Goal: Information Seeking & Learning: Compare options

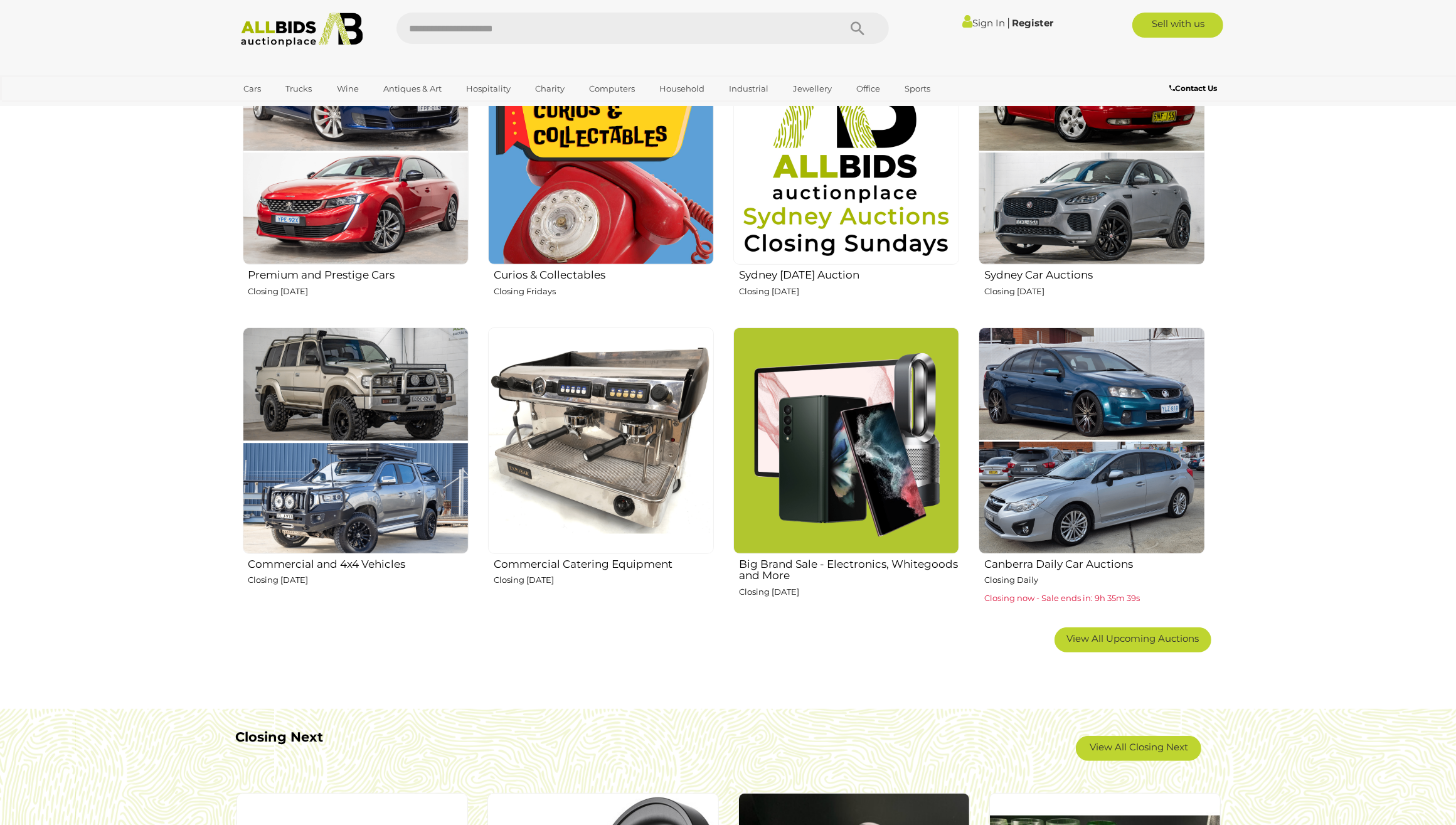
scroll to position [392, 0]
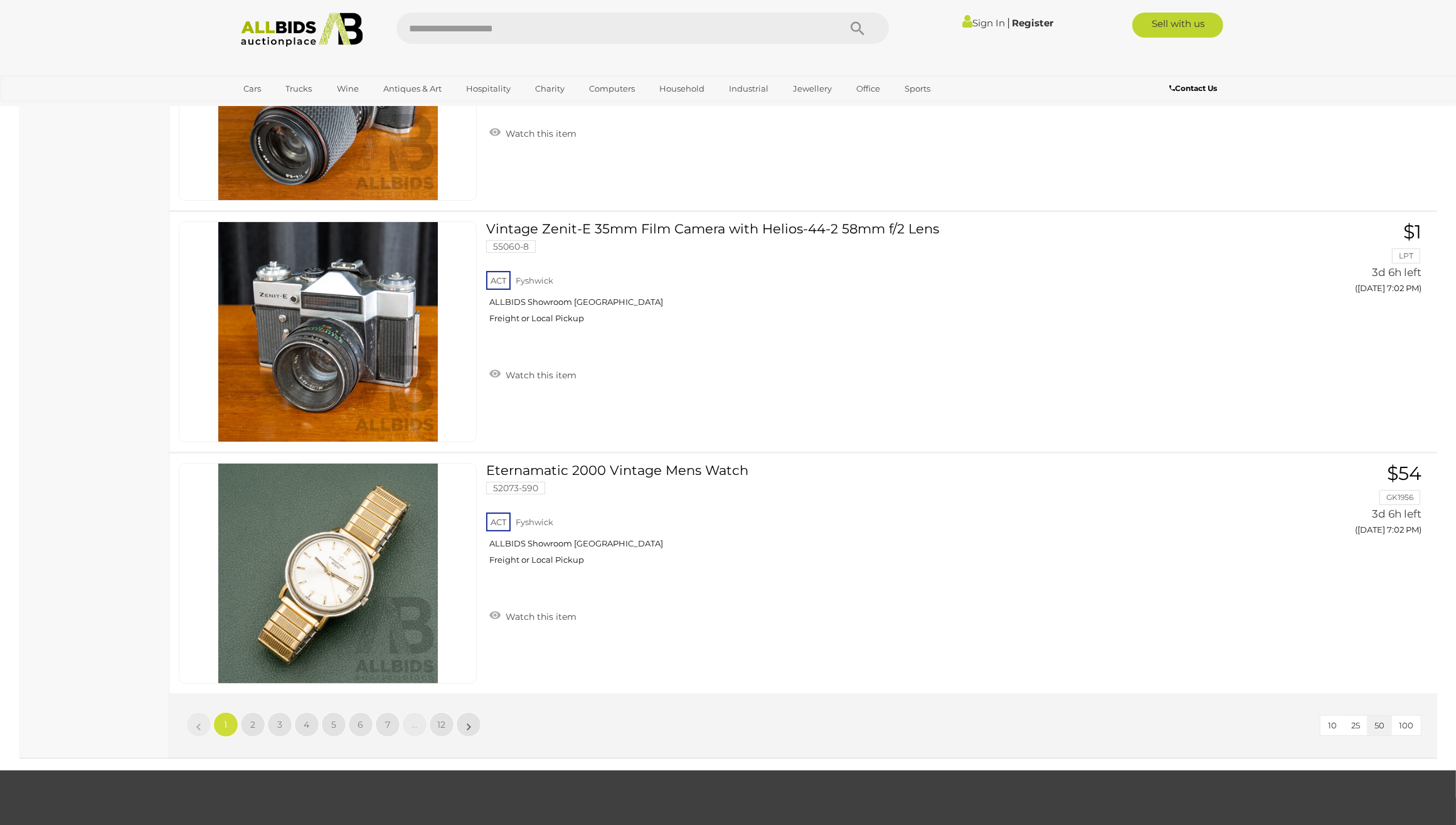
scroll to position [11740, 0]
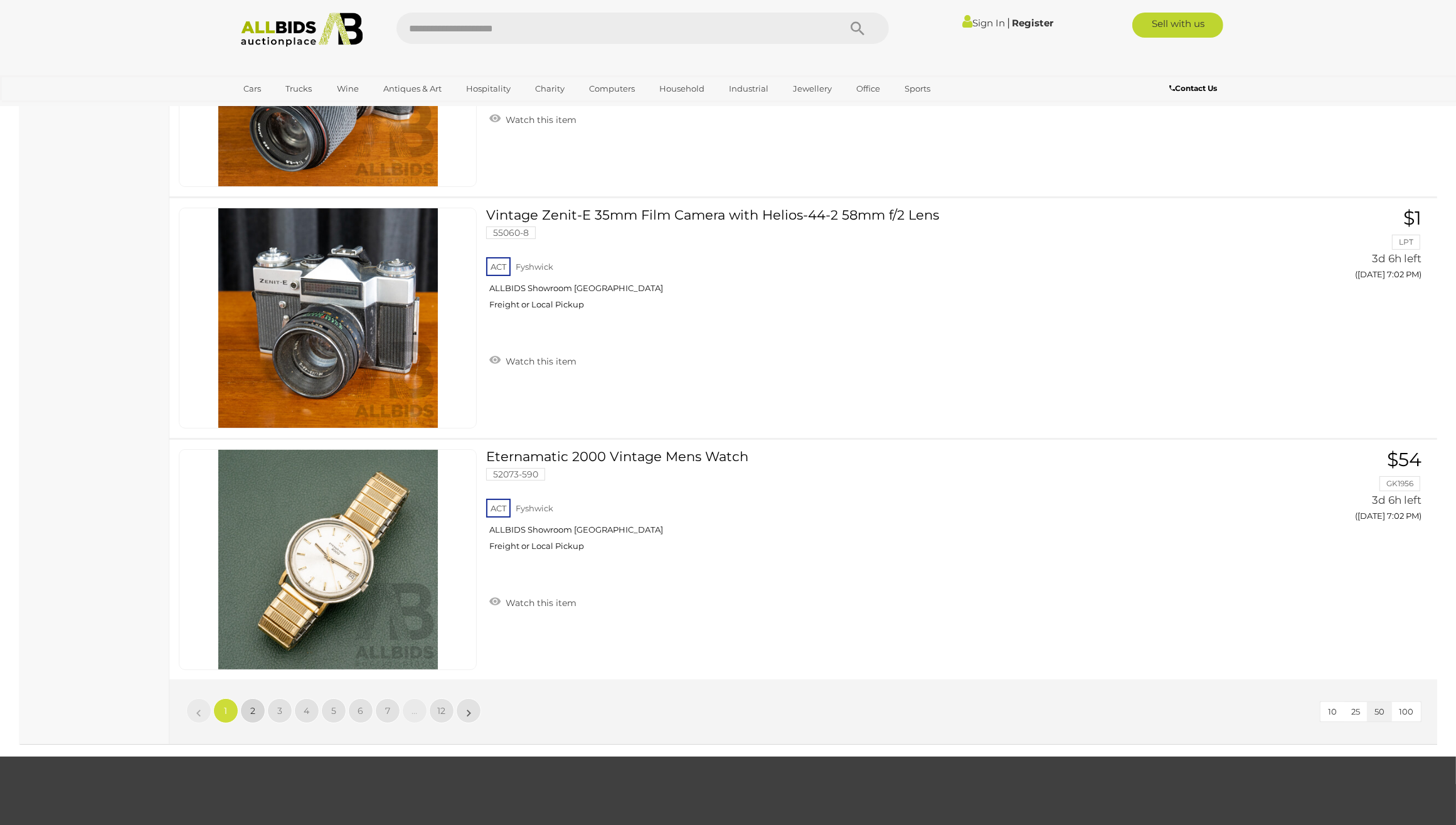
click at [252, 705] on span "2" at bounding box center [253, 711] width 5 height 11
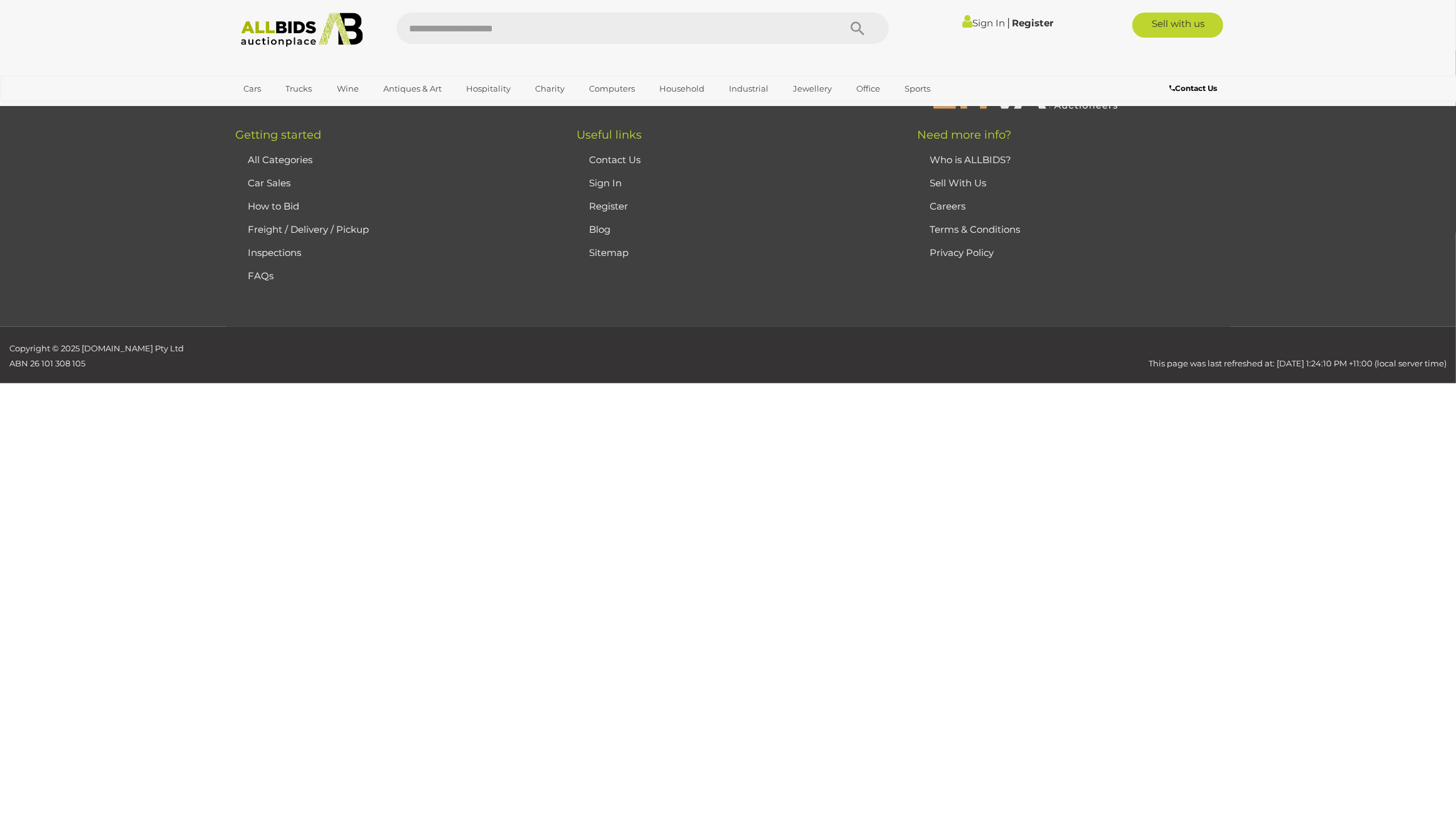
scroll to position [201, 0]
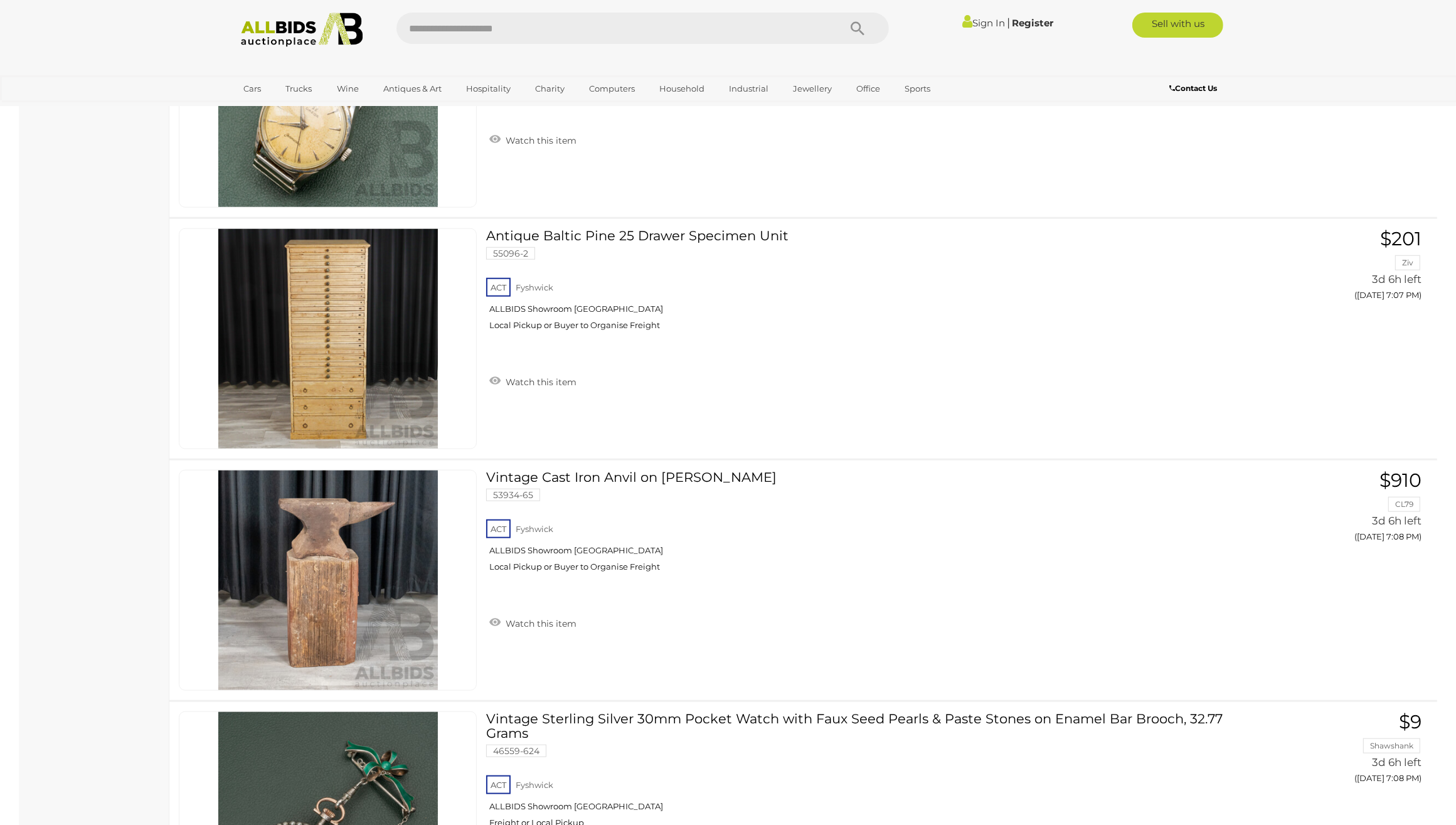
scroll to position [1293, 0]
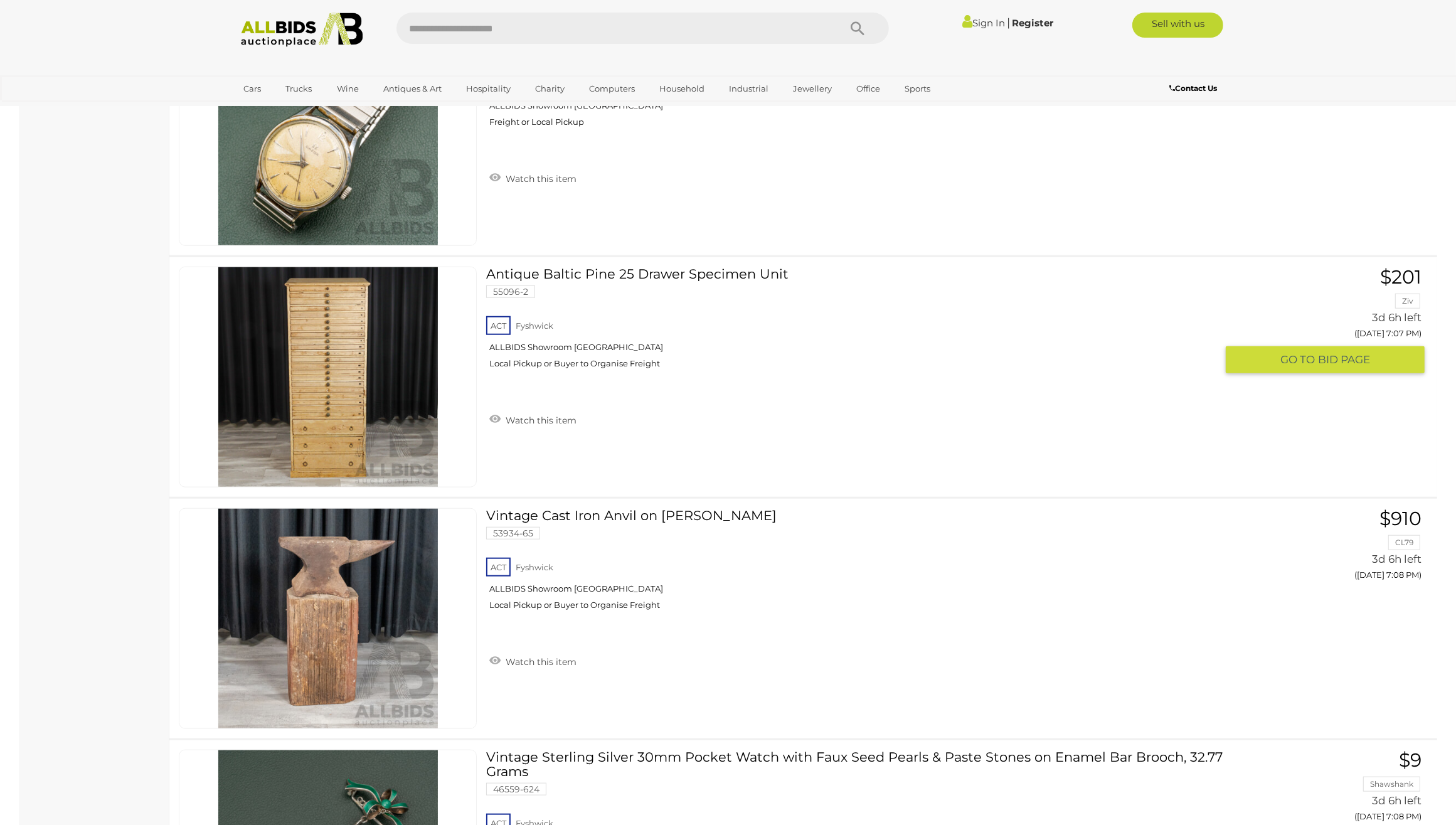
click at [389, 371] on img at bounding box center [328, 377] width 220 height 220
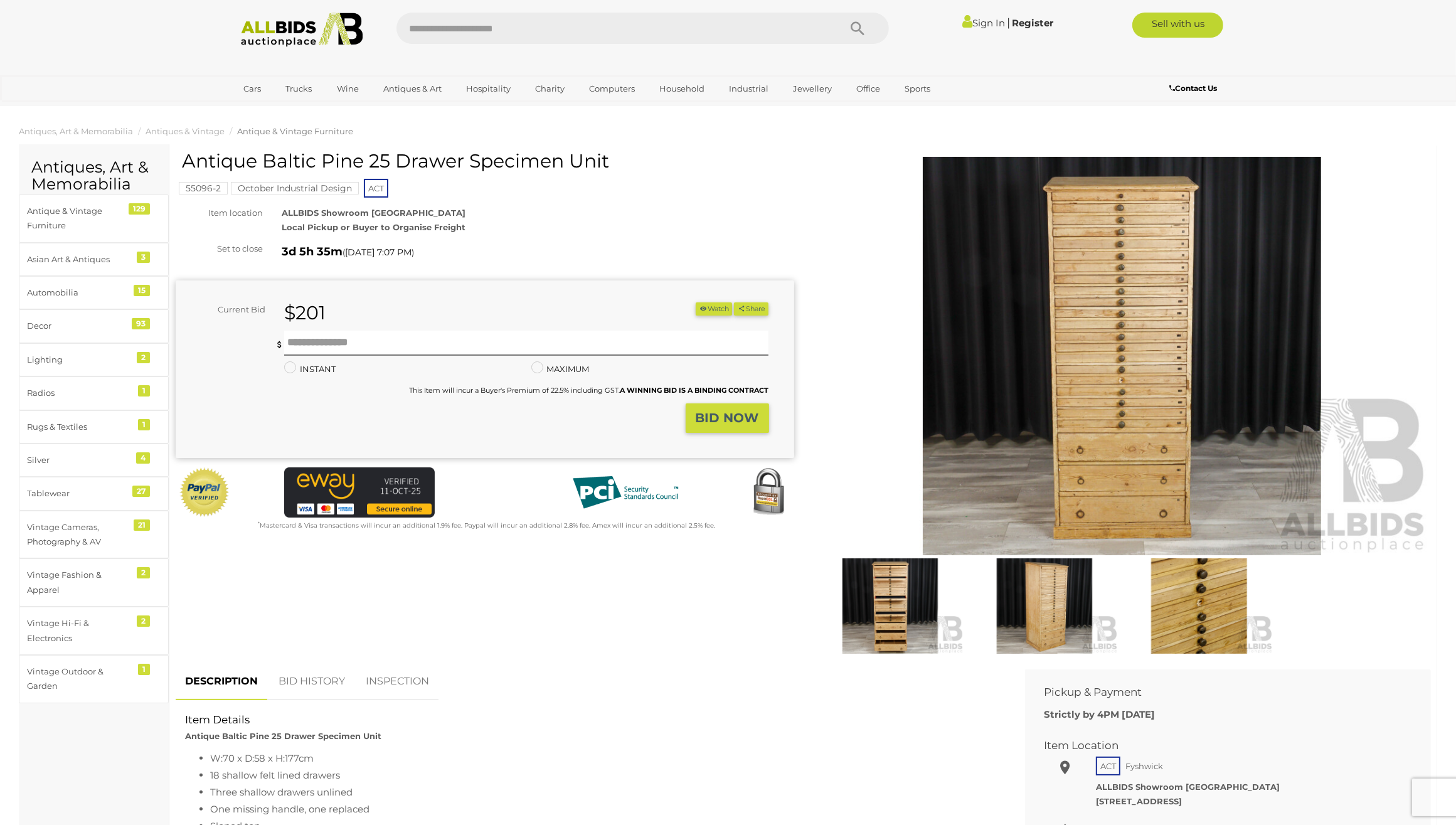
click at [890, 626] on img at bounding box center [890, 606] width 148 height 95
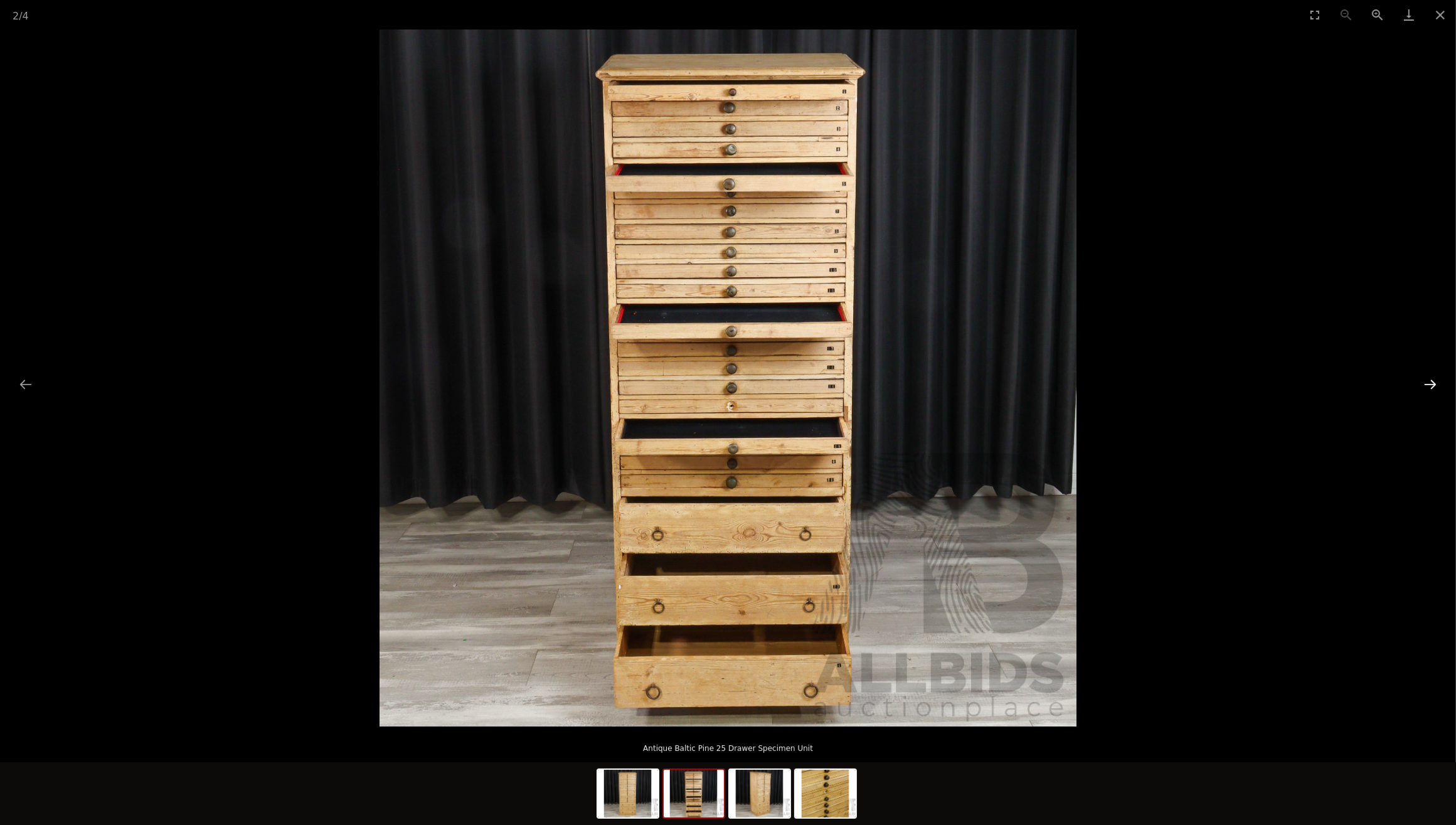
click at [1428, 381] on button "Next slide" at bounding box center [1431, 384] width 27 height 25
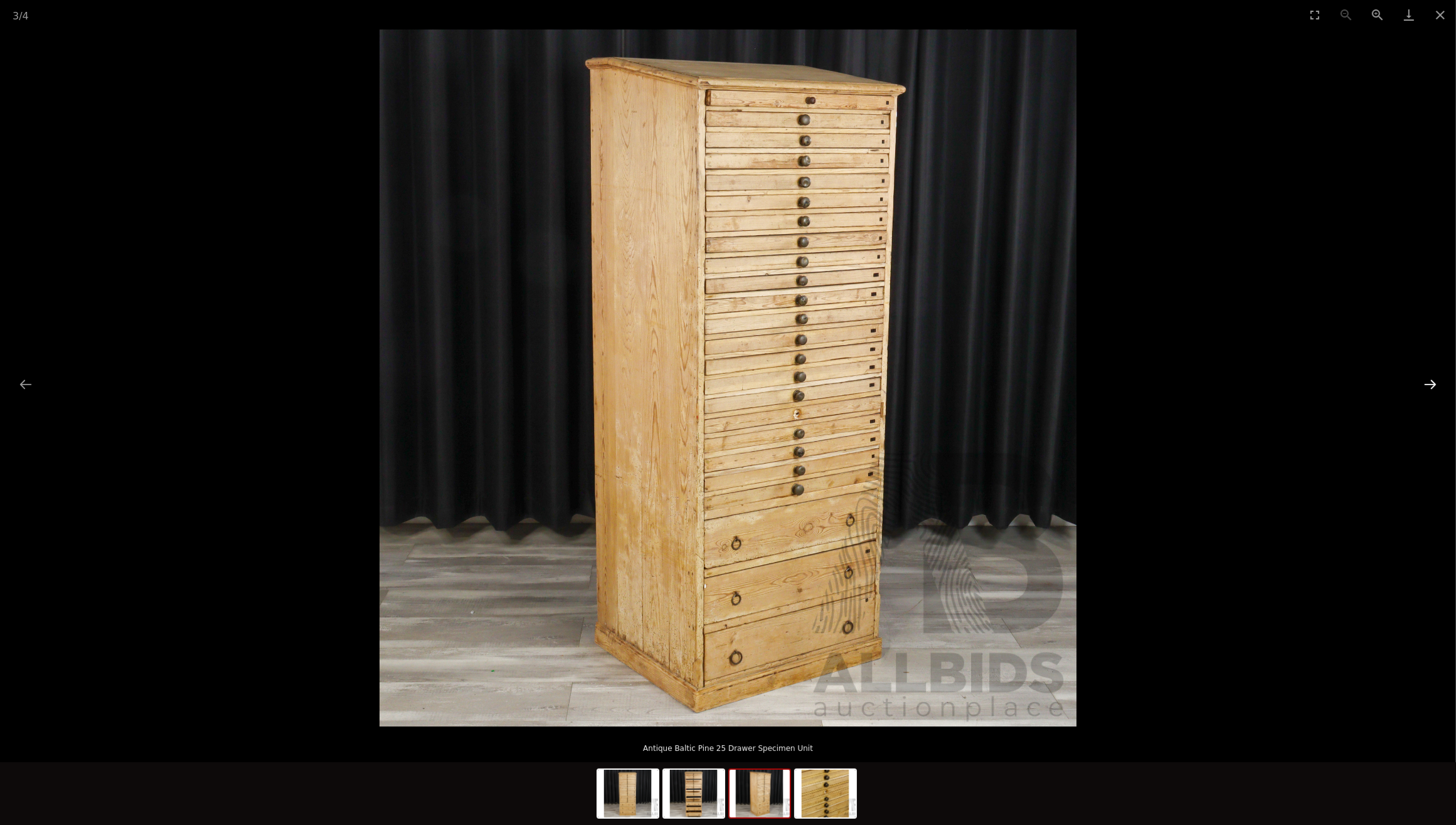
click at [1429, 386] on button "Next slide" at bounding box center [1431, 384] width 27 height 25
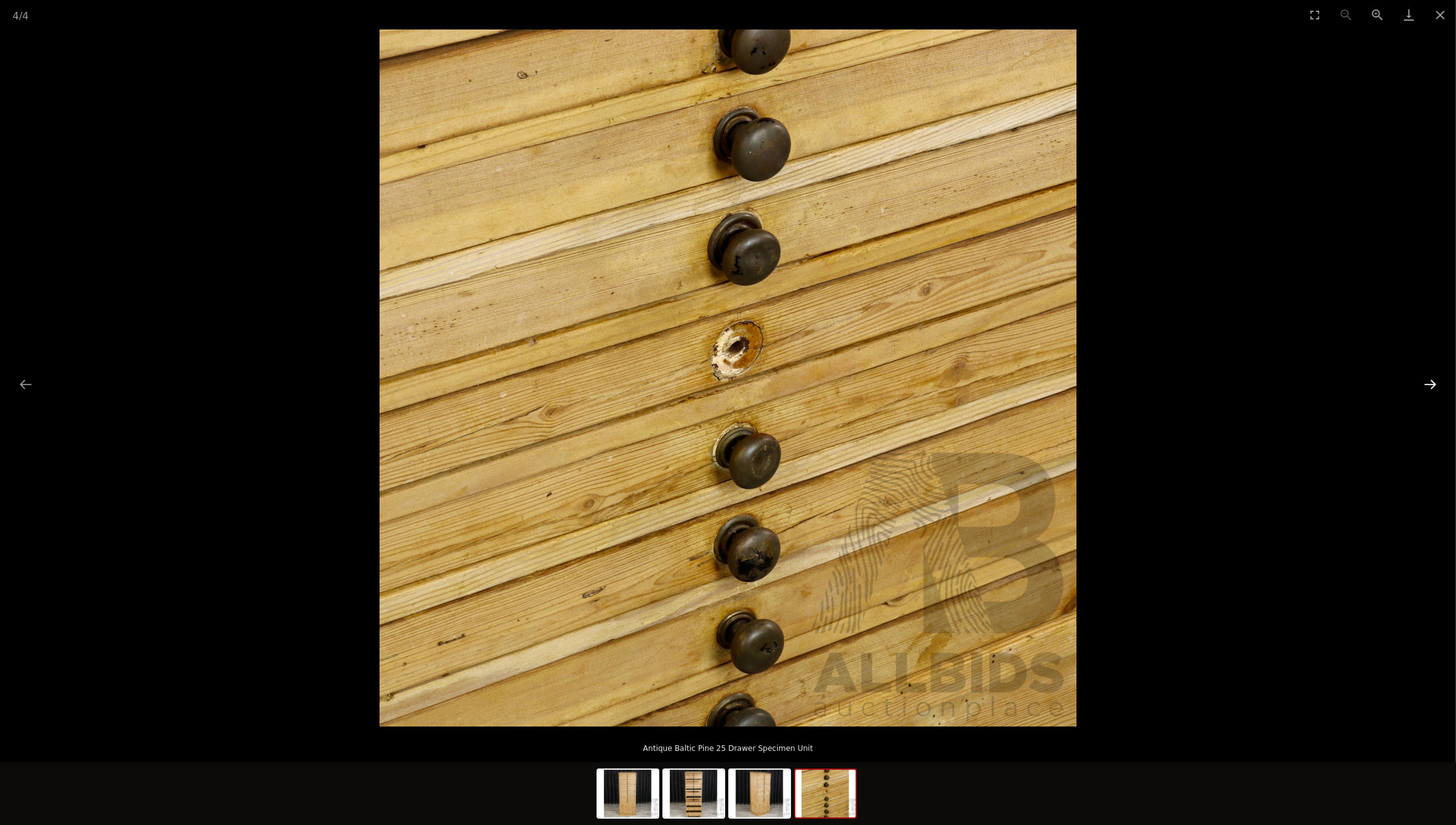
click at [1429, 386] on button "Next slide" at bounding box center [1431, 384] width 27 height 25
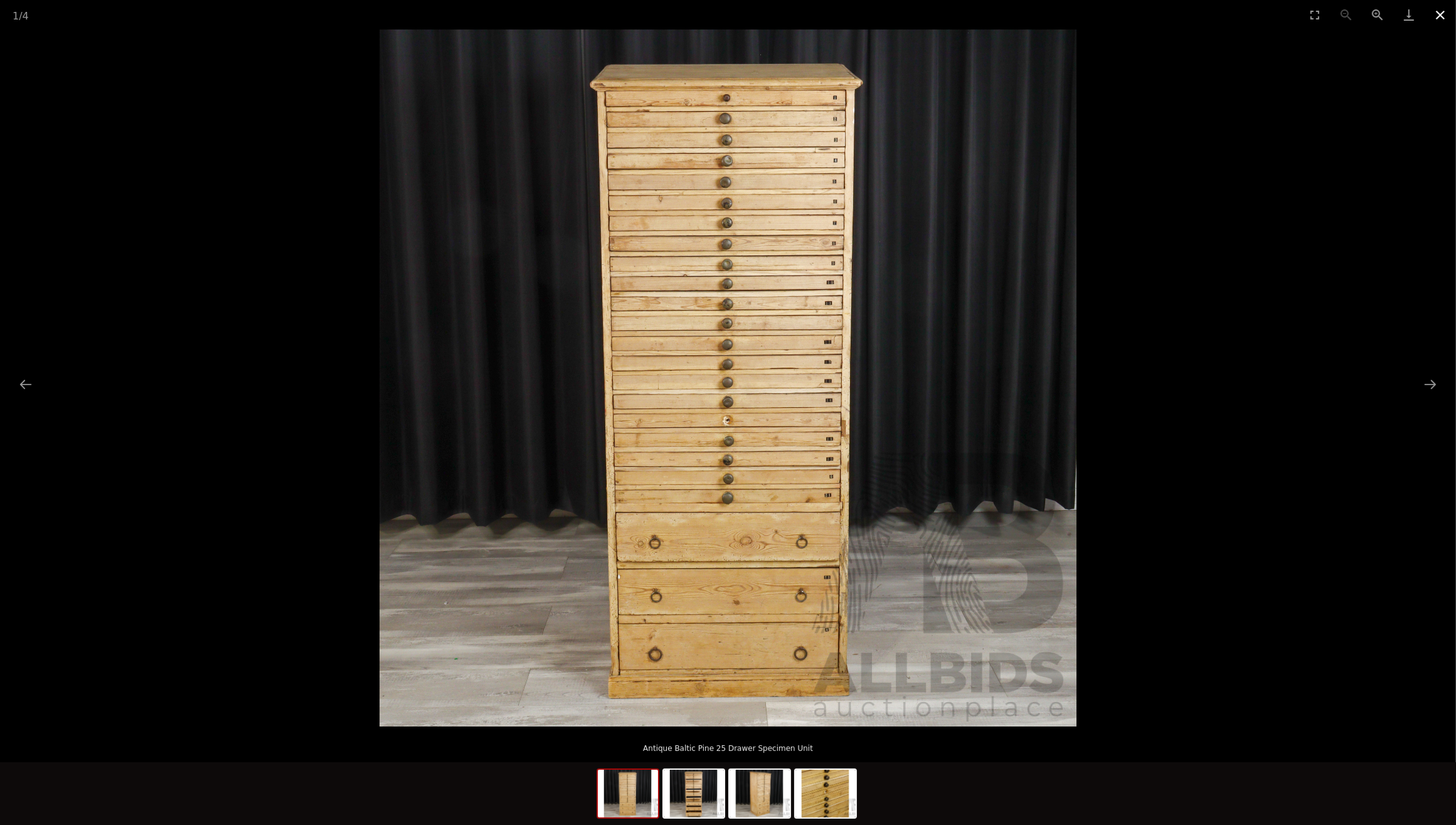
click at [1437, 10] on button "Close gallery" at bounding box center [1440, 15] width 32 height 30
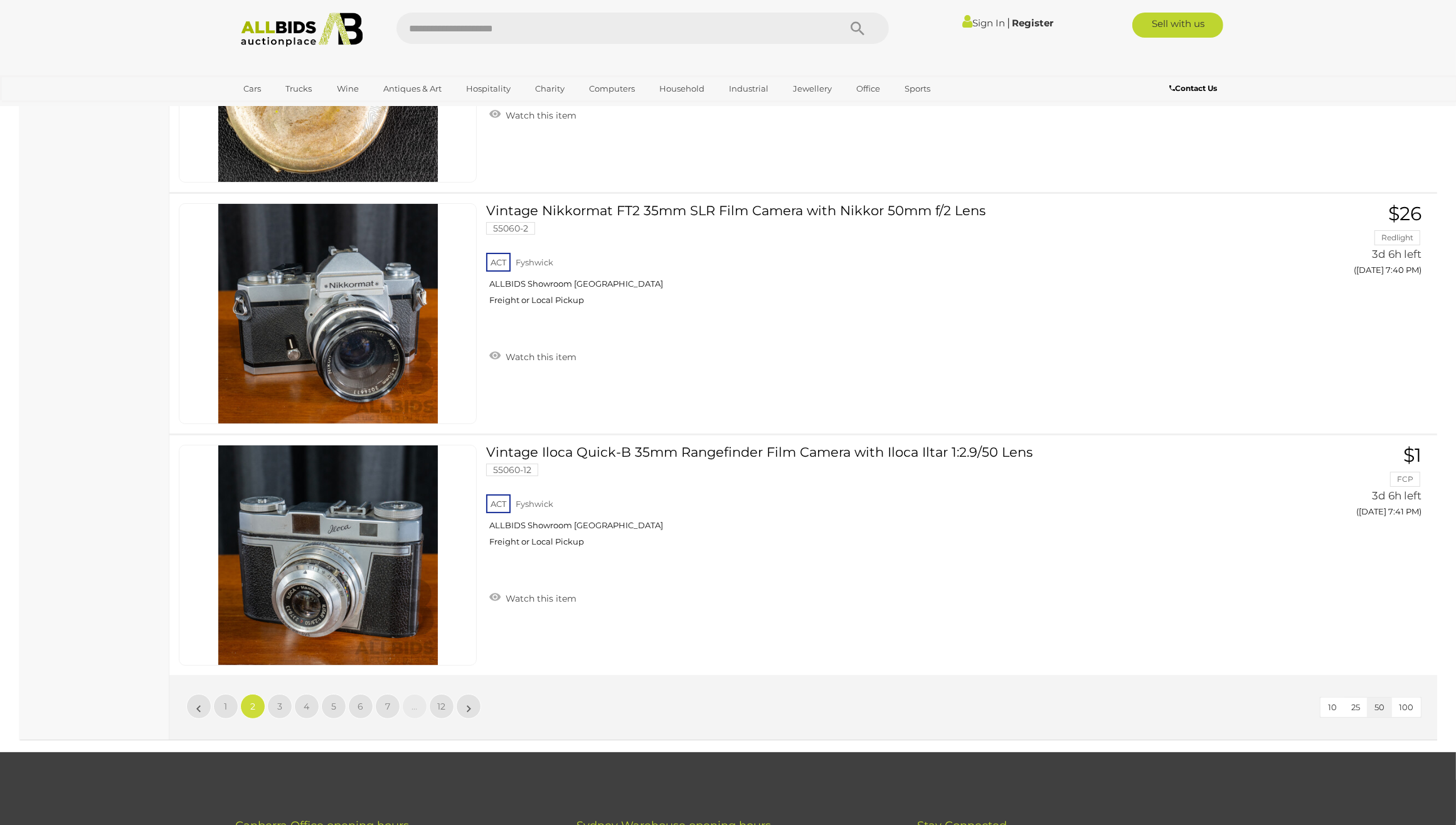
scroll to position [12058, 0]
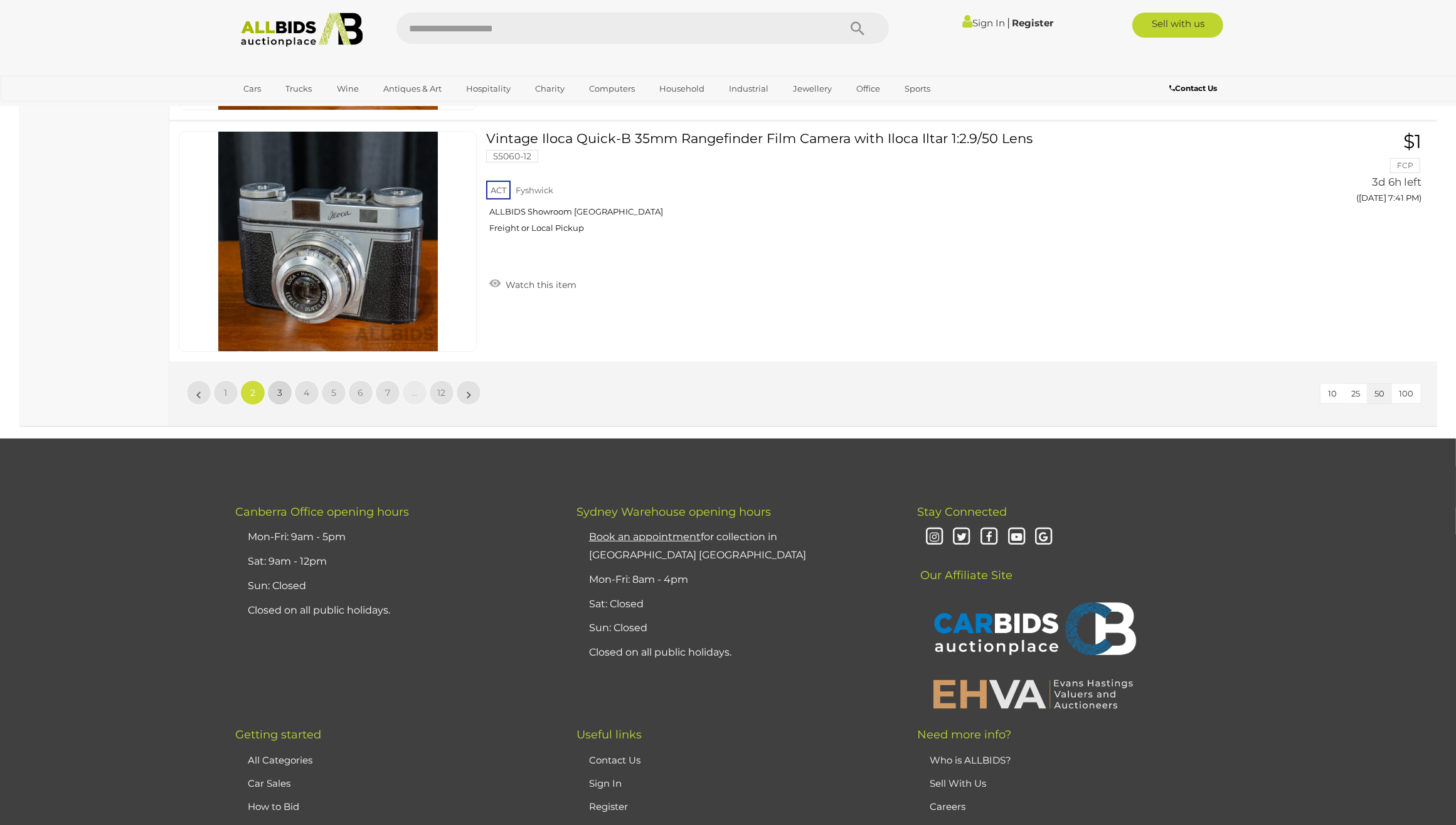
click at [280, 387] on span "3" at bounding box center [280, 393] width 5 height 11
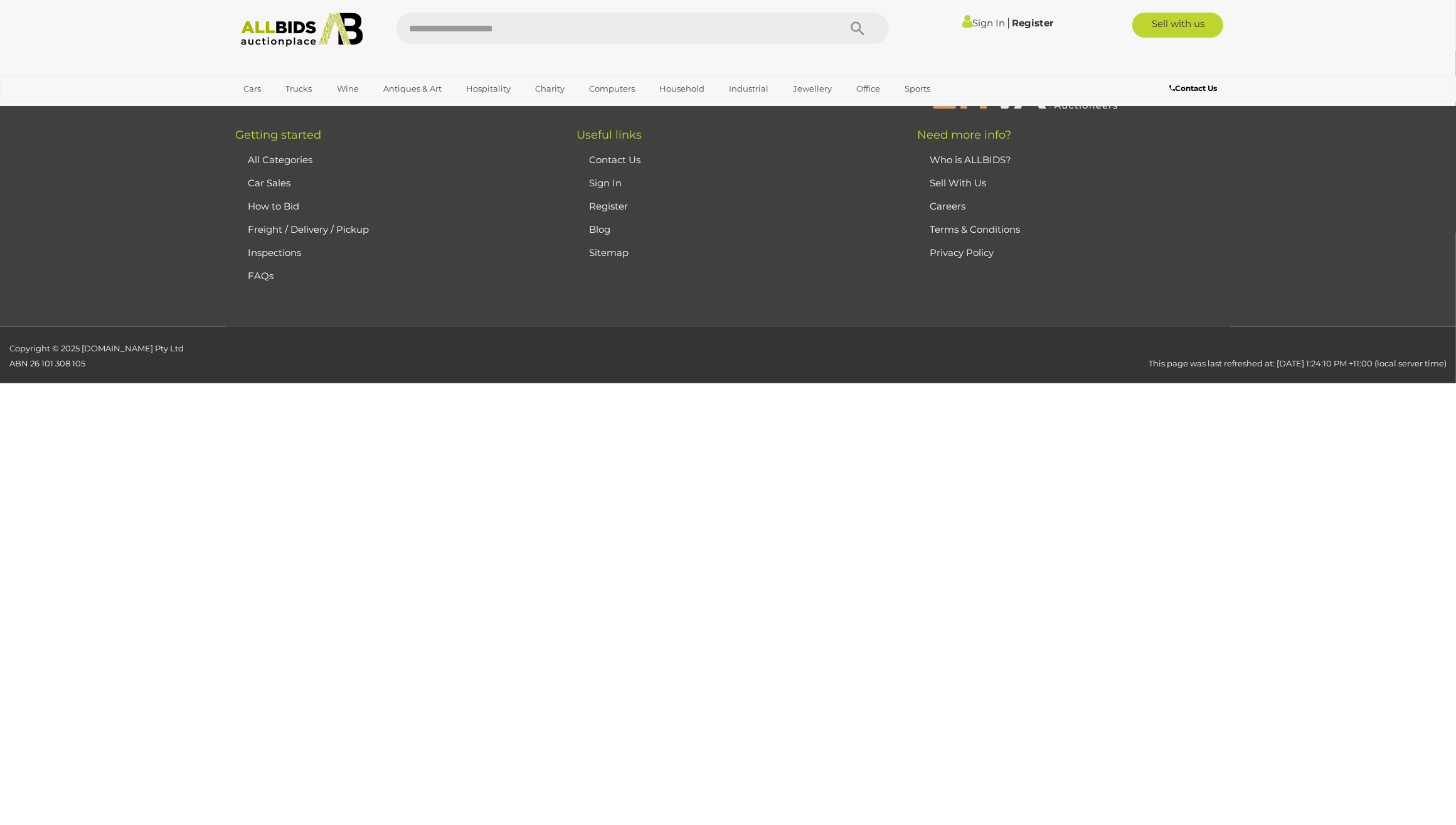
scroll to position [201, 0]
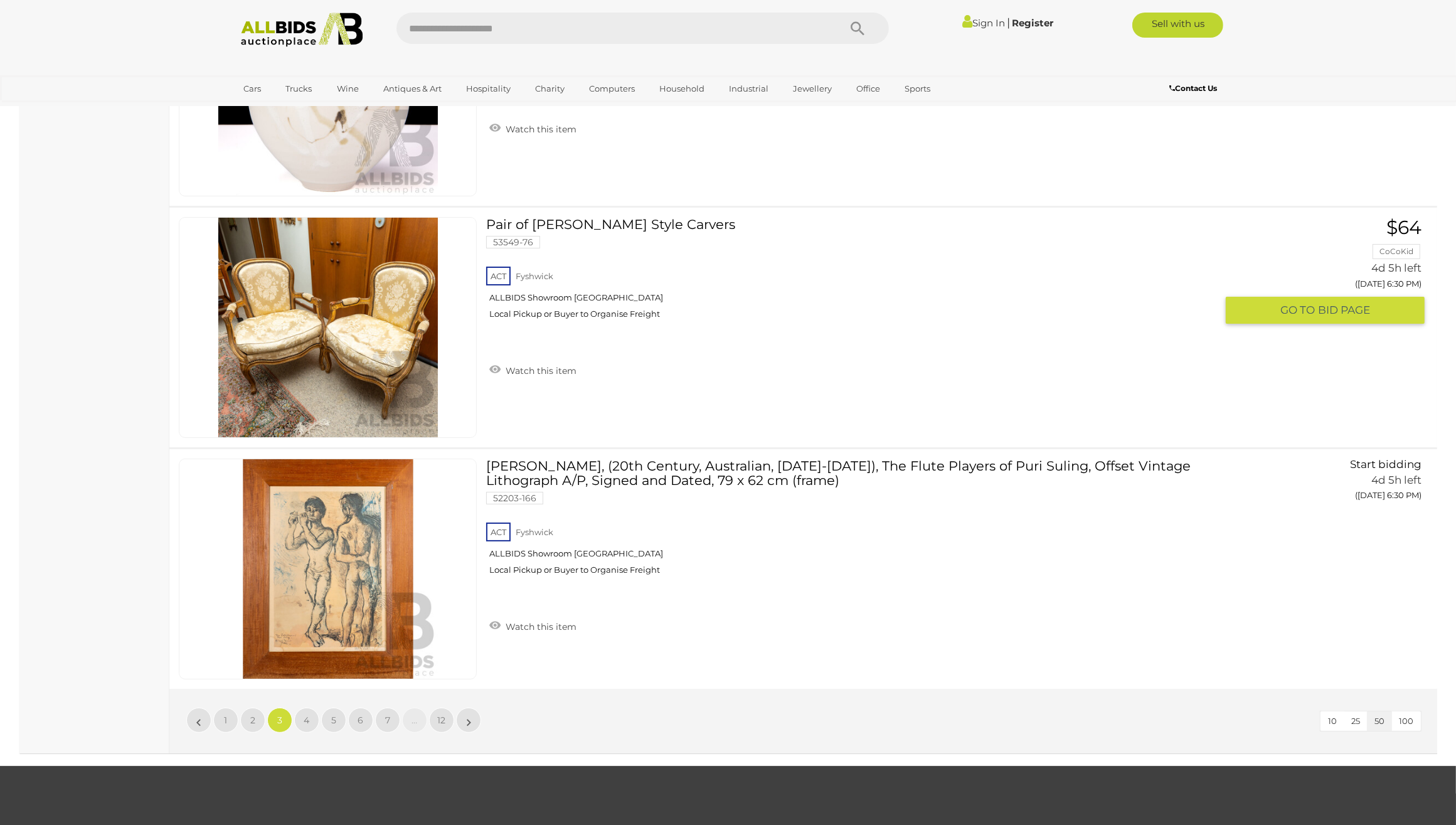
scroll to position [12044, 0]
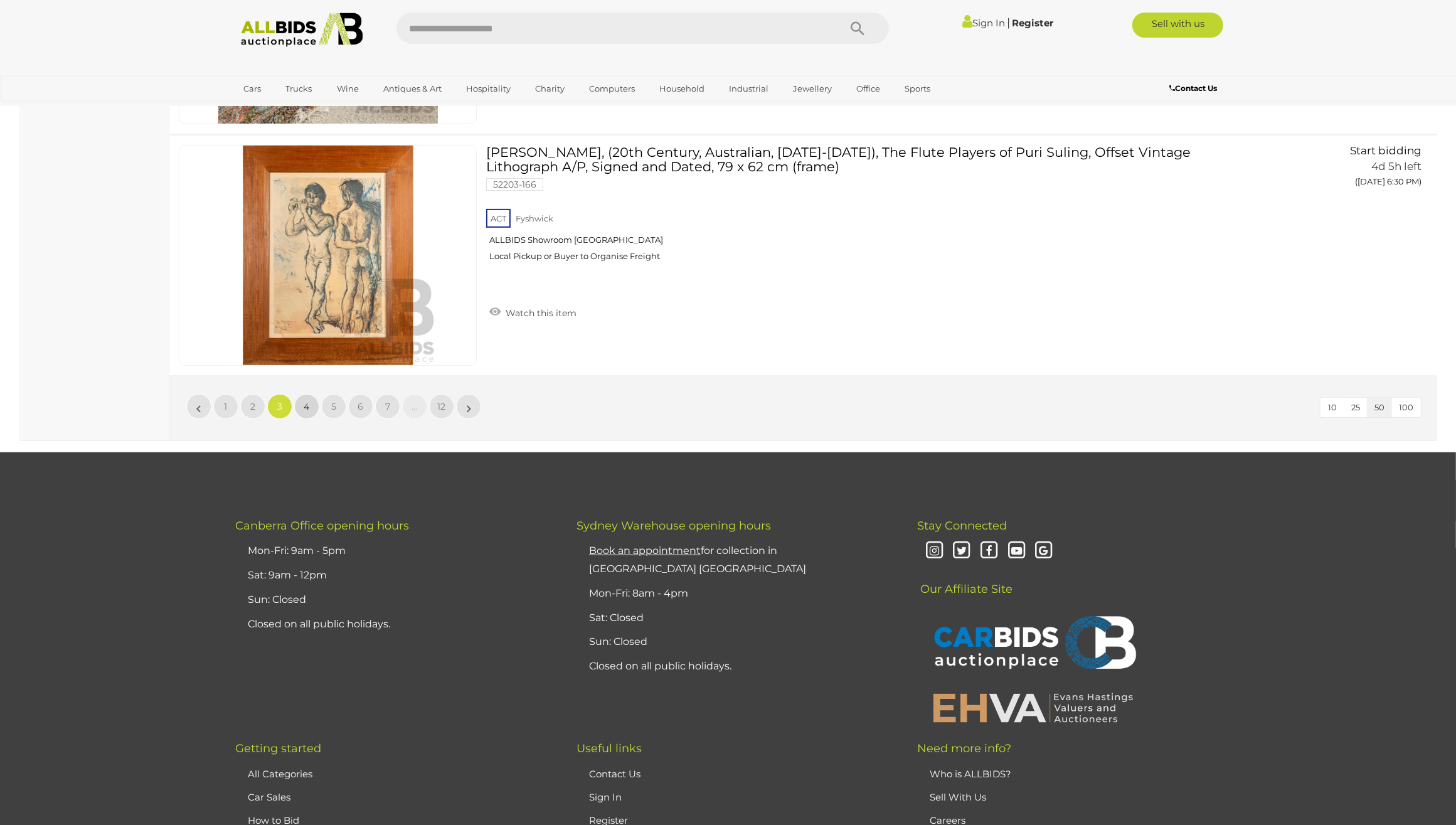
click at [308, 401] on span "4" at bounding box center [307, 407] width 6 height 11
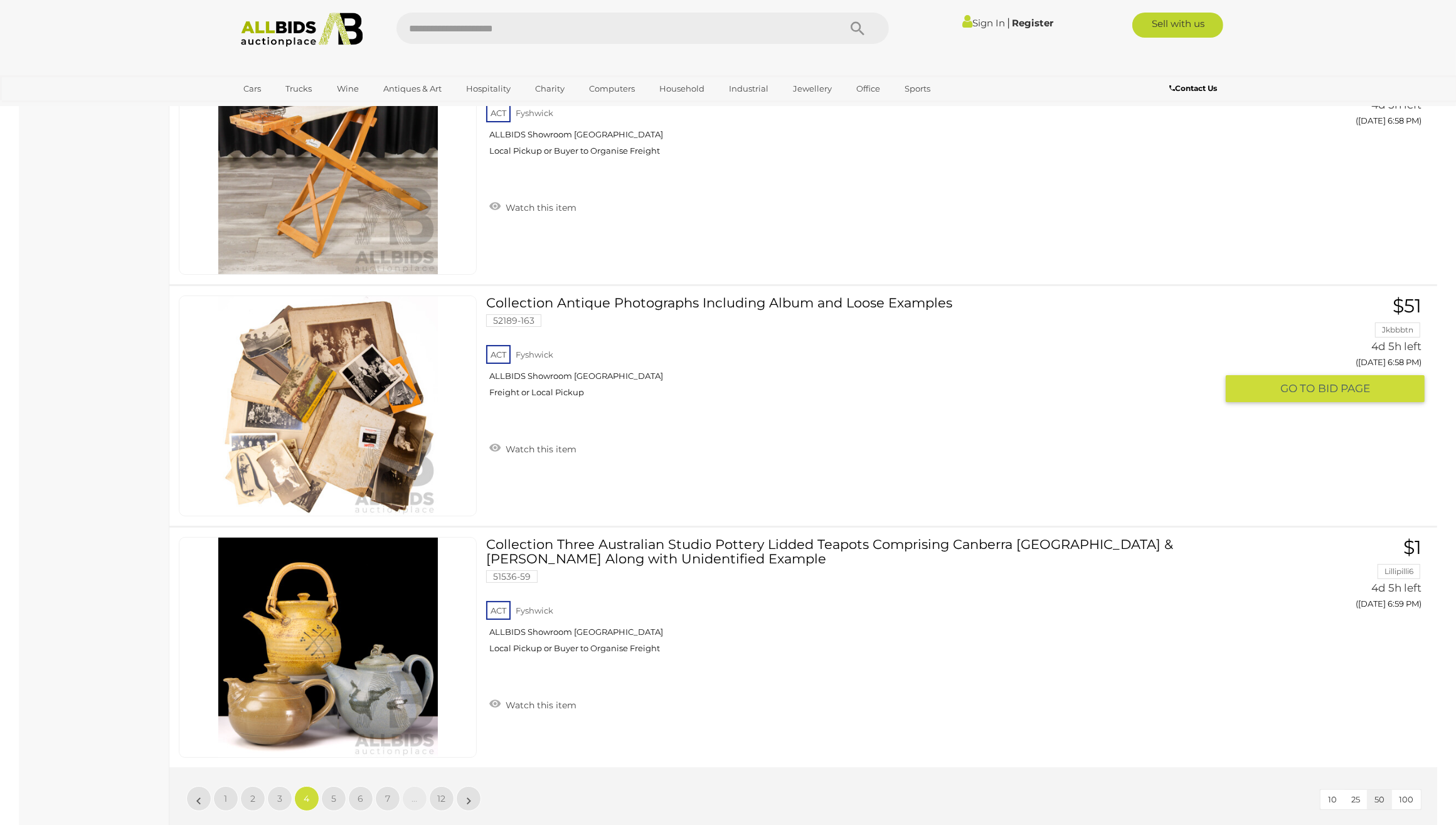
scroll to position [12123, 0]
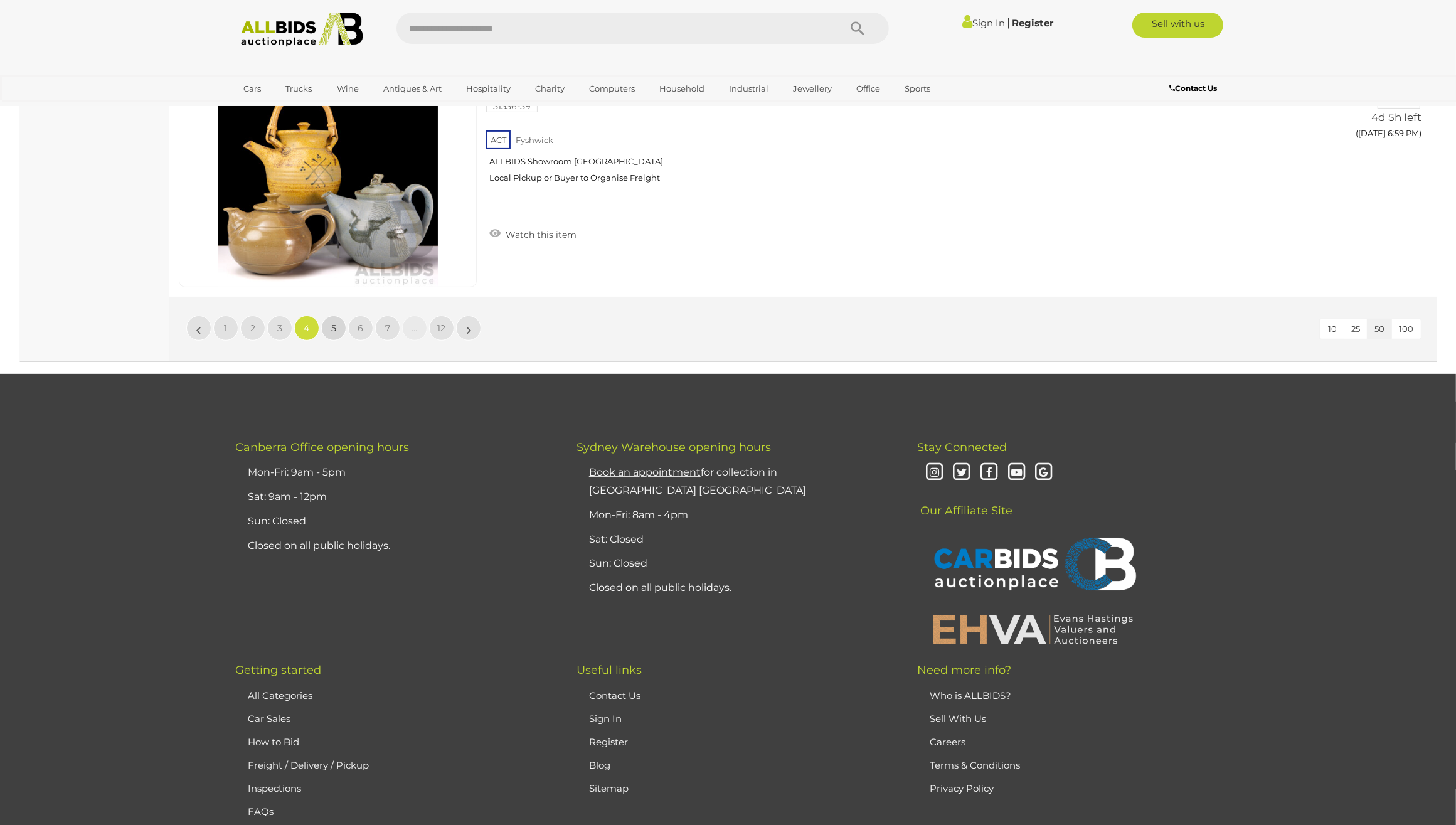
drag, startPoint x: 340, startPoint y: 311, endPoint x: 670, endPoint y: 234, distance: 338.9
click at [341, 316] on link "5" at bounding box center [334, 328] width 25 height 25
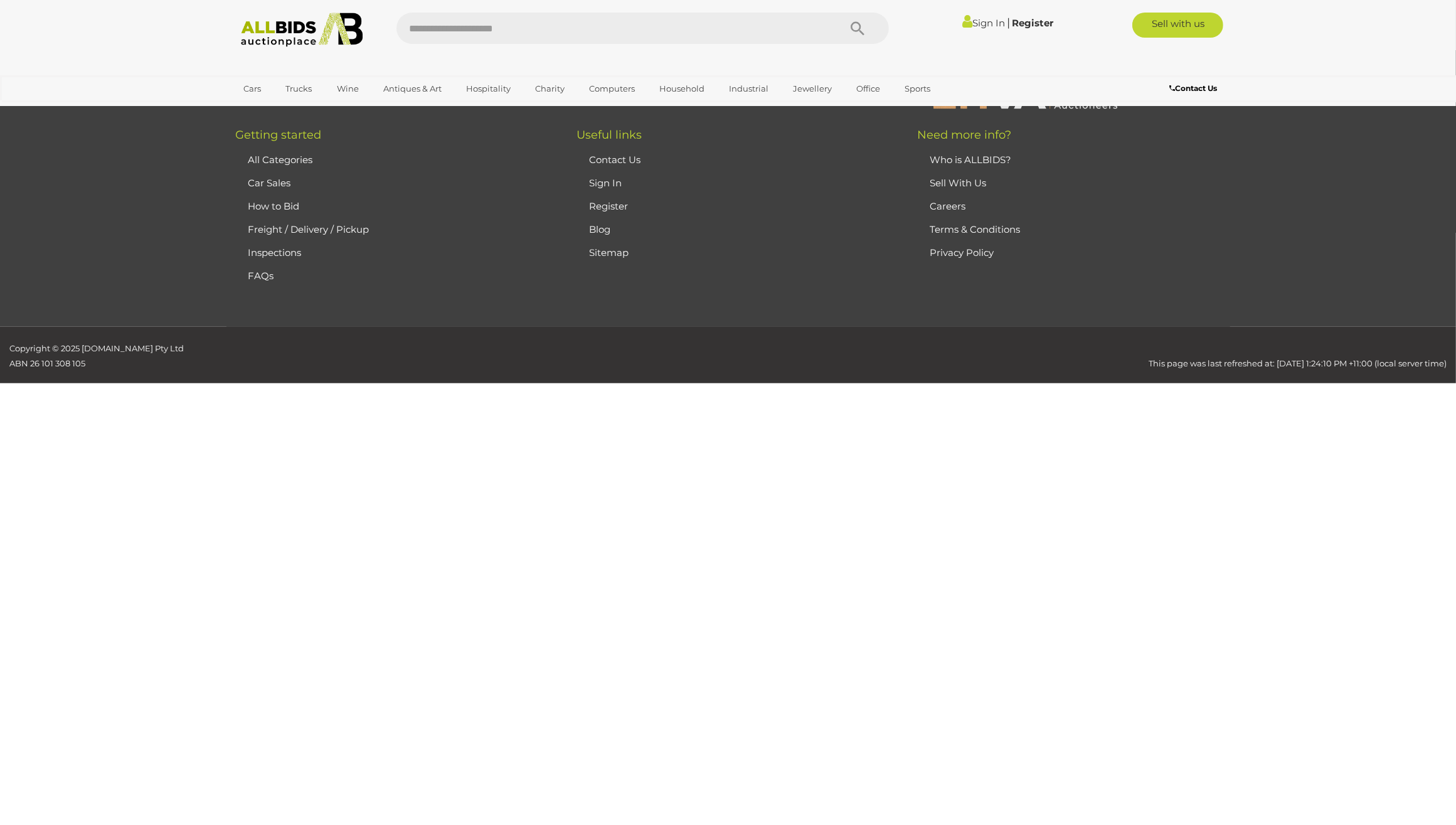
scroll to position [201, 0]
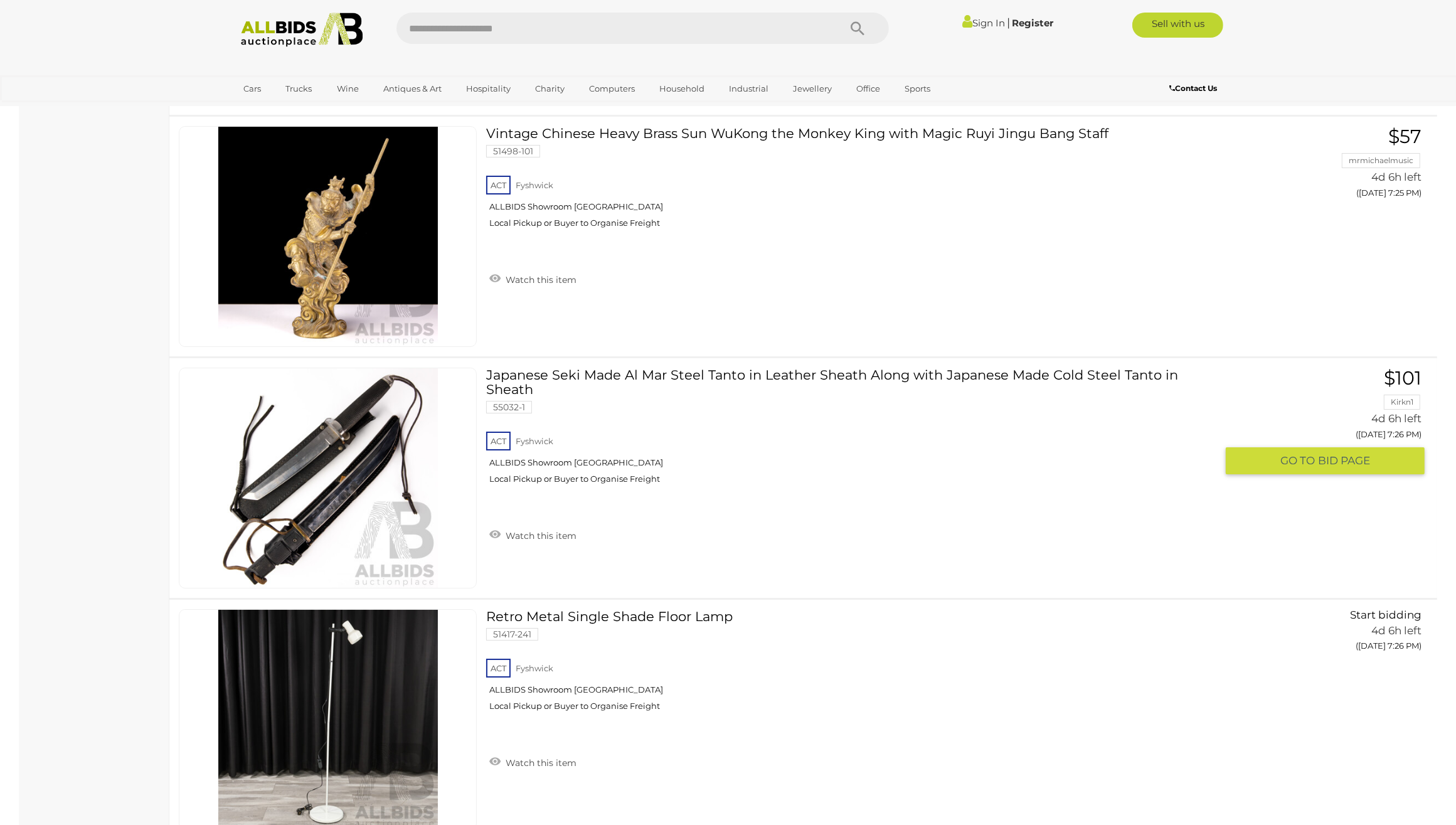
scroll to position [11731, 0]
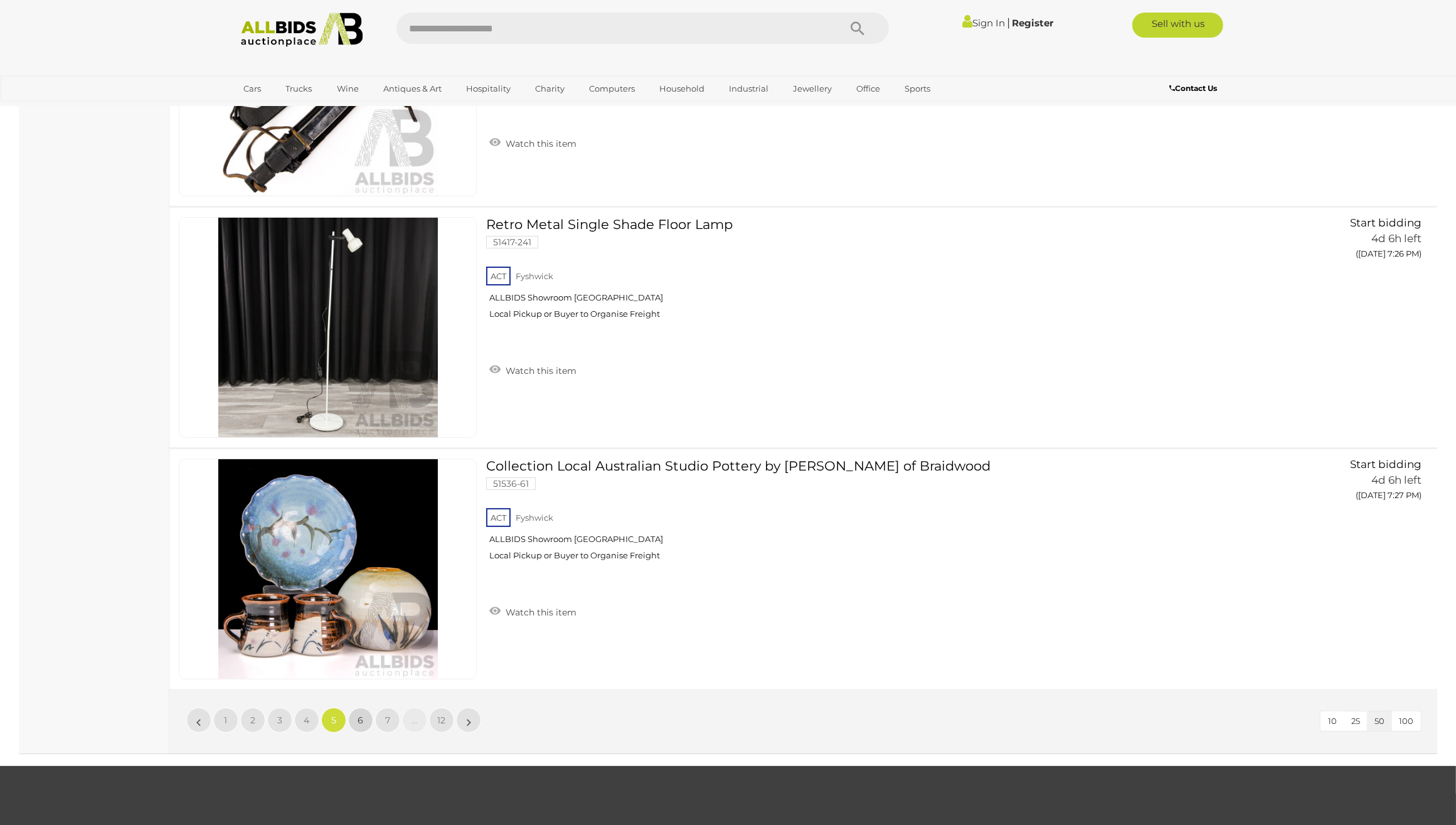
click at [362, 715] on span "6" at bounding box center [361, 720] width 6 height 11
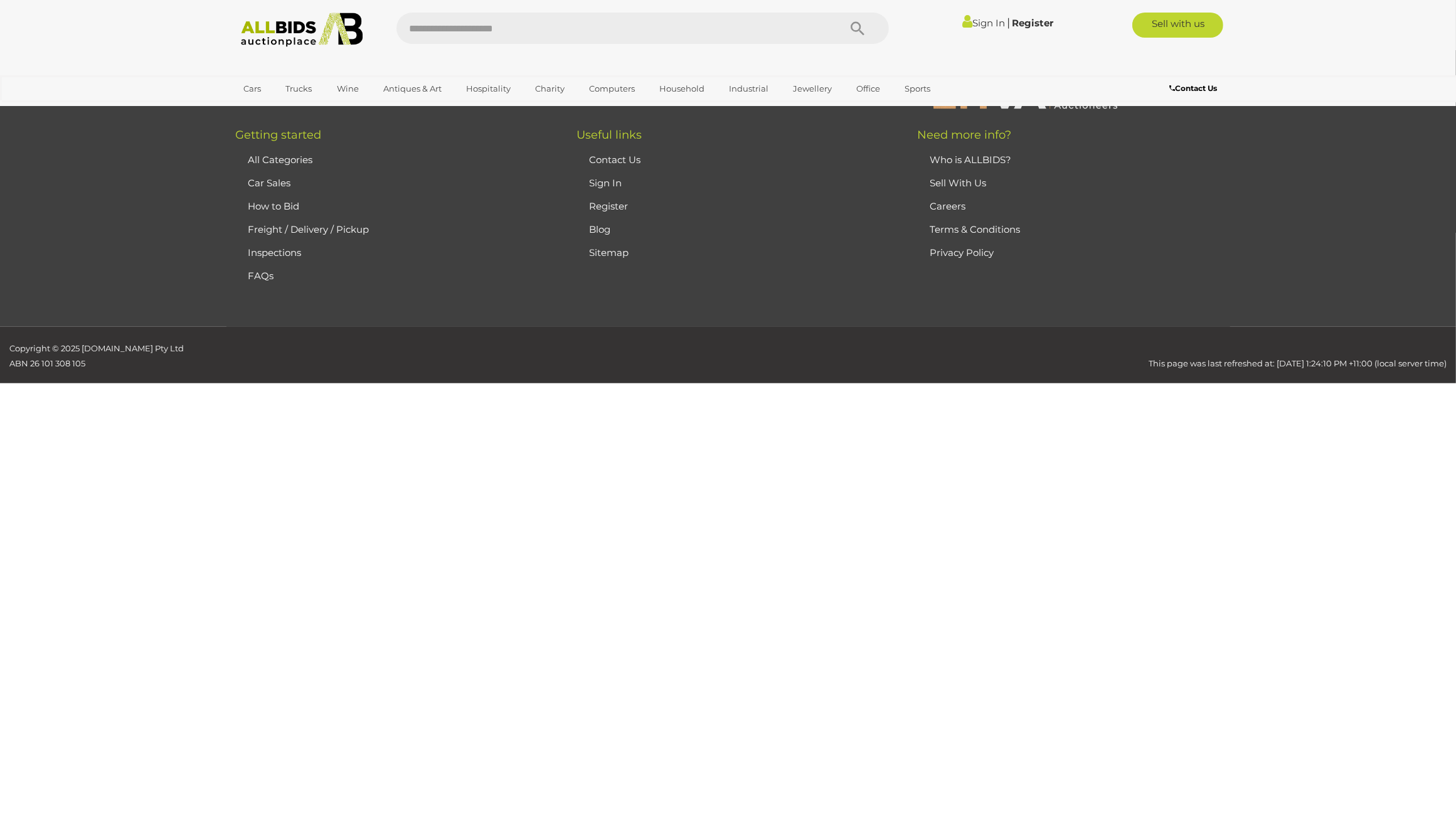
scroll to position [201, 0]
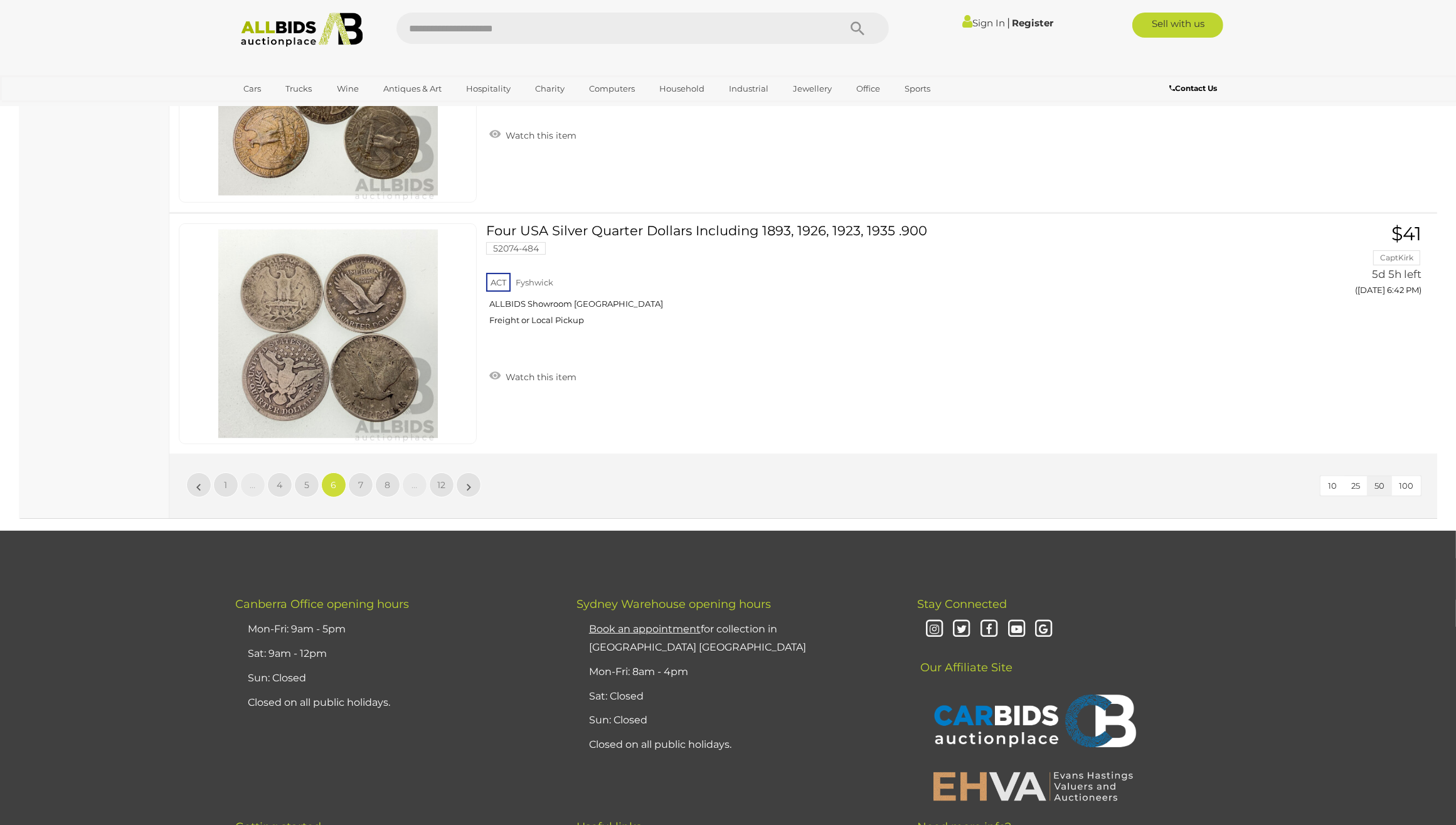
scroll to position [12044, 0]
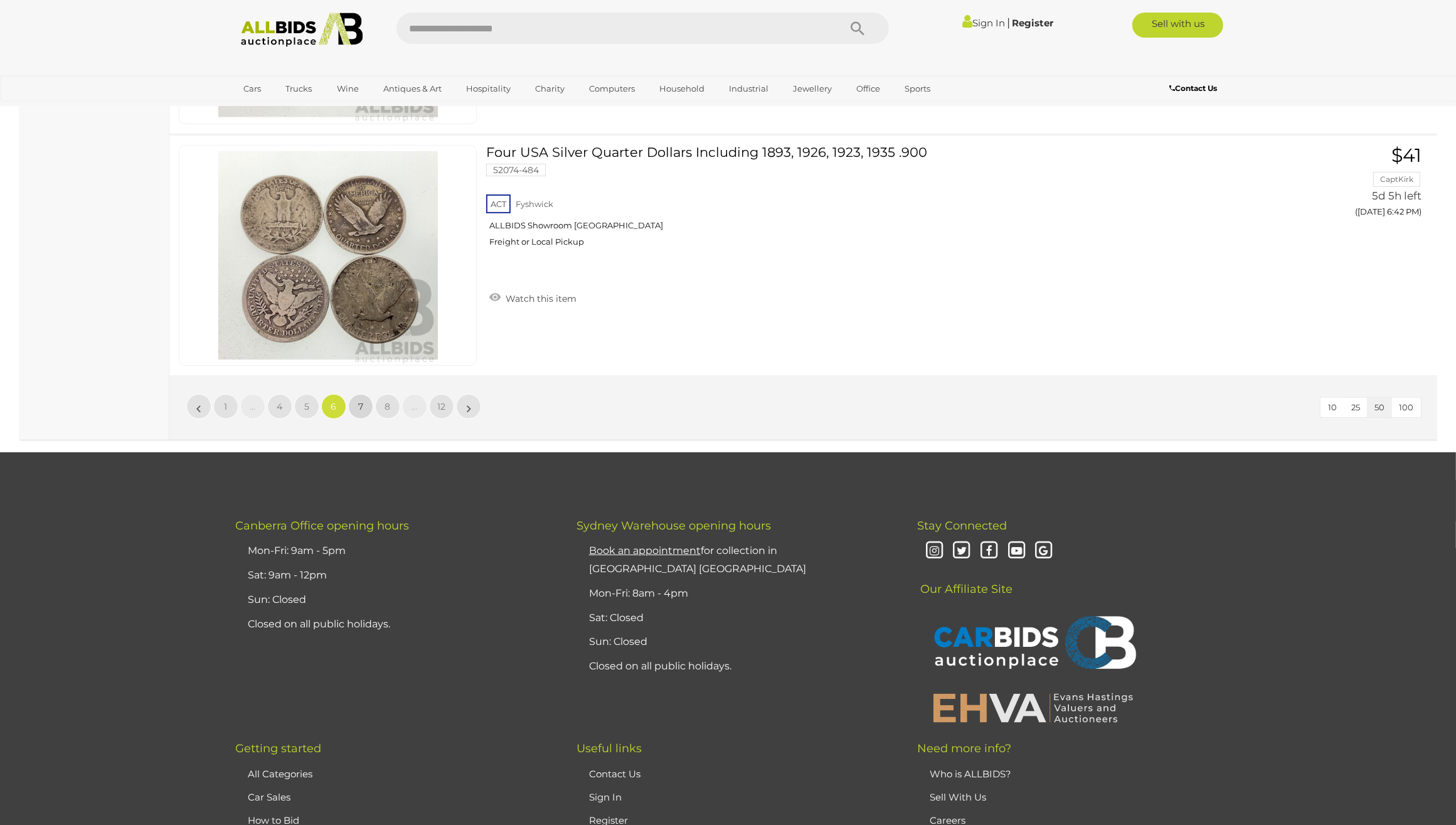
click at [357, 402] on link "7" at bounding box center [361, 407] width 25 height 25
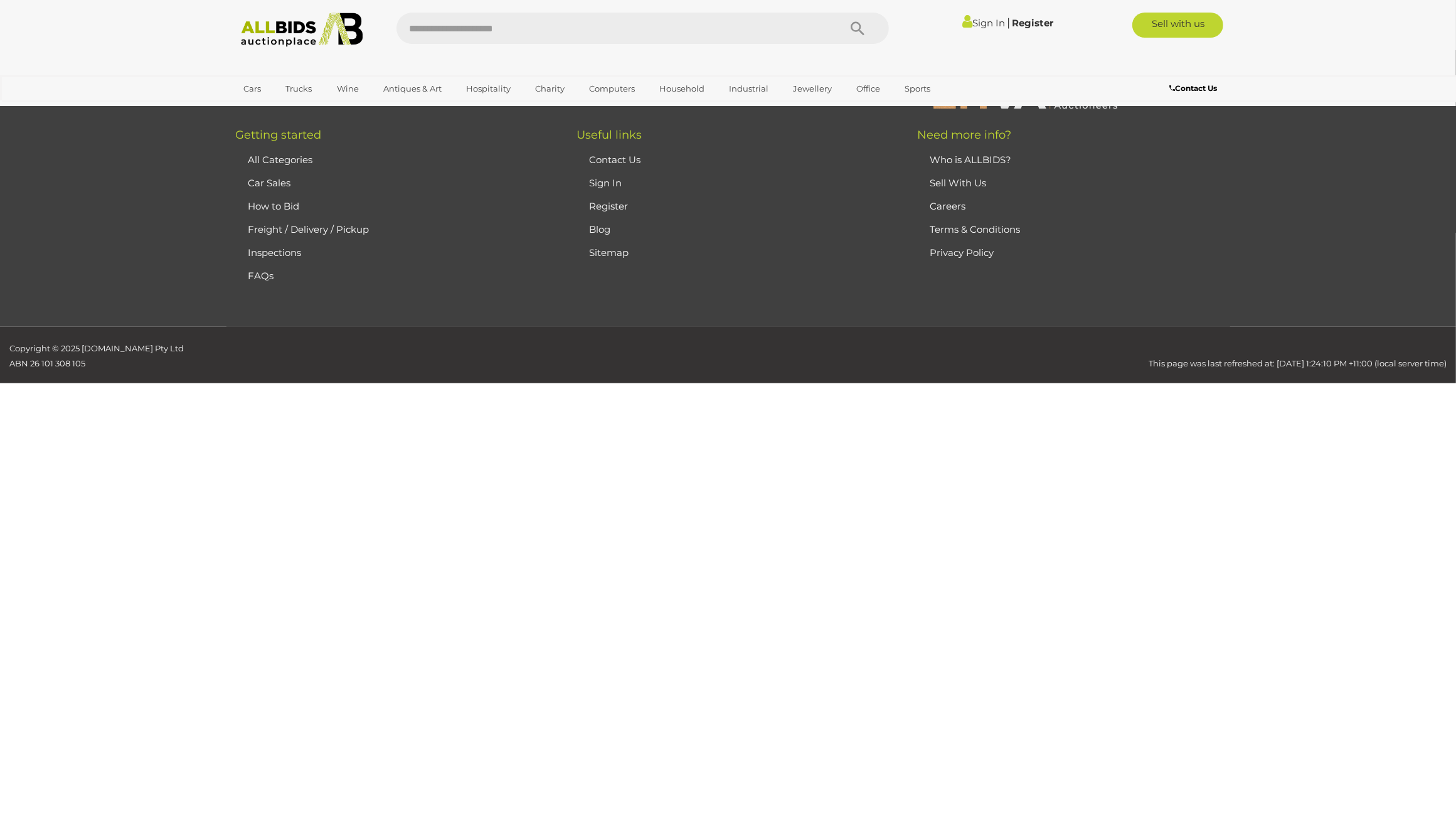
scroll to position [201, 0]
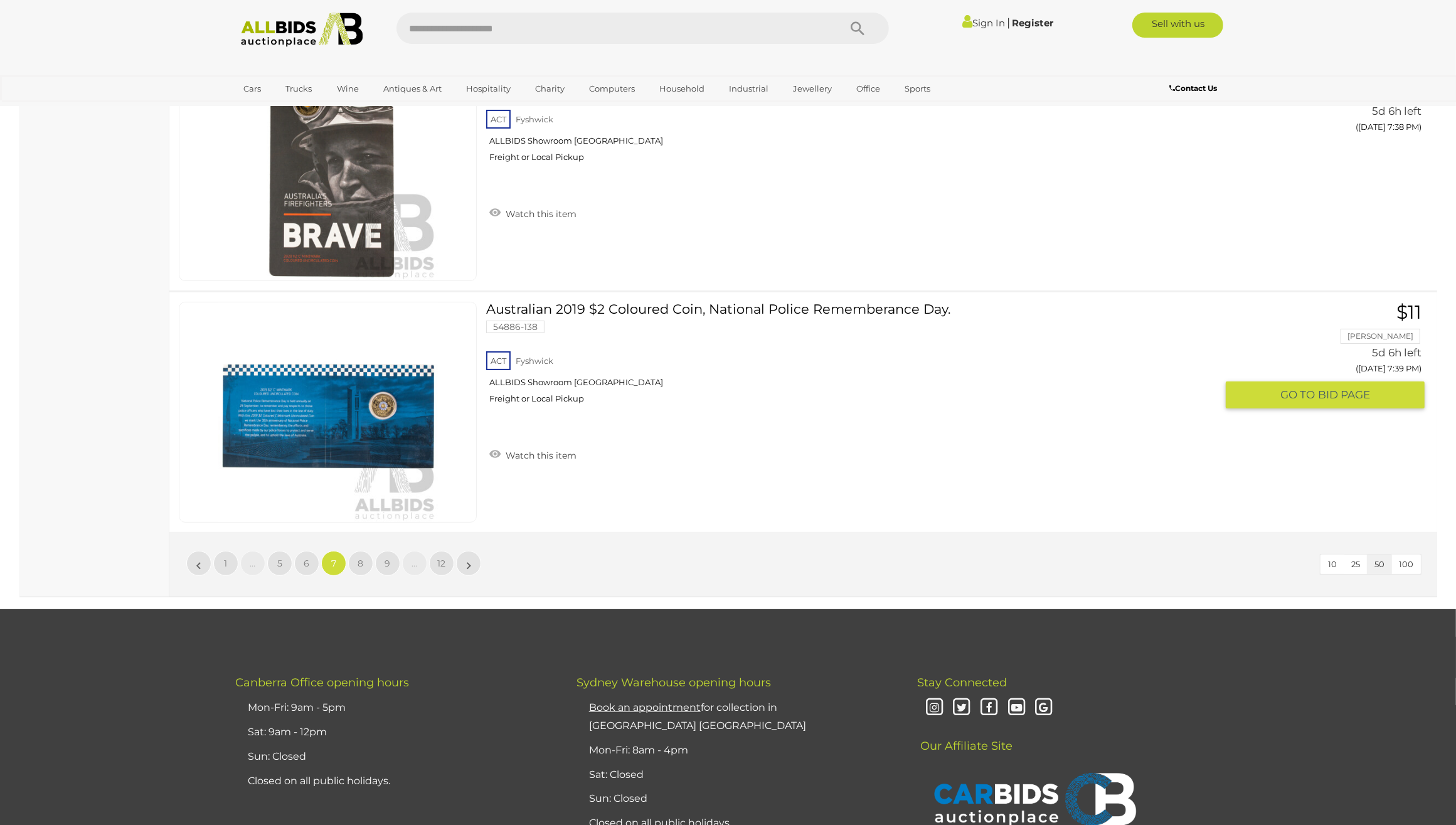
scroll to position [11966, 0]
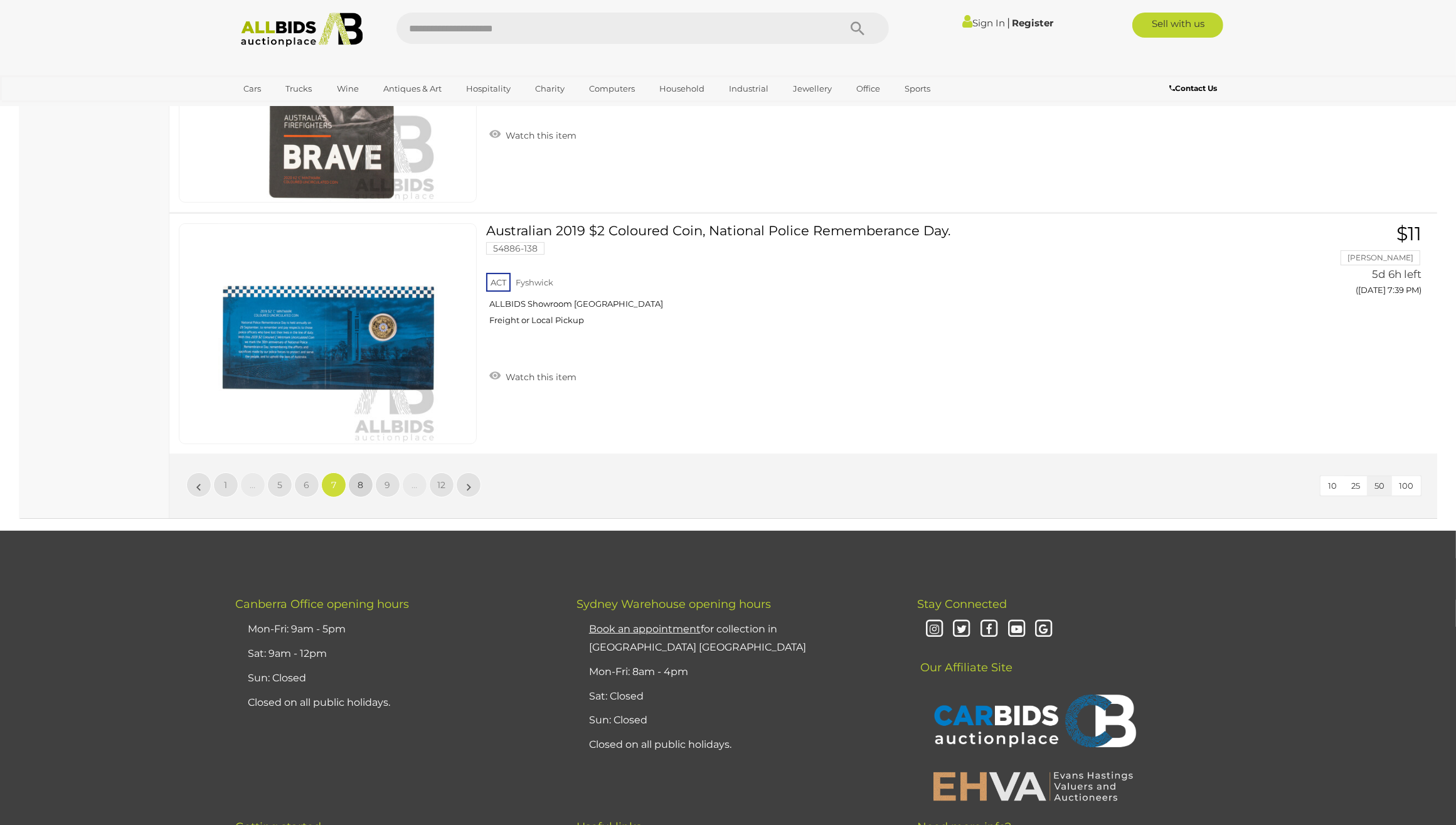
click at [362, 479] on span "8" at bounding box center [361, 485] width 6 height 11
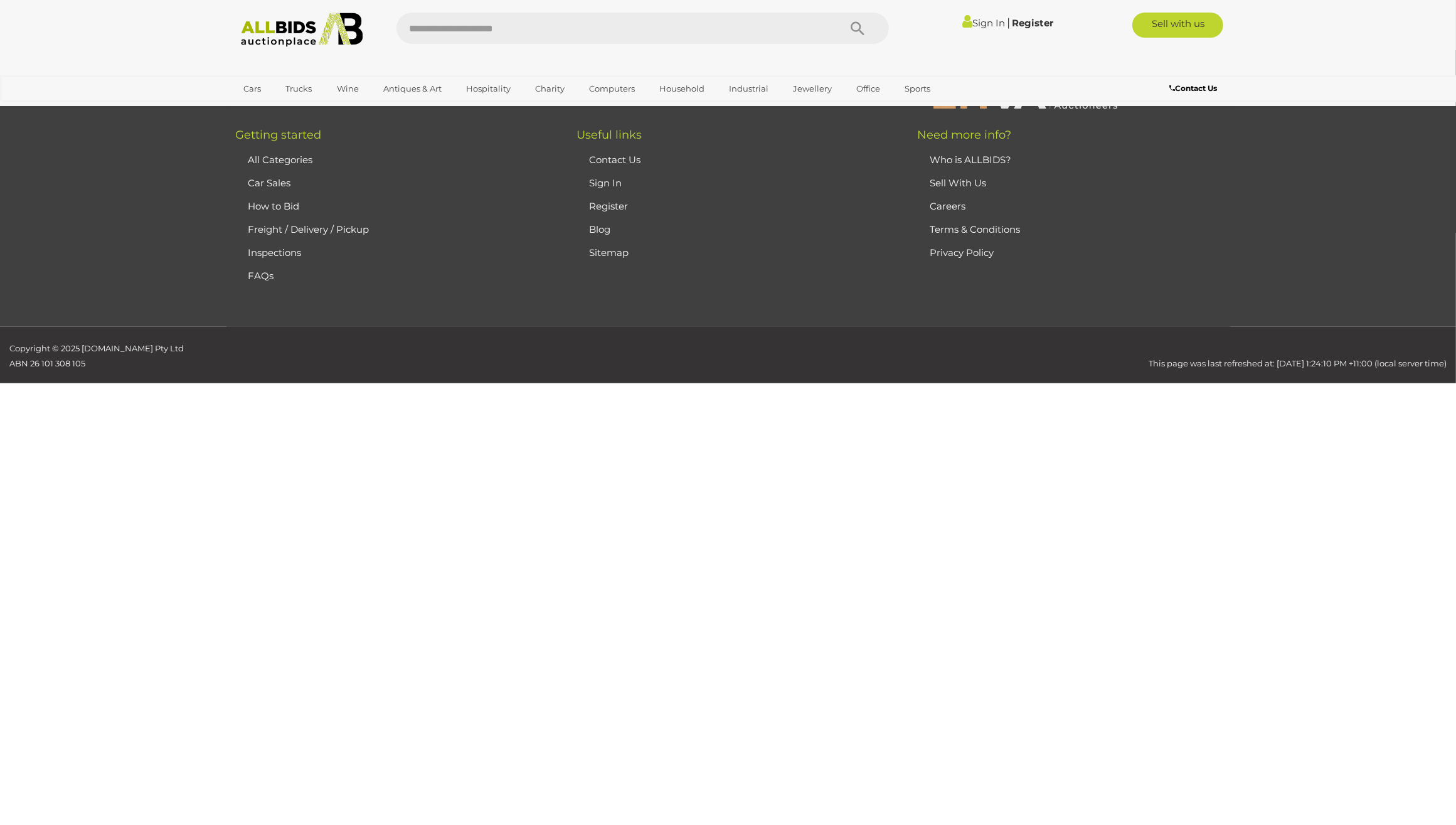
scroll to position [201, 0]
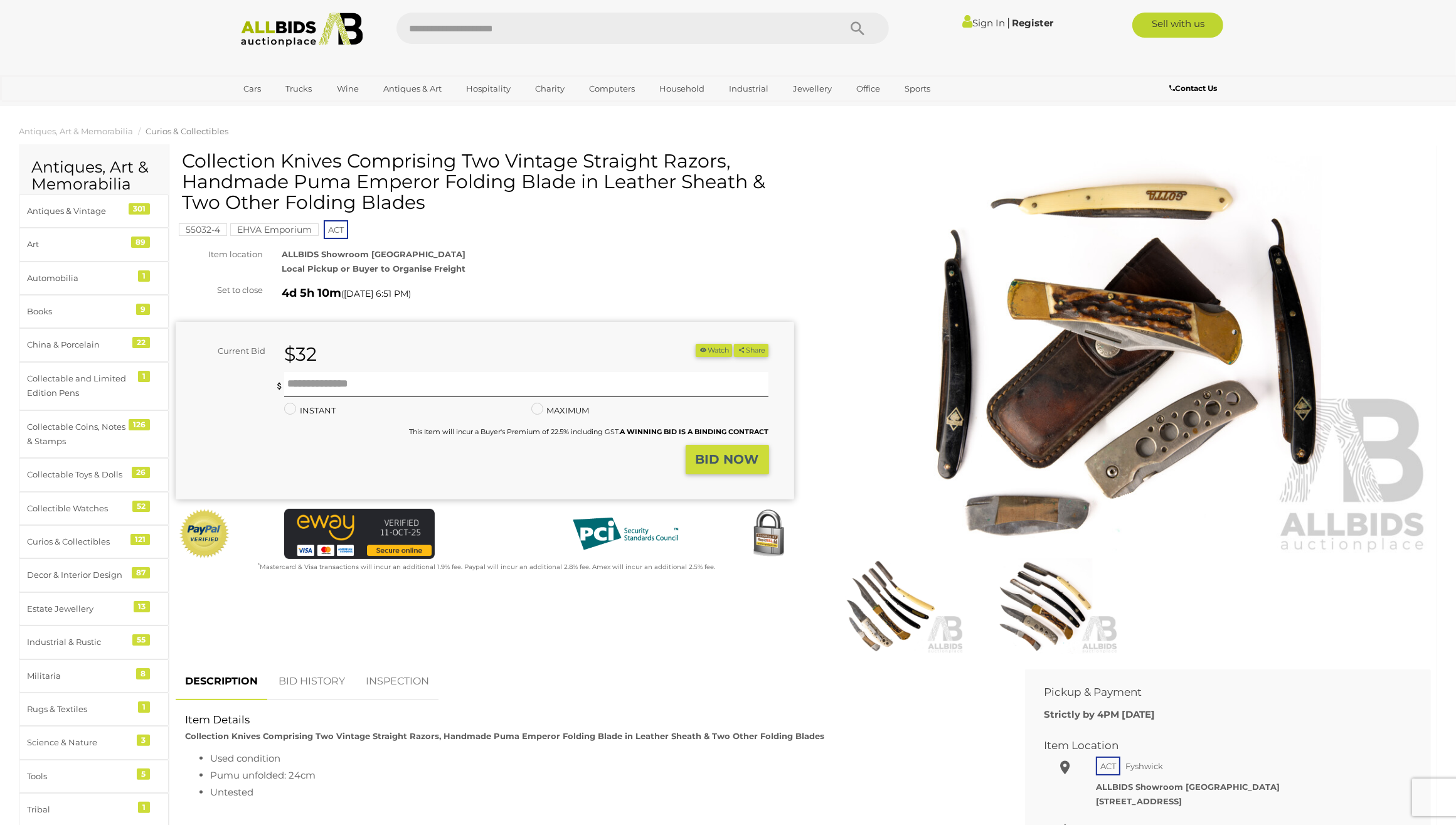
click at [1205, 309] on img at bounding box center [1122, 356] width 619 height 398
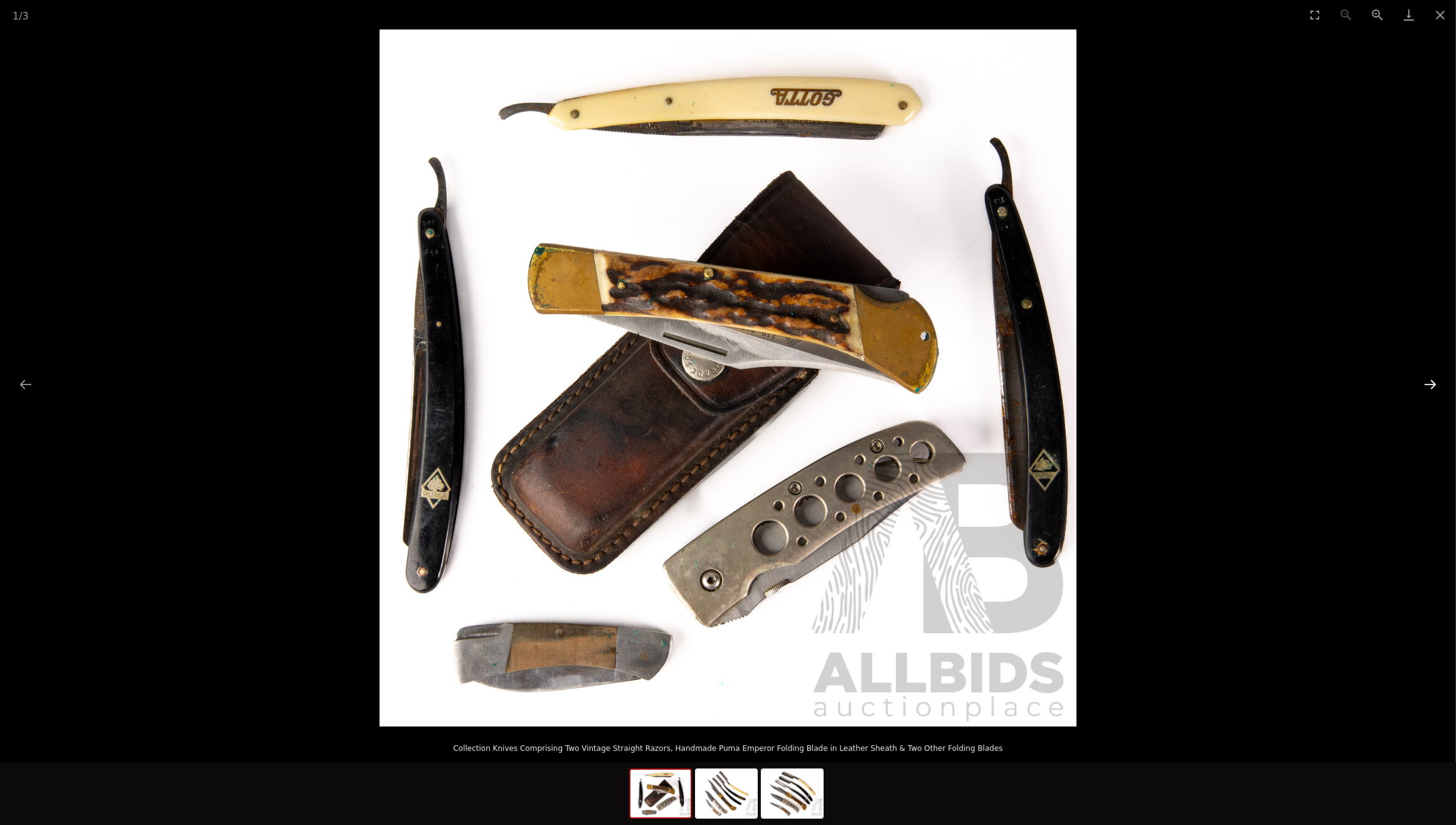
click at [1432, 381] on button "Next slide" at bounding box center [1431, 384] width 27 height 25
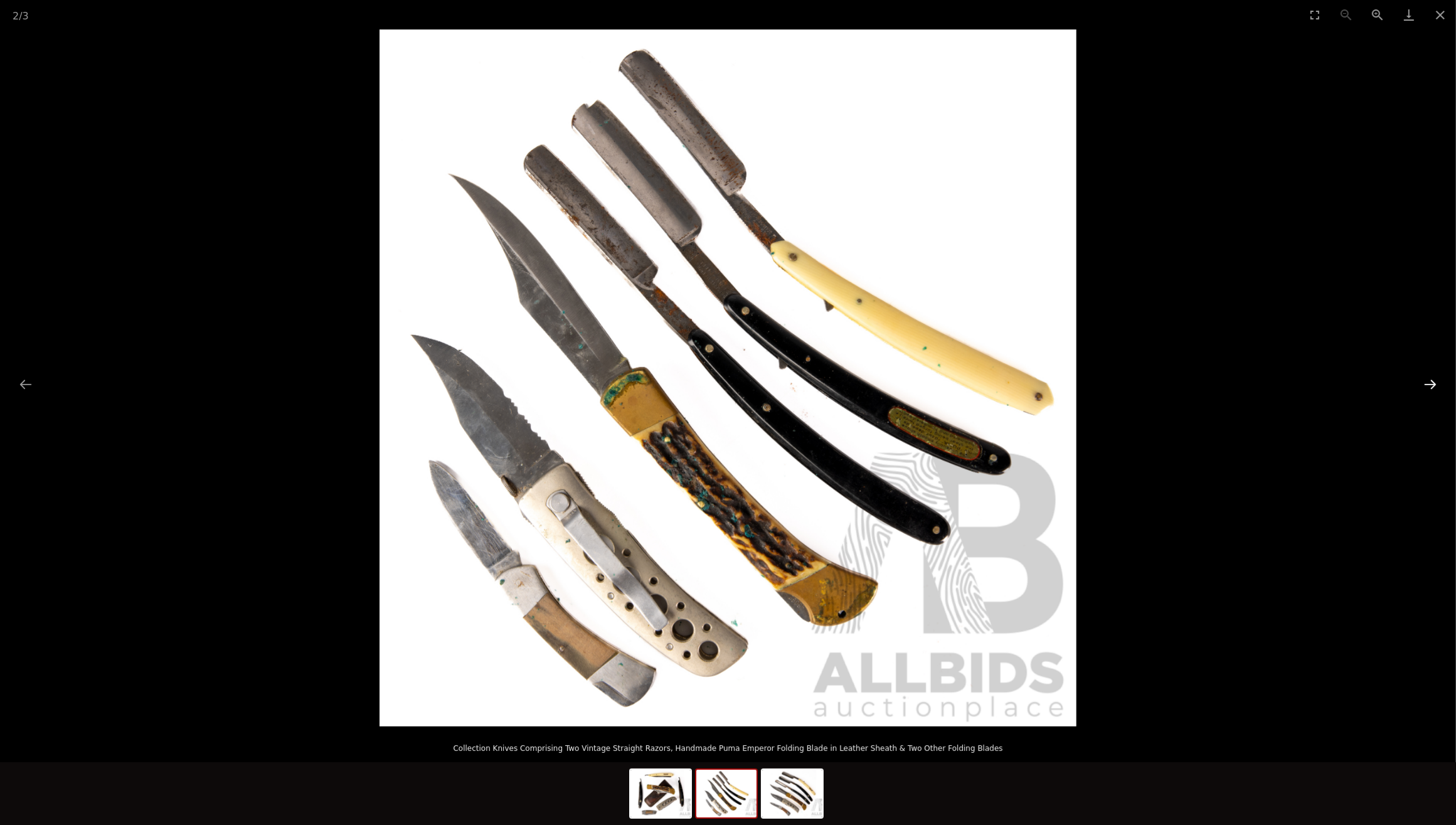
click at [1432, 381] on button "Next slide" at bounding box center [1431, 384] width 27 height 25
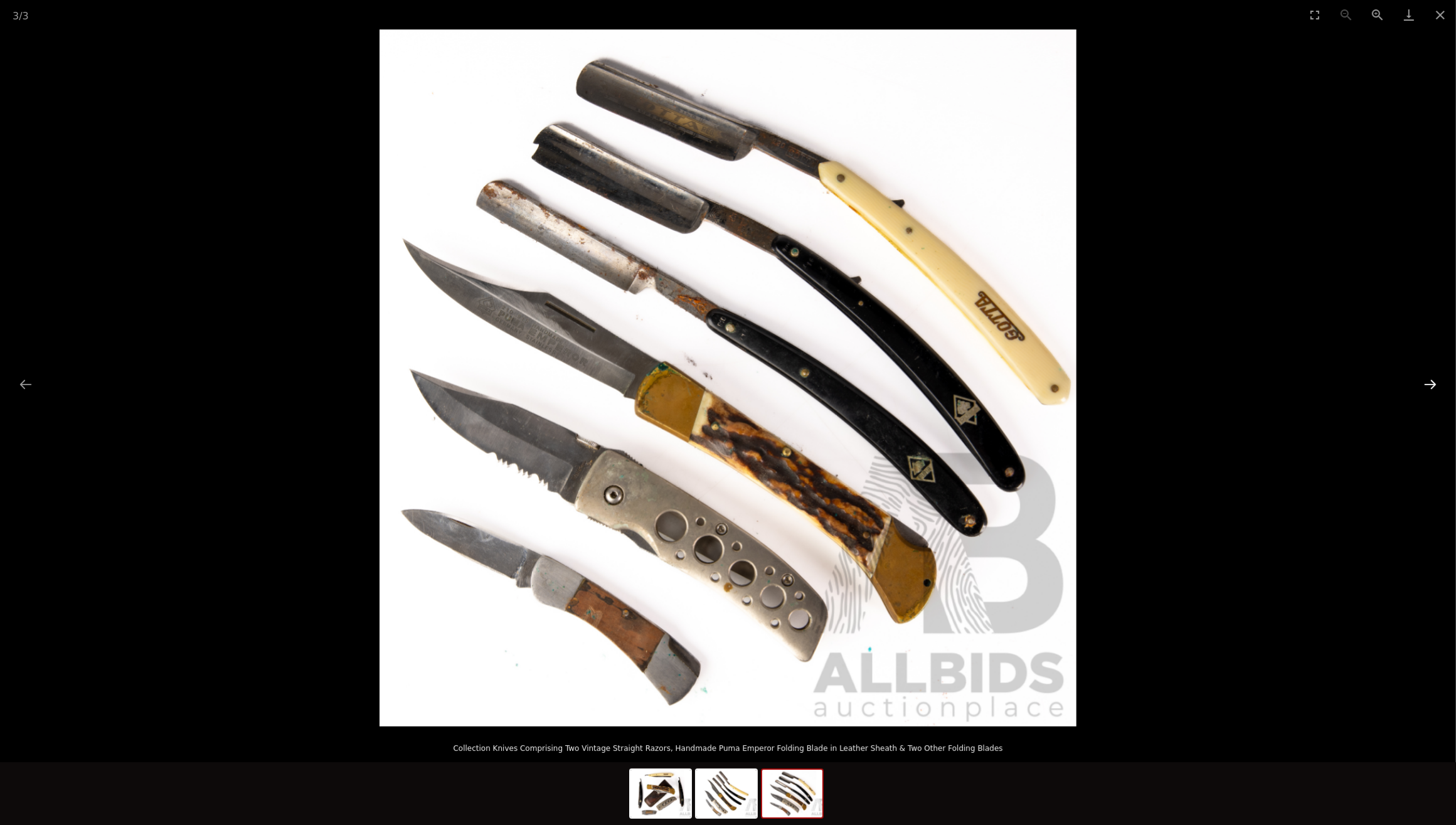
click at [1432, 381] on button "Next slide" at bounding box center [1431, 384] width 27 height 25
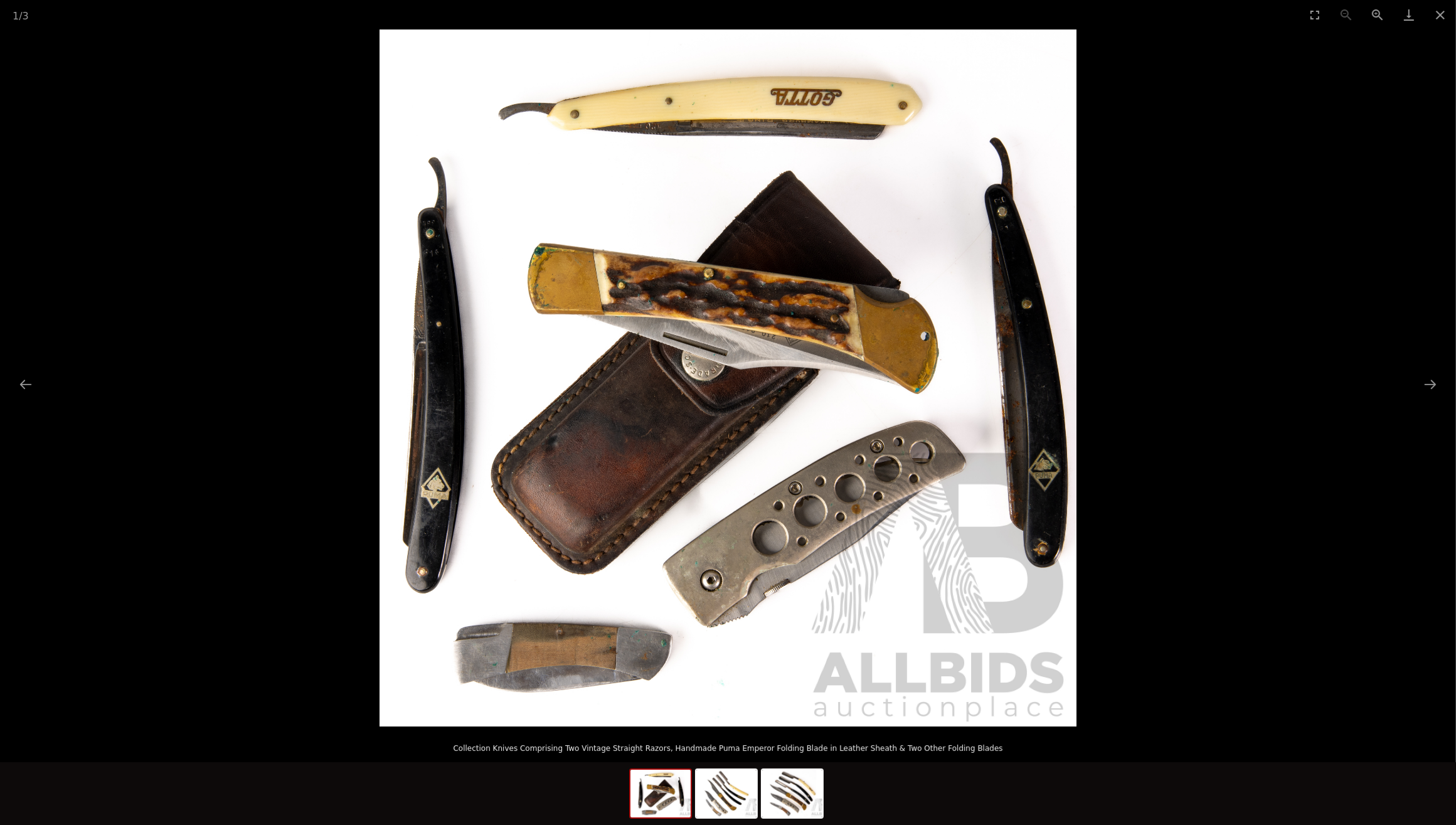
click at [1448, 13] on button "Close gallery" at bounding box center [1440, 15] width 32 height 30
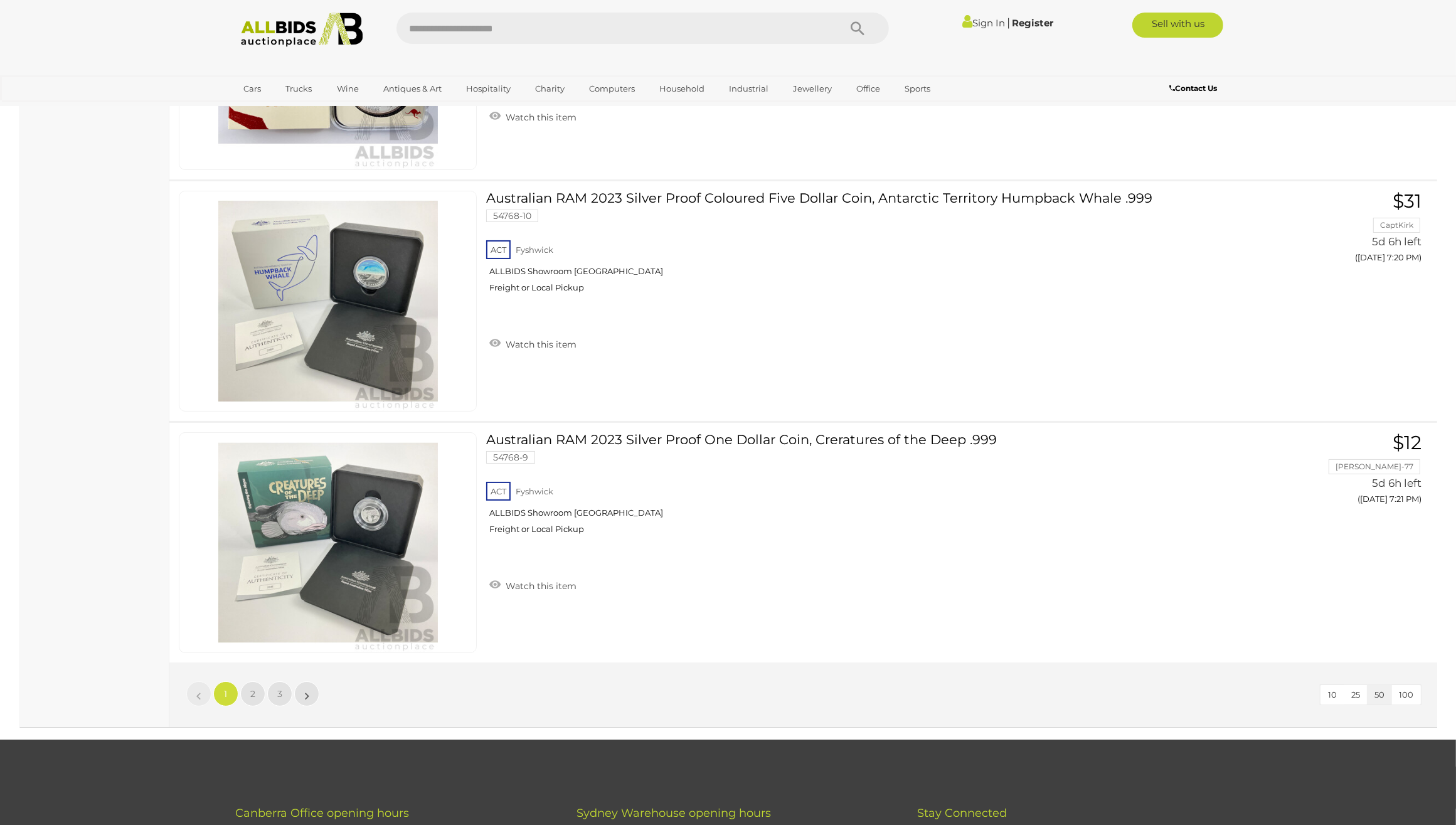
scroll to position [12167, 0]
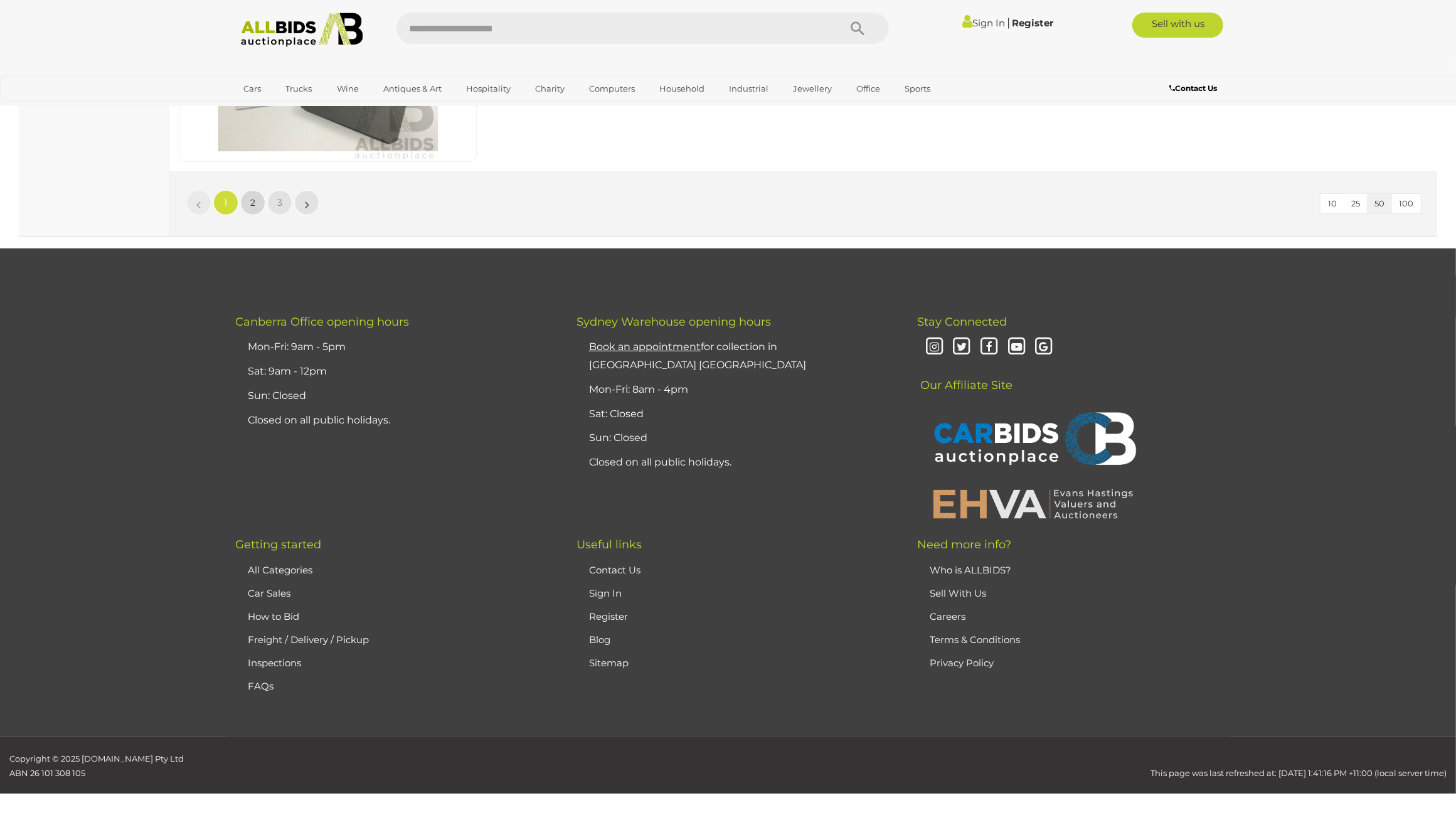
click at [249, 205] on link "2" at bounding box center [253, 203] width 25 height 25
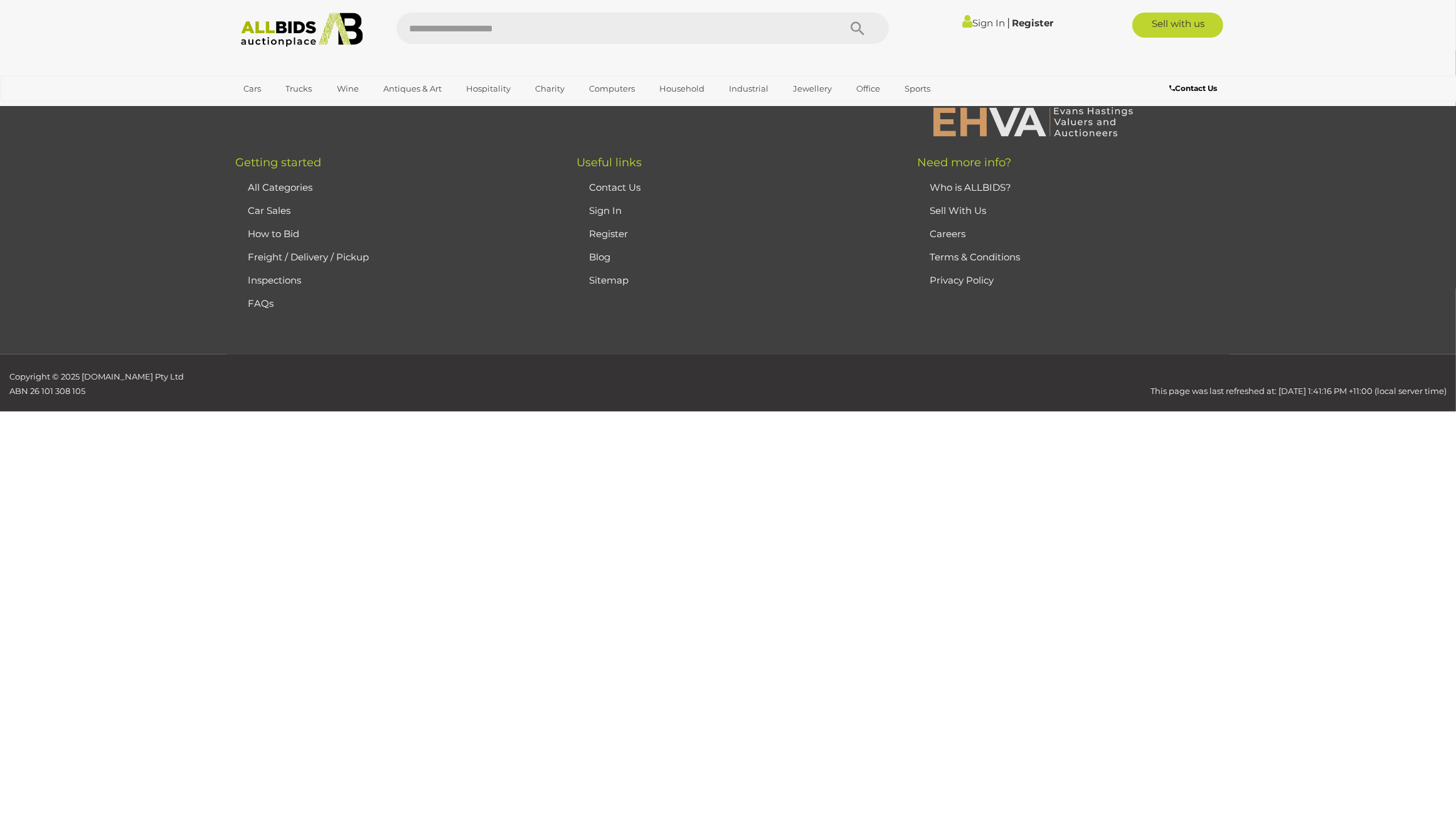
scroll to position [133, 0]
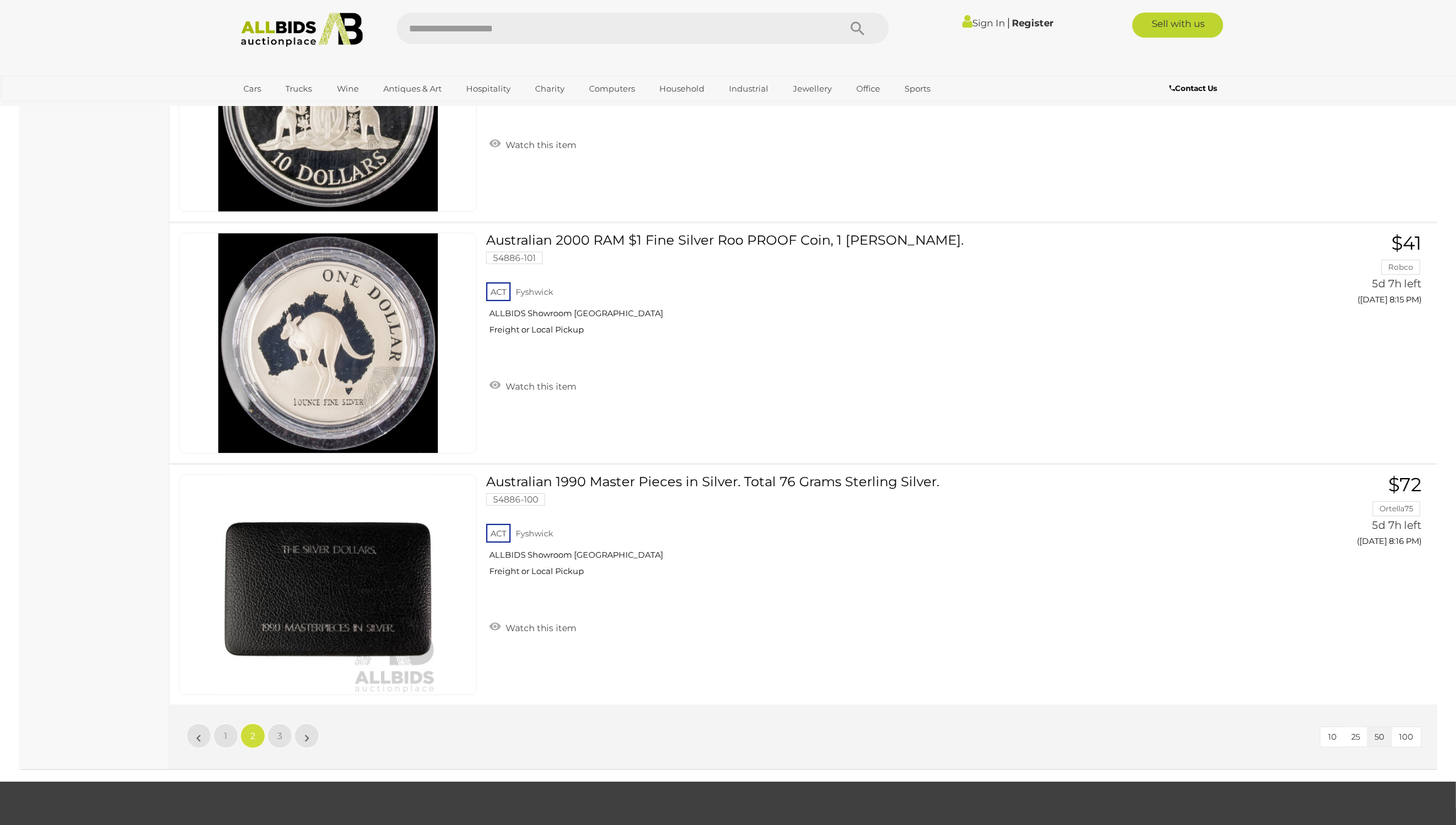
scroll to position [11607, 0]
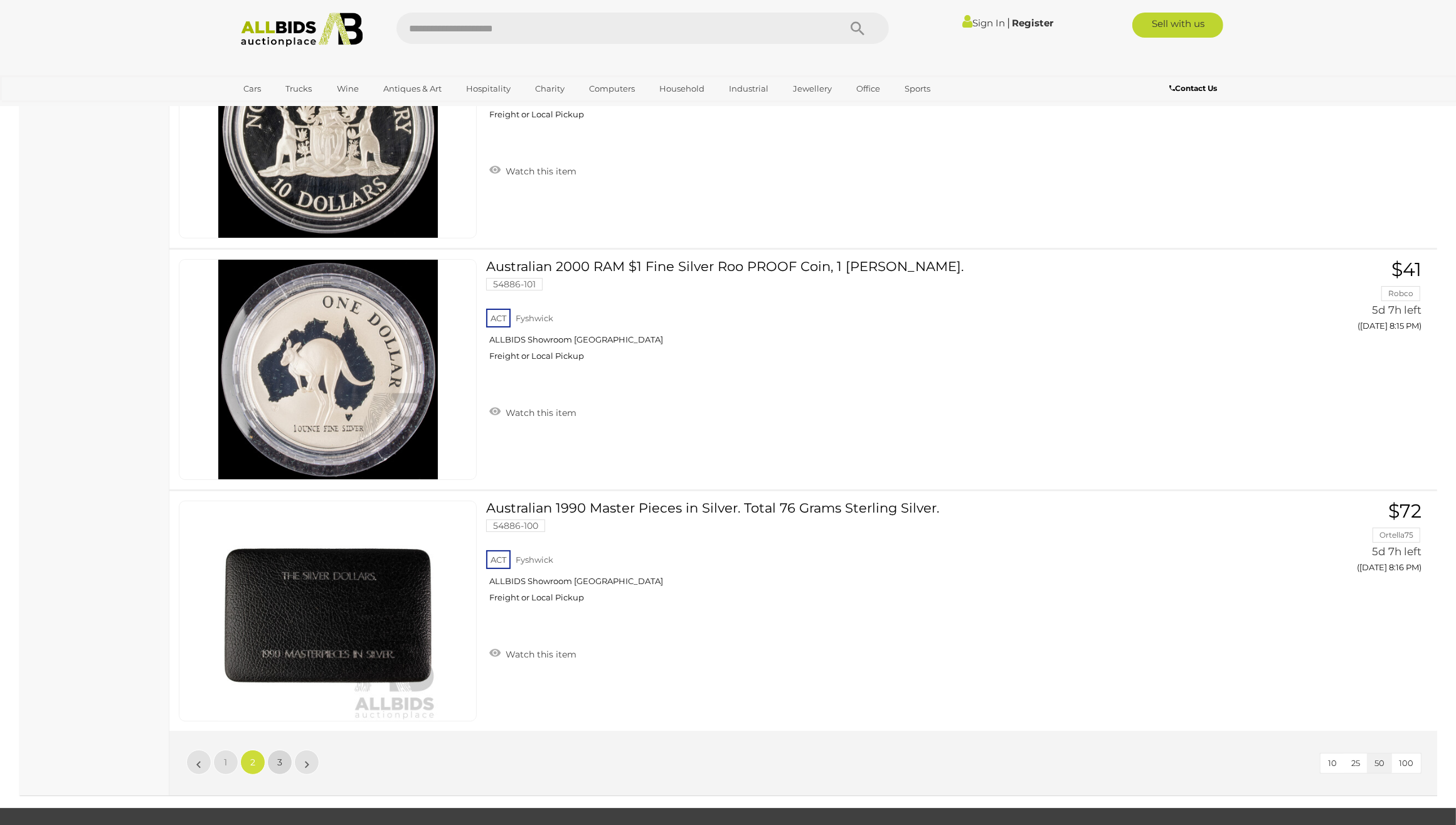
click at [283, 763] on link "3" at bounding box center [280, 763] width 25 height 25
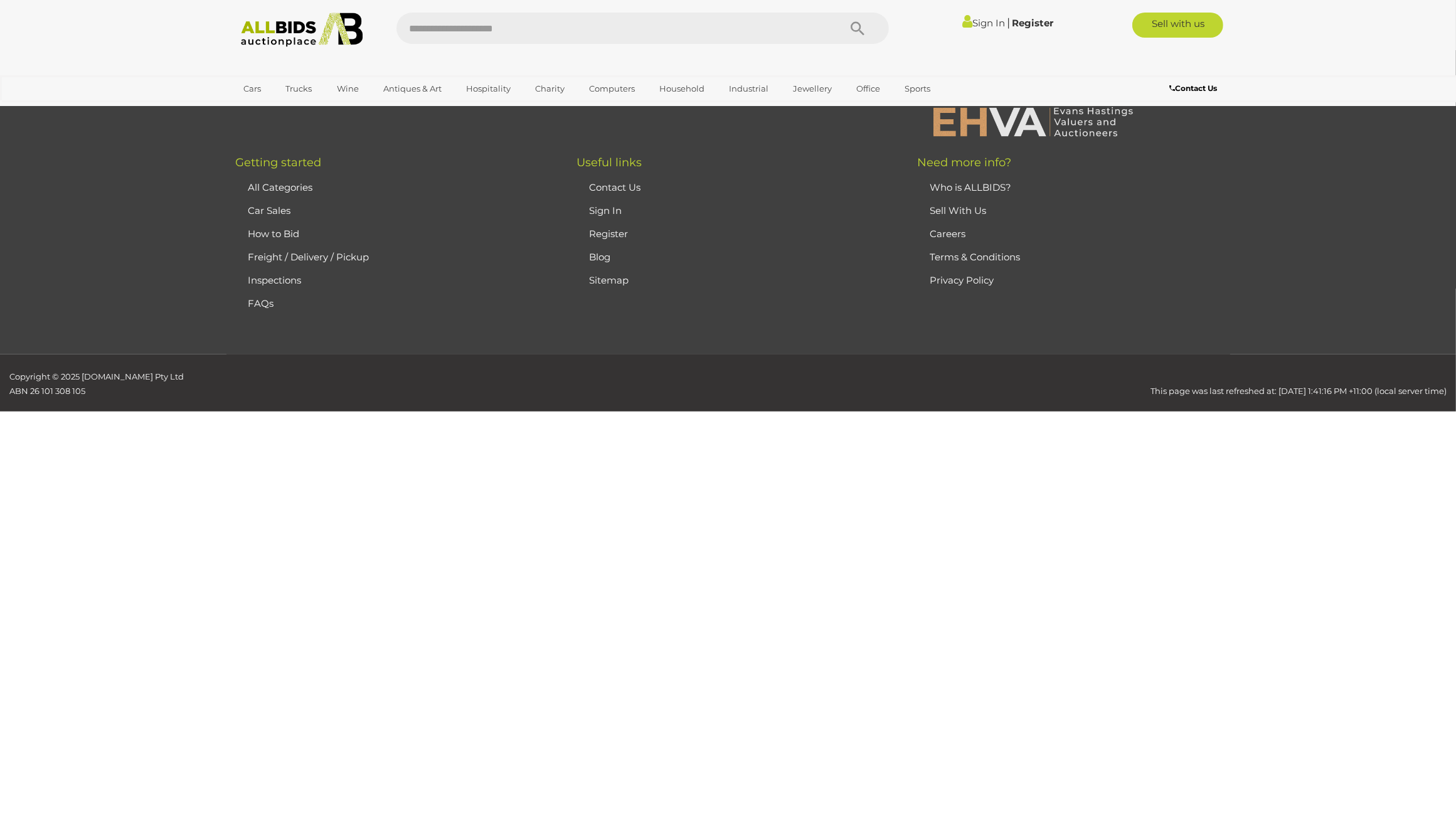
scroll to position [133, 0]
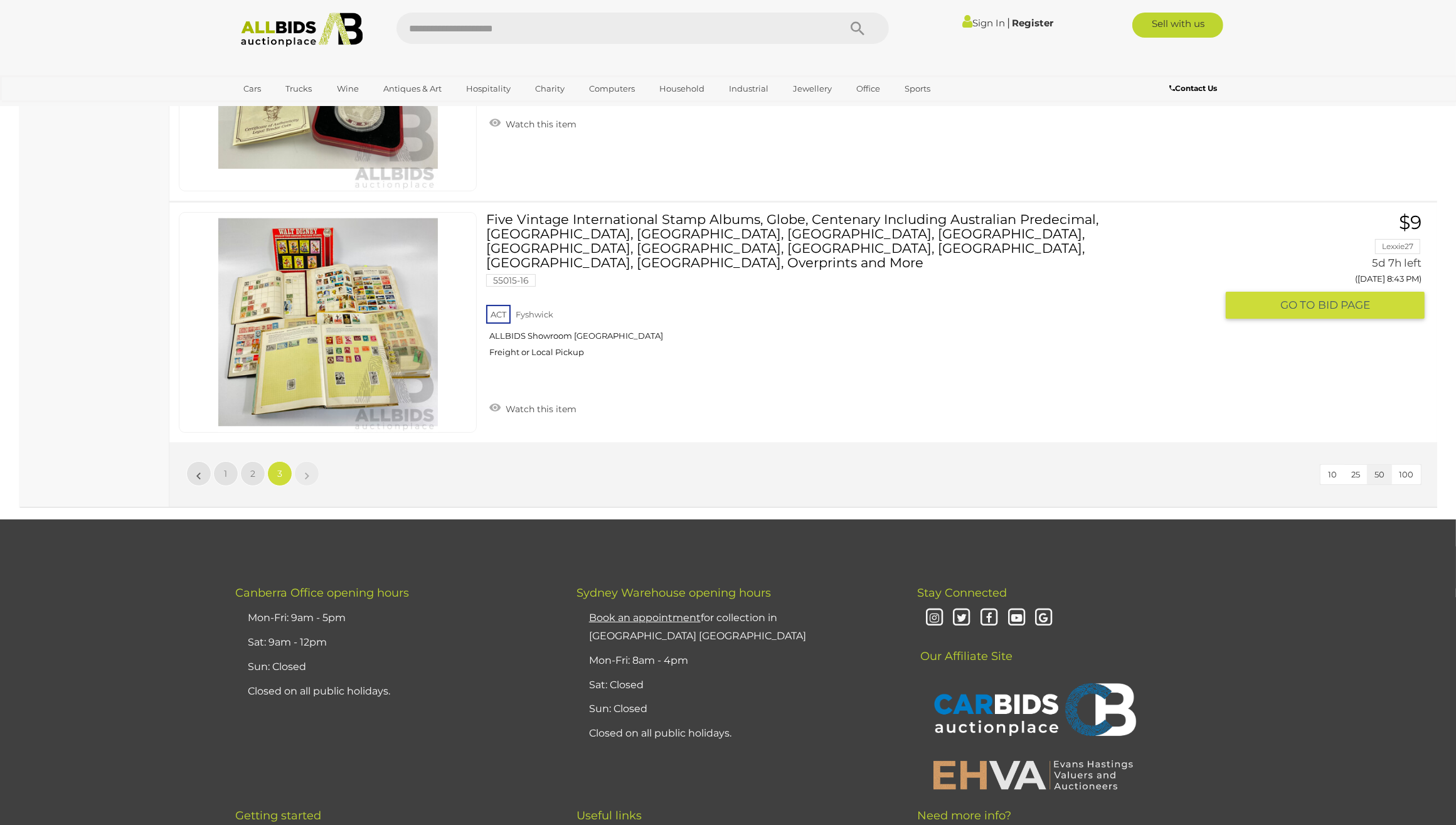
scroll to position [5941, 0]
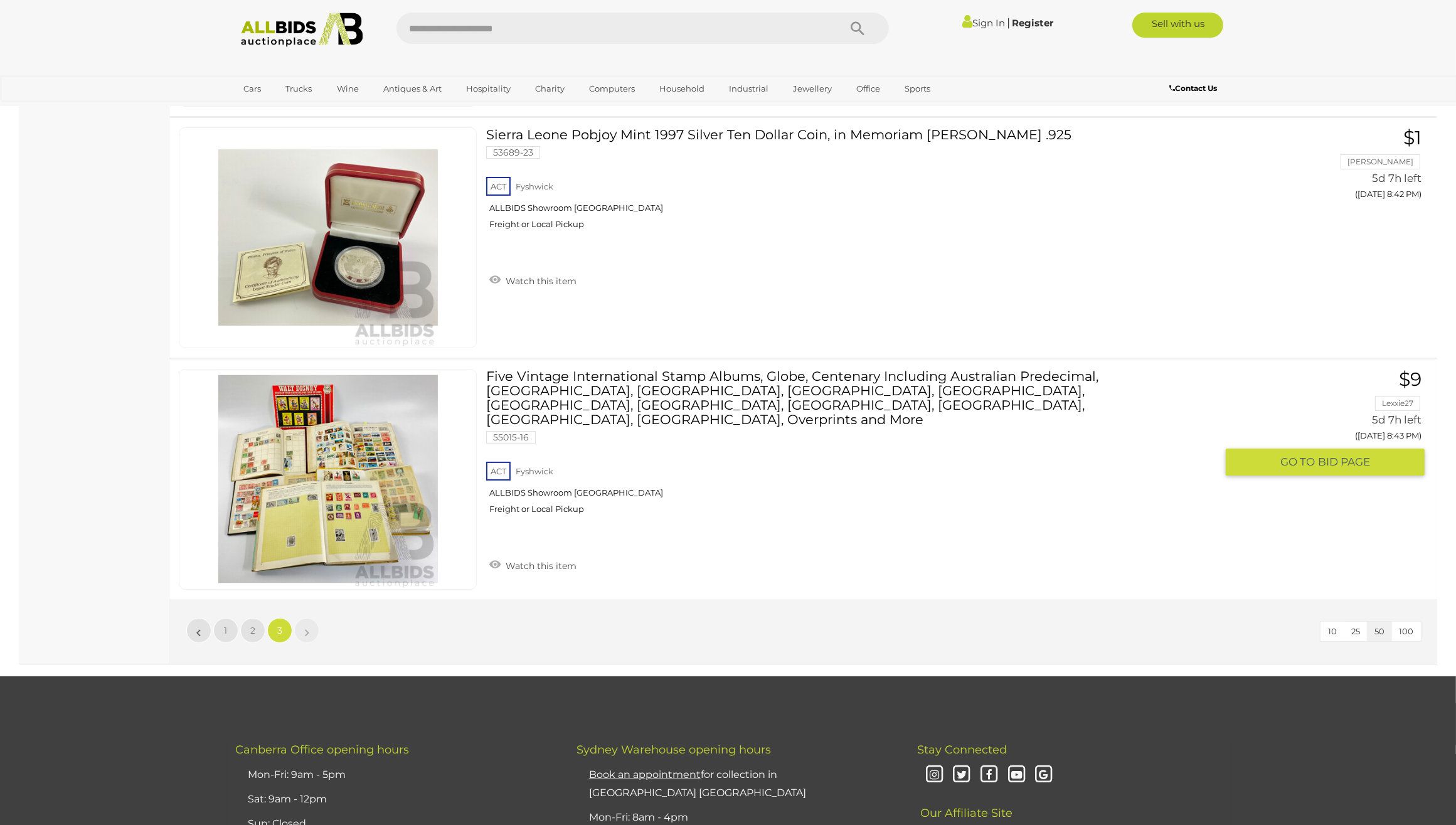
click at [374, 449] on link at bounding box center [328, 480] width 298 height 221
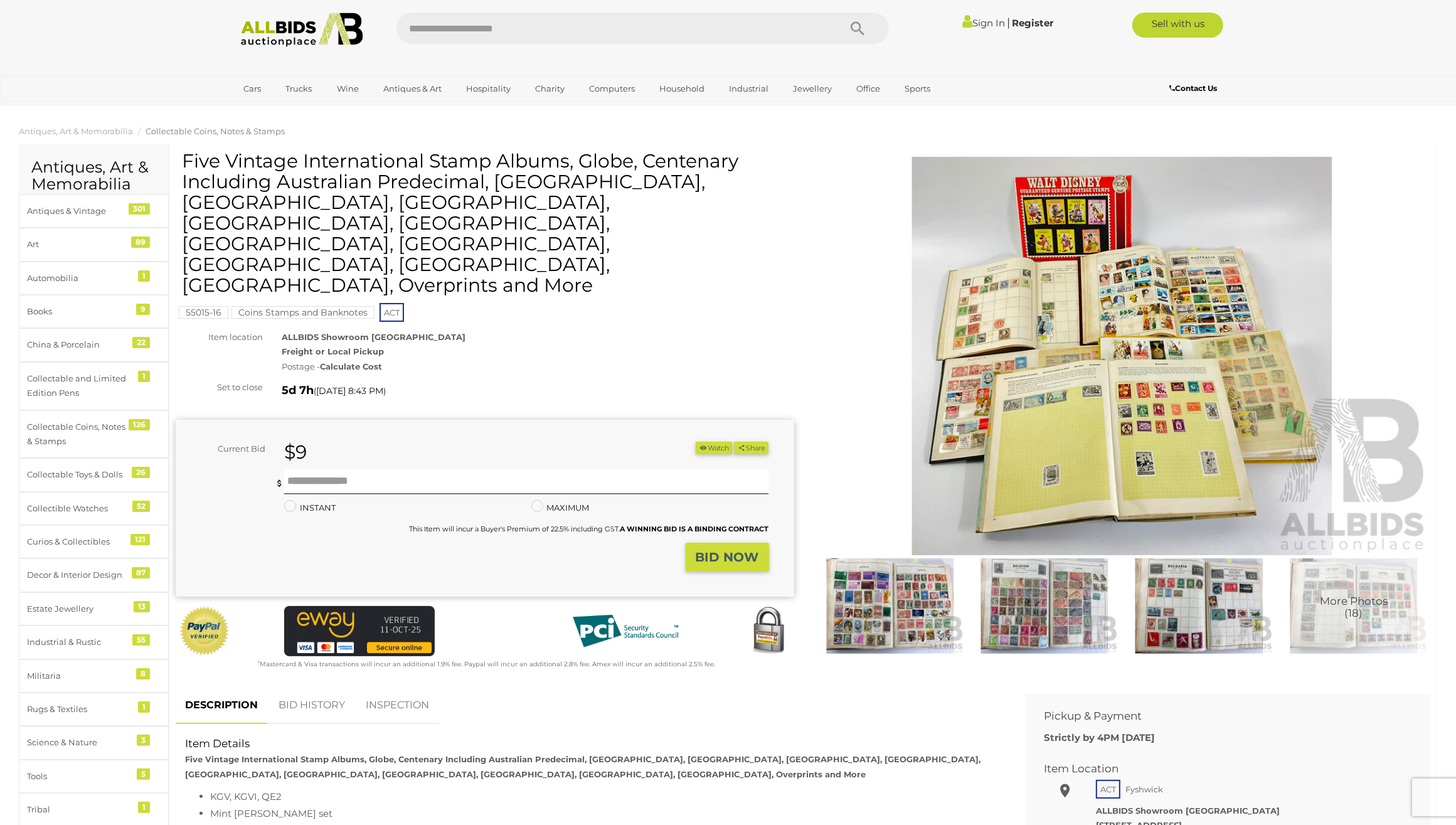
click at [1148, 339] on img at bounding box center [1122, 356] width 619 height 398
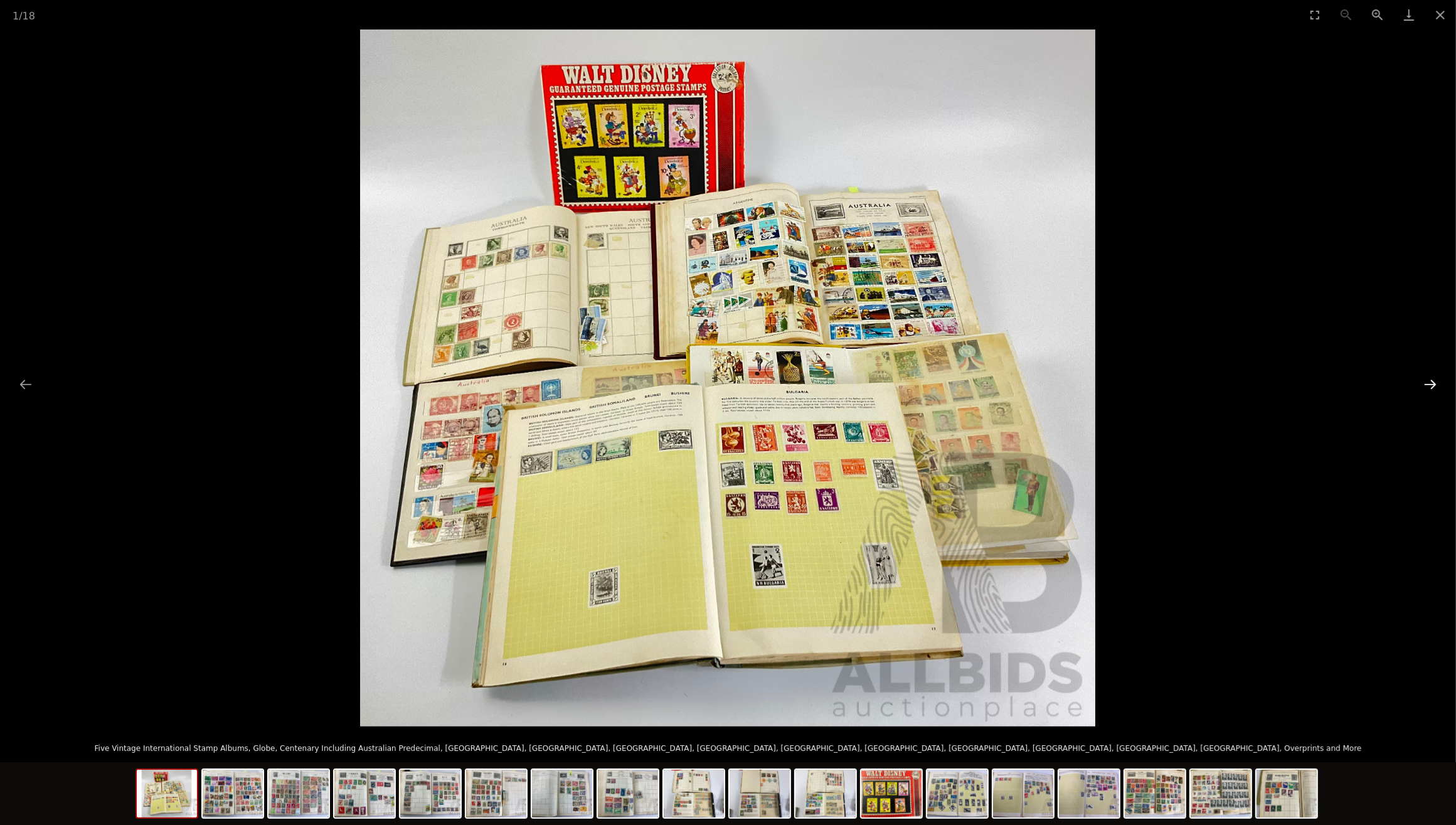
click at [1432, 383] on button "Next slide" at bounding box center [1431, 384] width 27 height 25
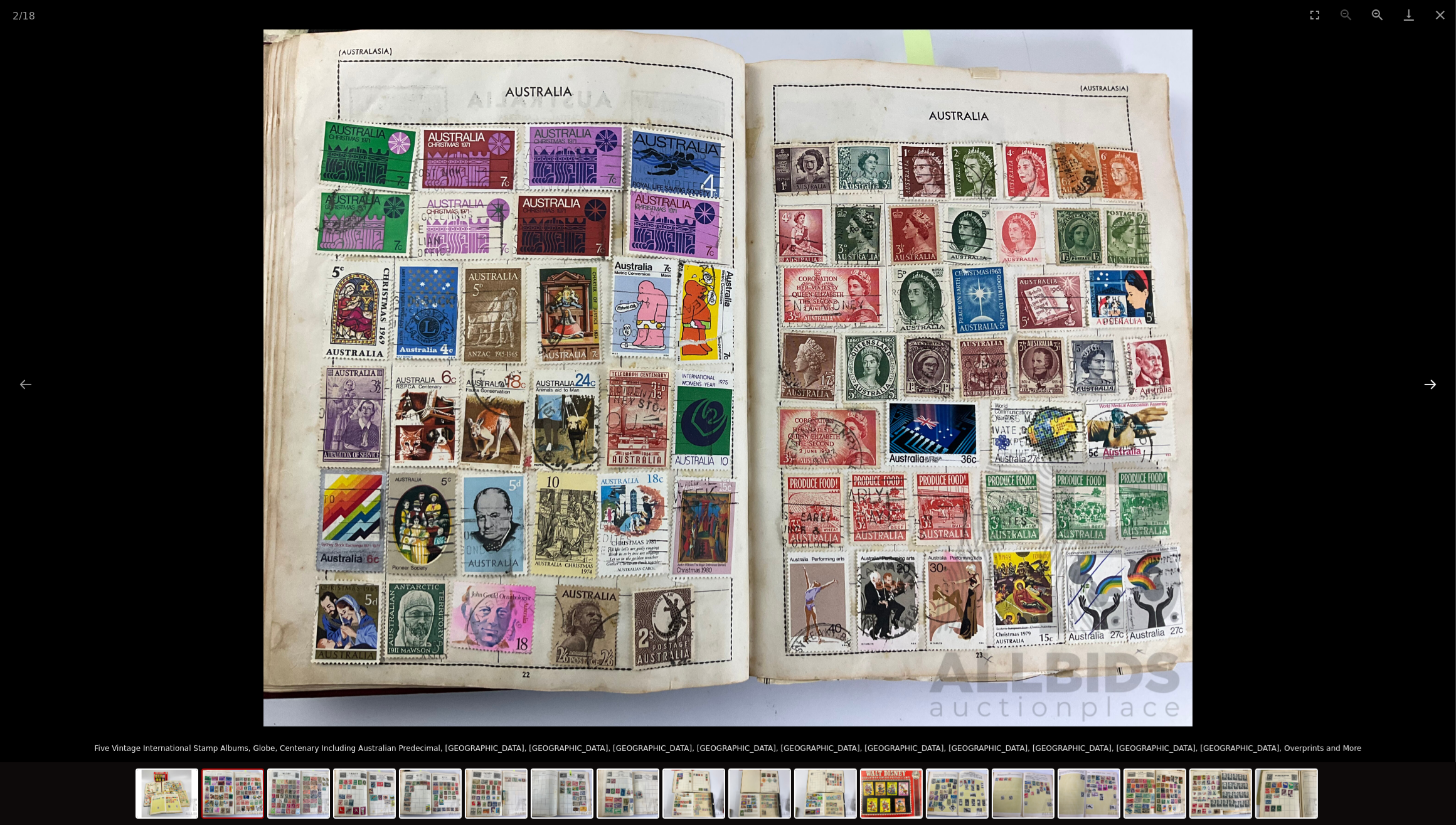
click at [1432, 384] on button "Next slide" at bounding box center [1431, 384] width 27 height 25
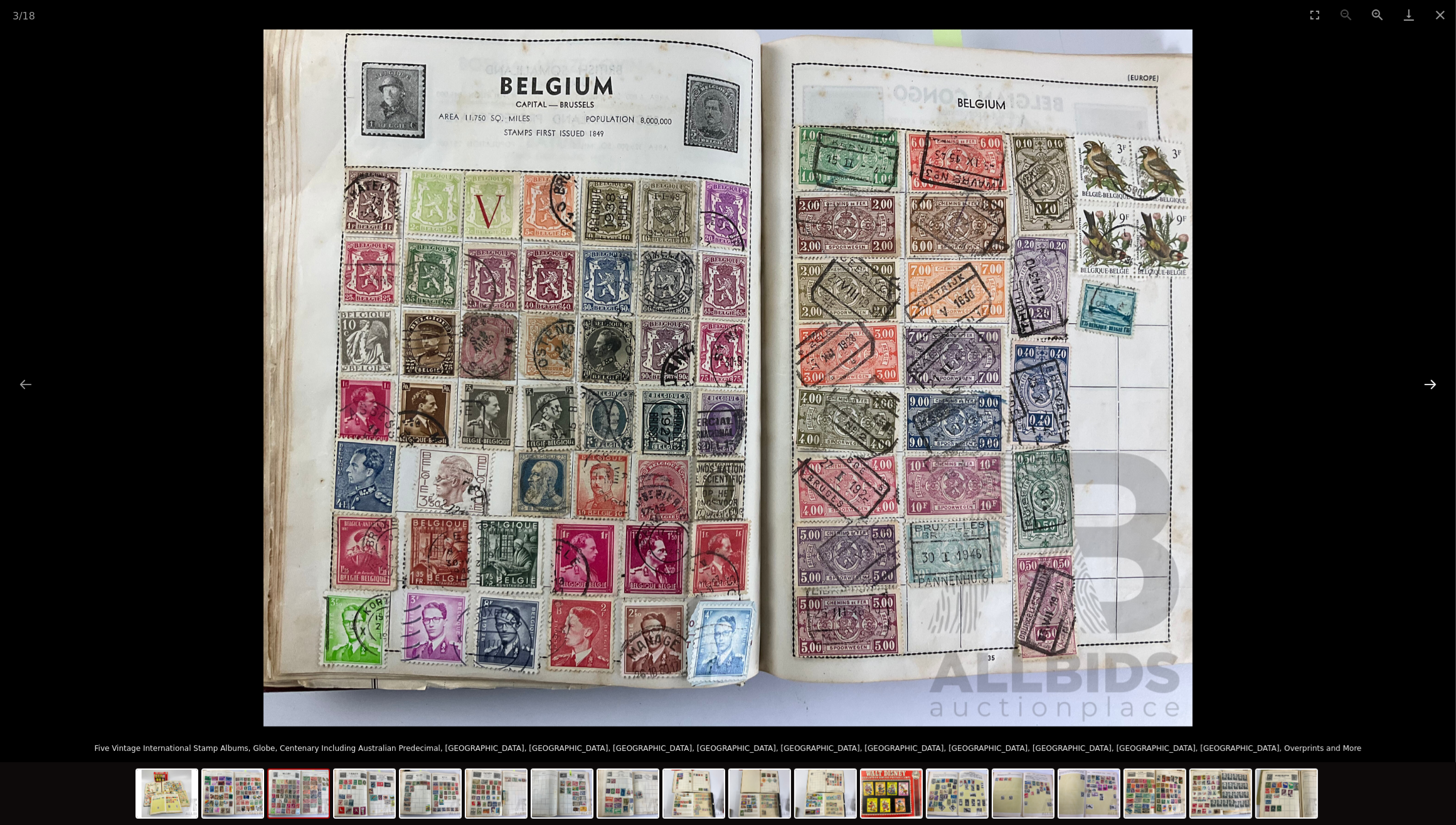
click at [1431, 384] on button "Next slide" at bounding box center [1431, 384] width 27 height 25
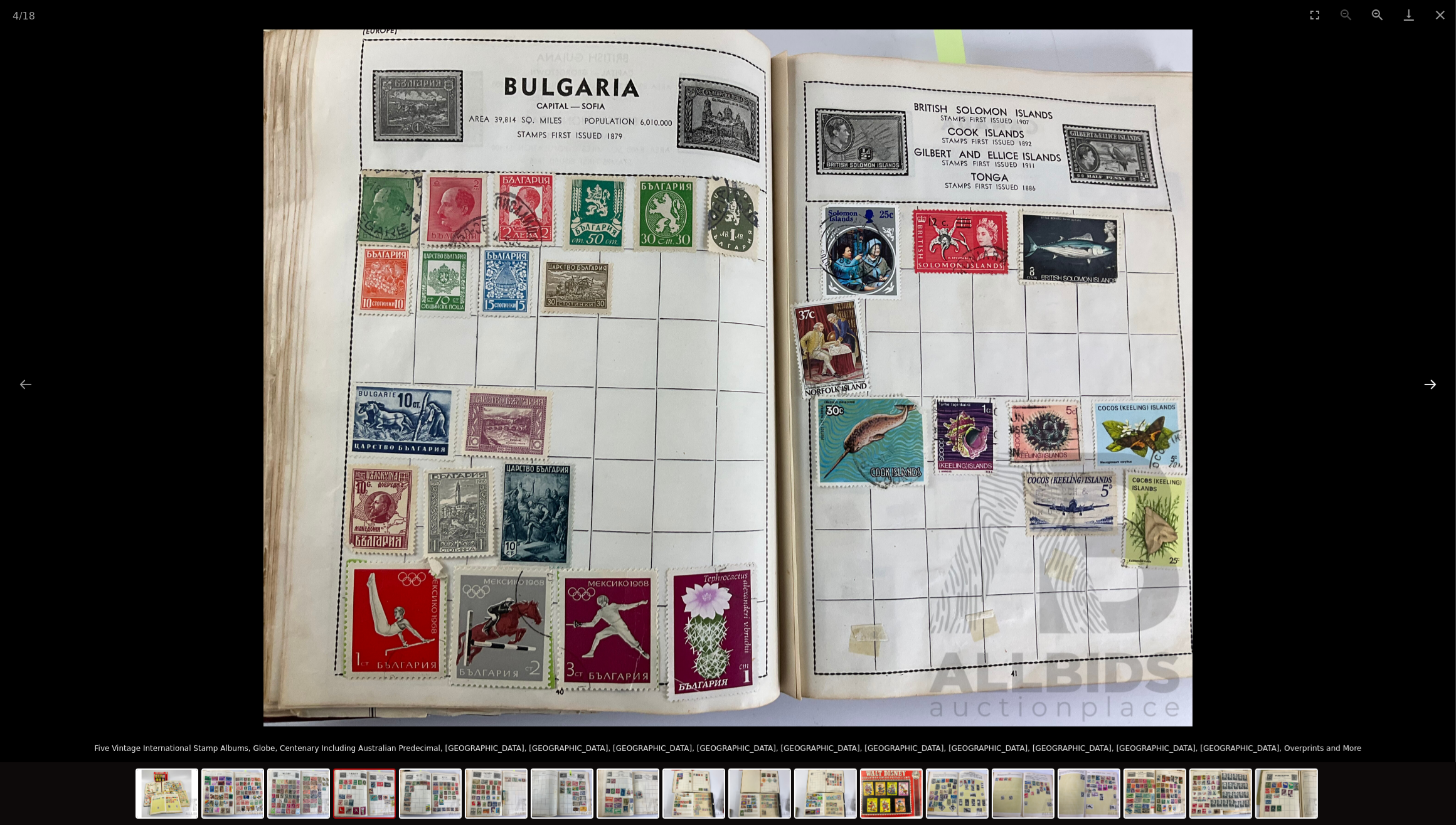
click at [1431, 384] on button "Next slide" at bounding box center [1431, 384] width 27 height 25
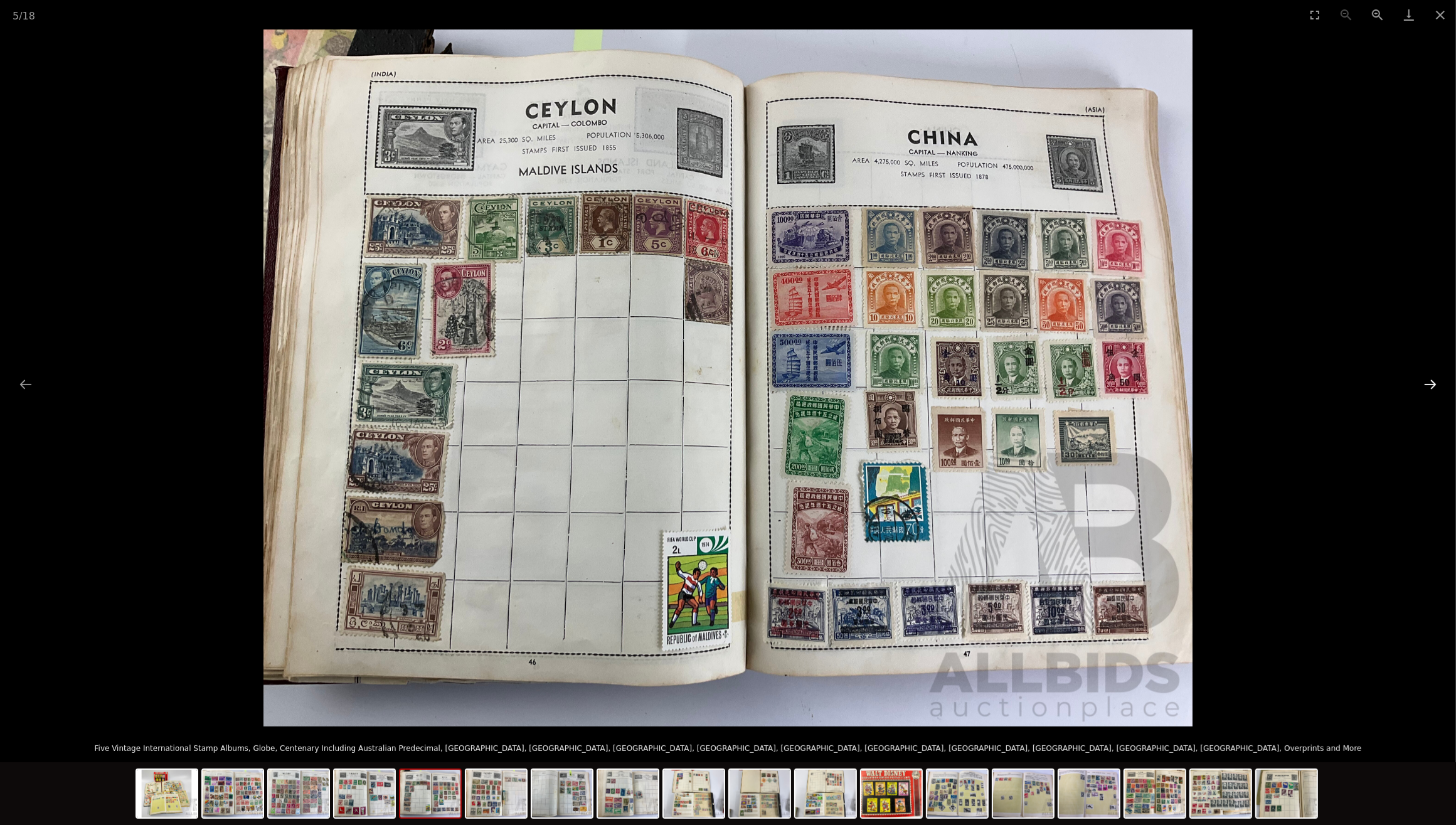
click at [1431, 384] on button "Next slide" at bounding box center [1431, 384] width 27 height 25
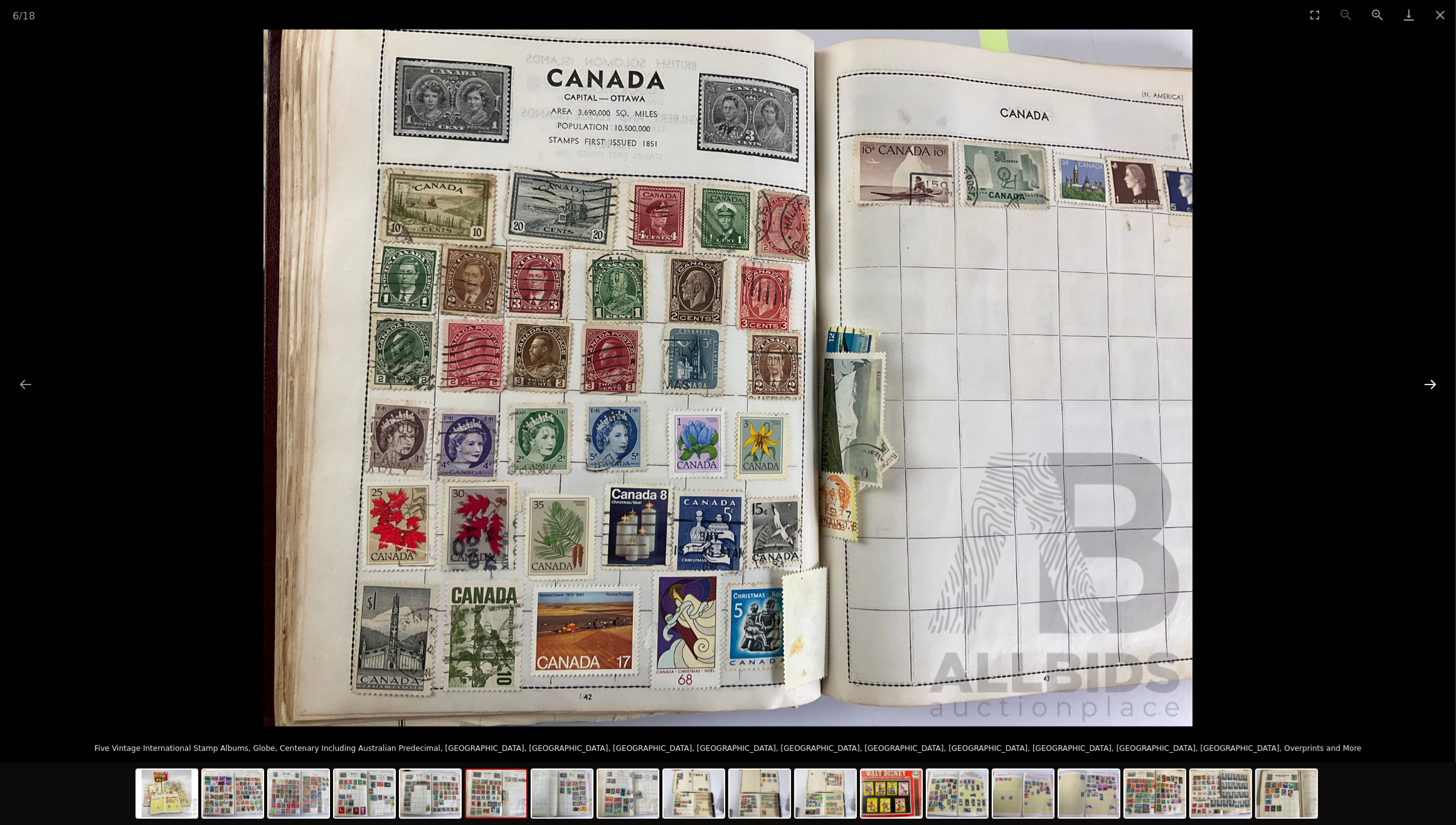
click at [1431, 384] on button "Next slide" at bounding box center [1431, 384] width 27 height 25
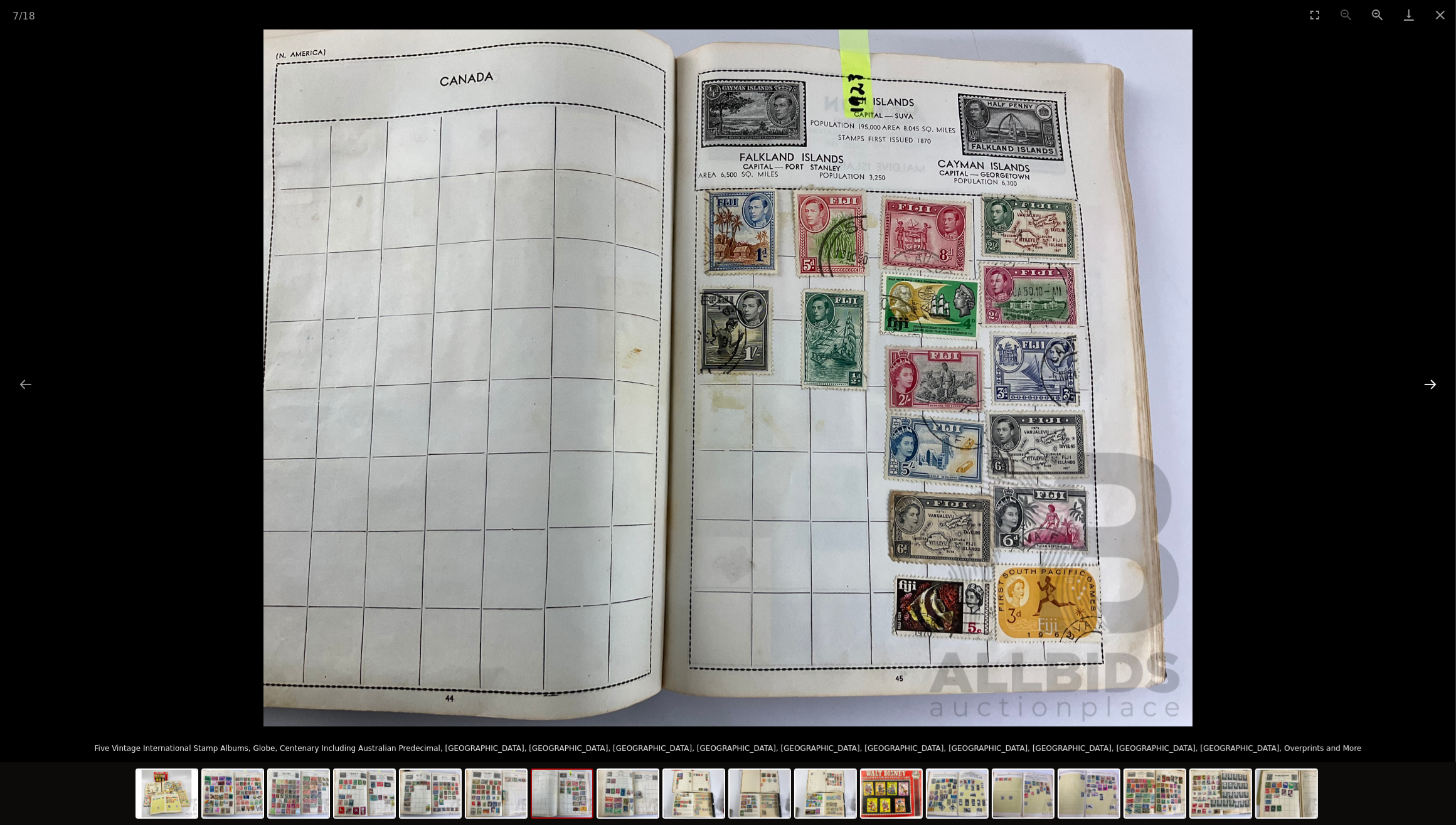
click at [1431, 384] on button "Next slide" at bounding box center [1431, 384] width 27 height 25
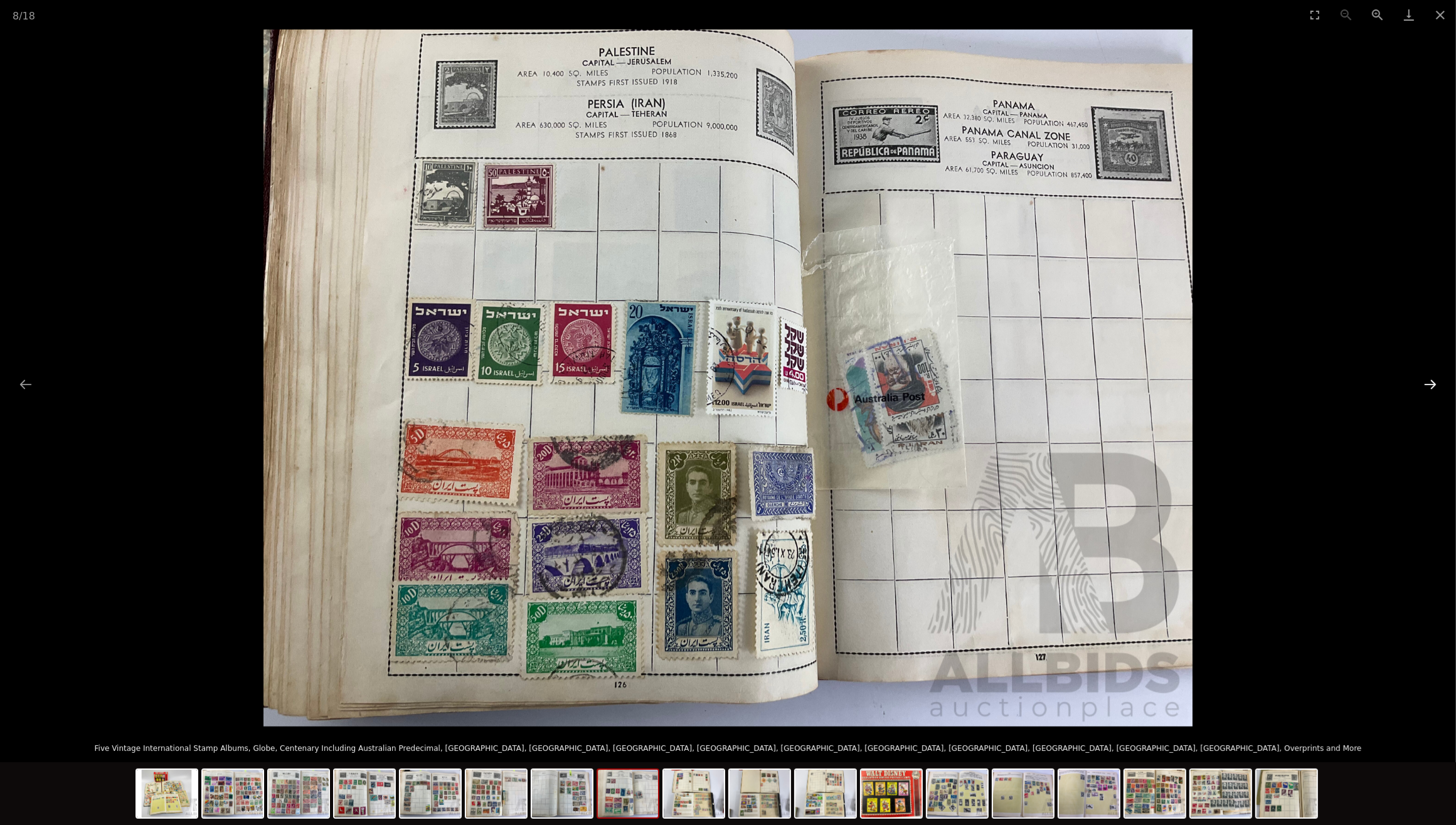
click at [1431, 384] on button "Next slide" at bounding box center [1431, 384] width 27 height 25
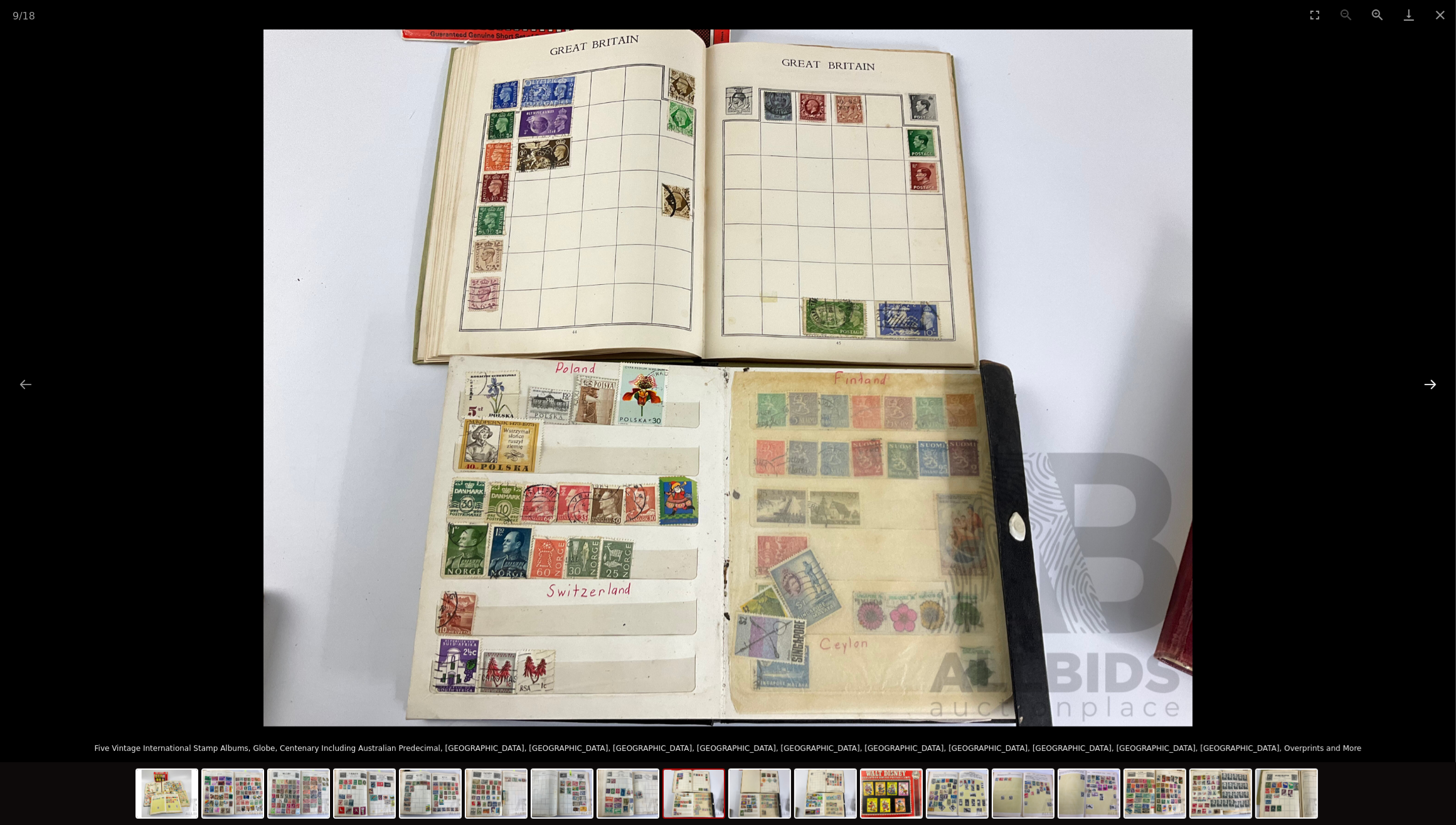
click at [1431, 384] on button "Next slide" at bounding box center [1431, 384] width 27 height 25
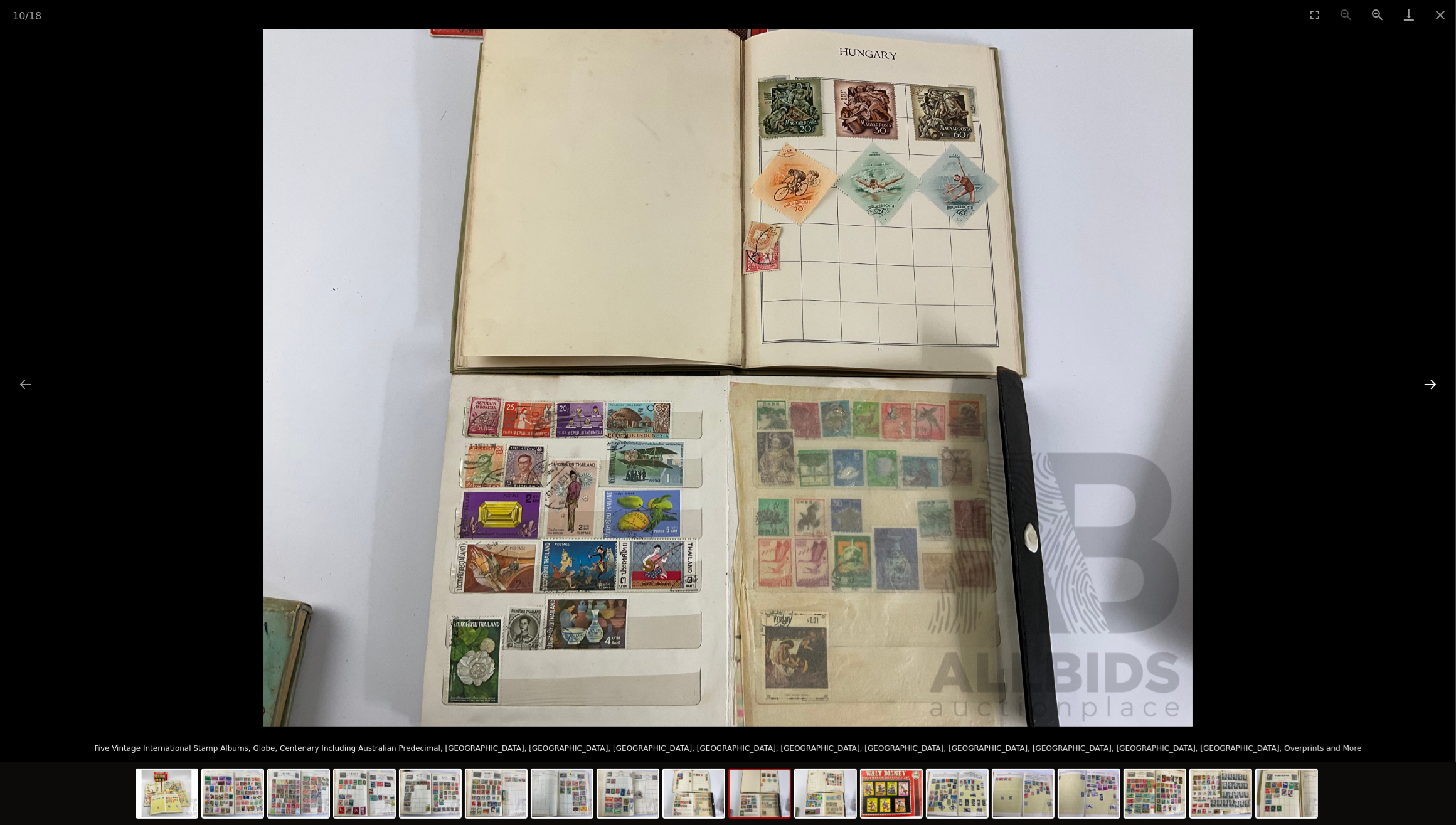
click at [1431, 384] on button "Next slide" at bounding box center [1431, 384] width 27 height 25
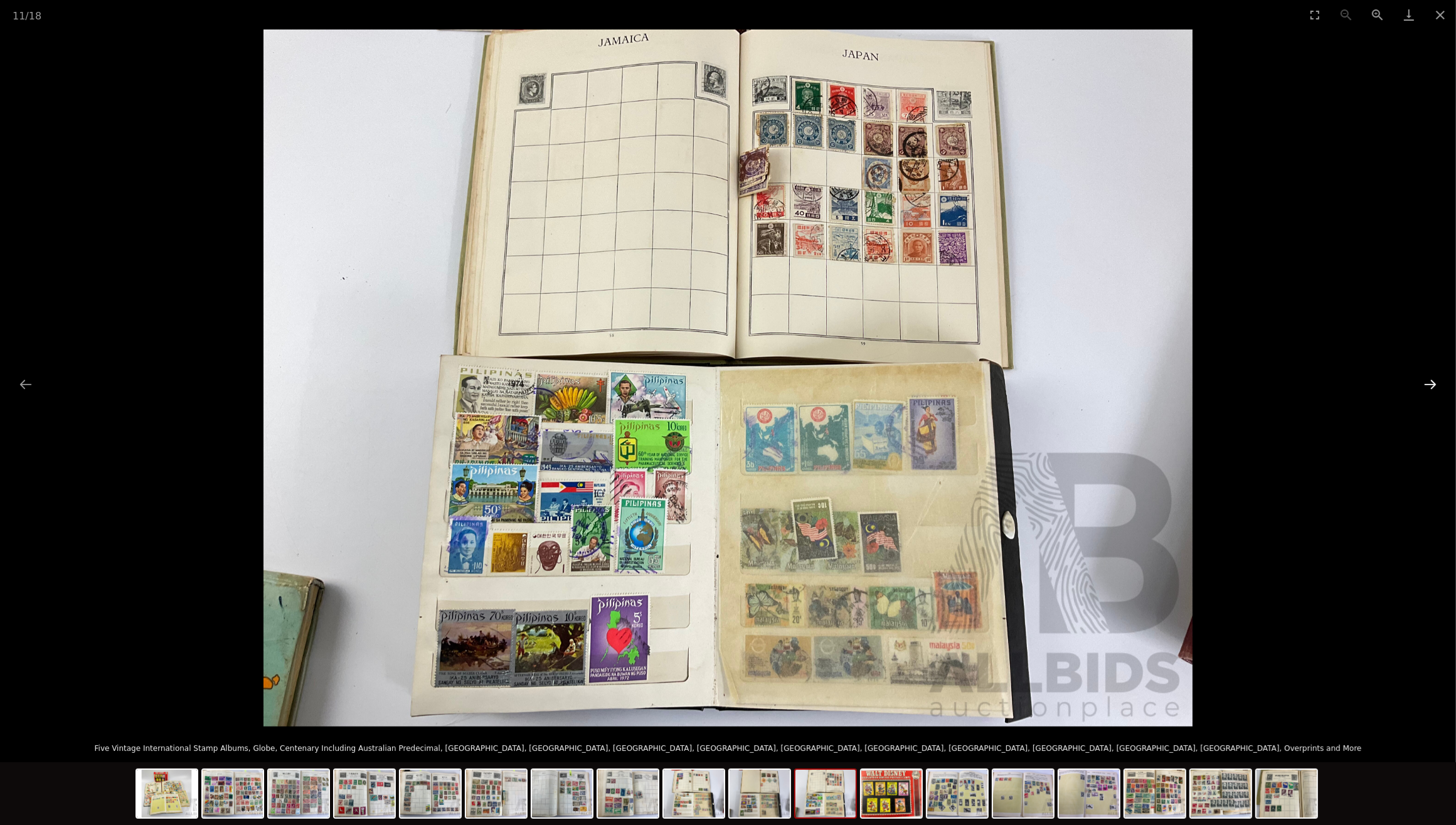
click at [1431, 384] on button "Next slide" at bounding box center [1431, 384] width 27 height 25
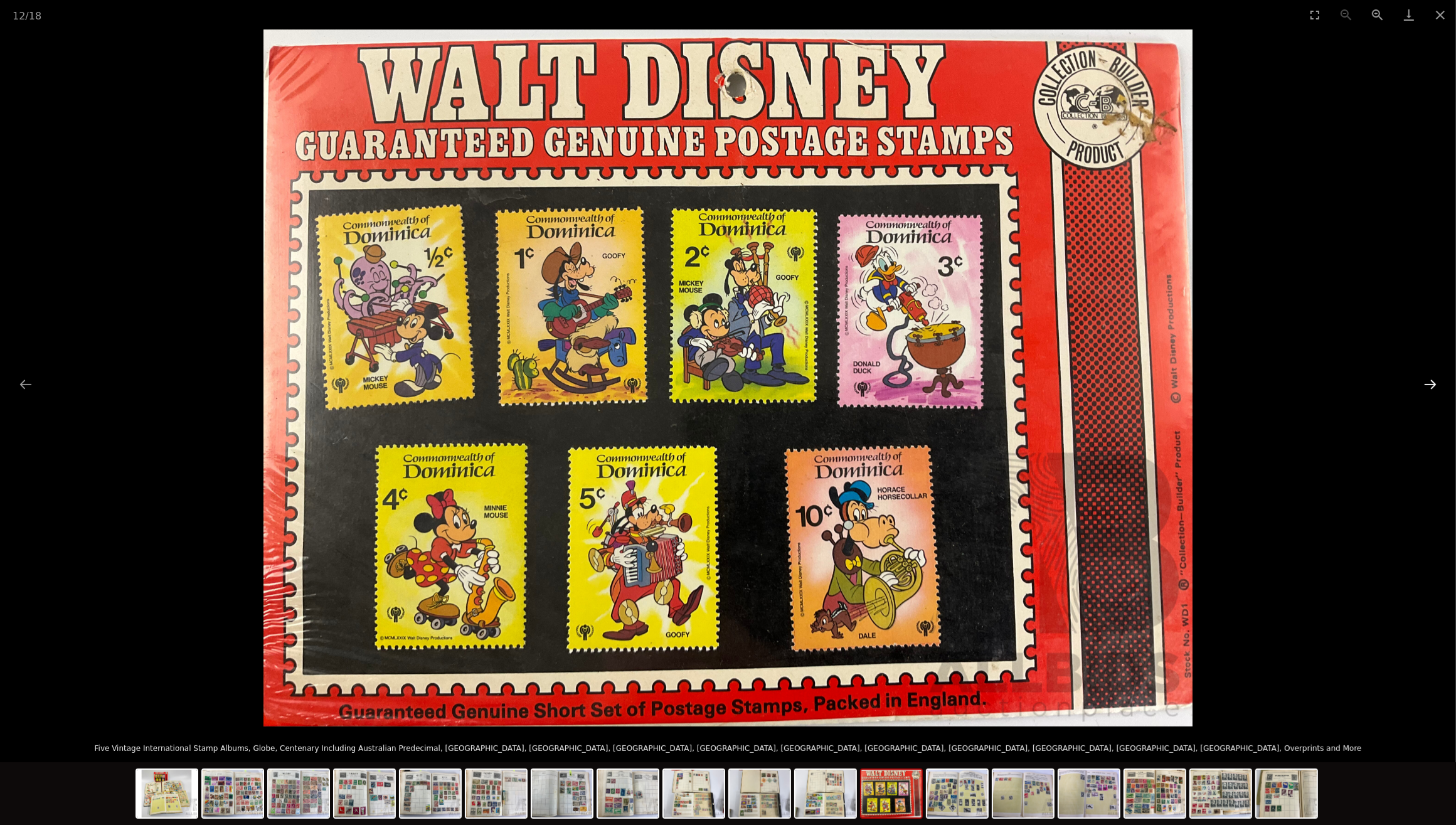
click at [1431, 384] on button "Next slide" at bounding box center [1431, 384] width 27 height 25
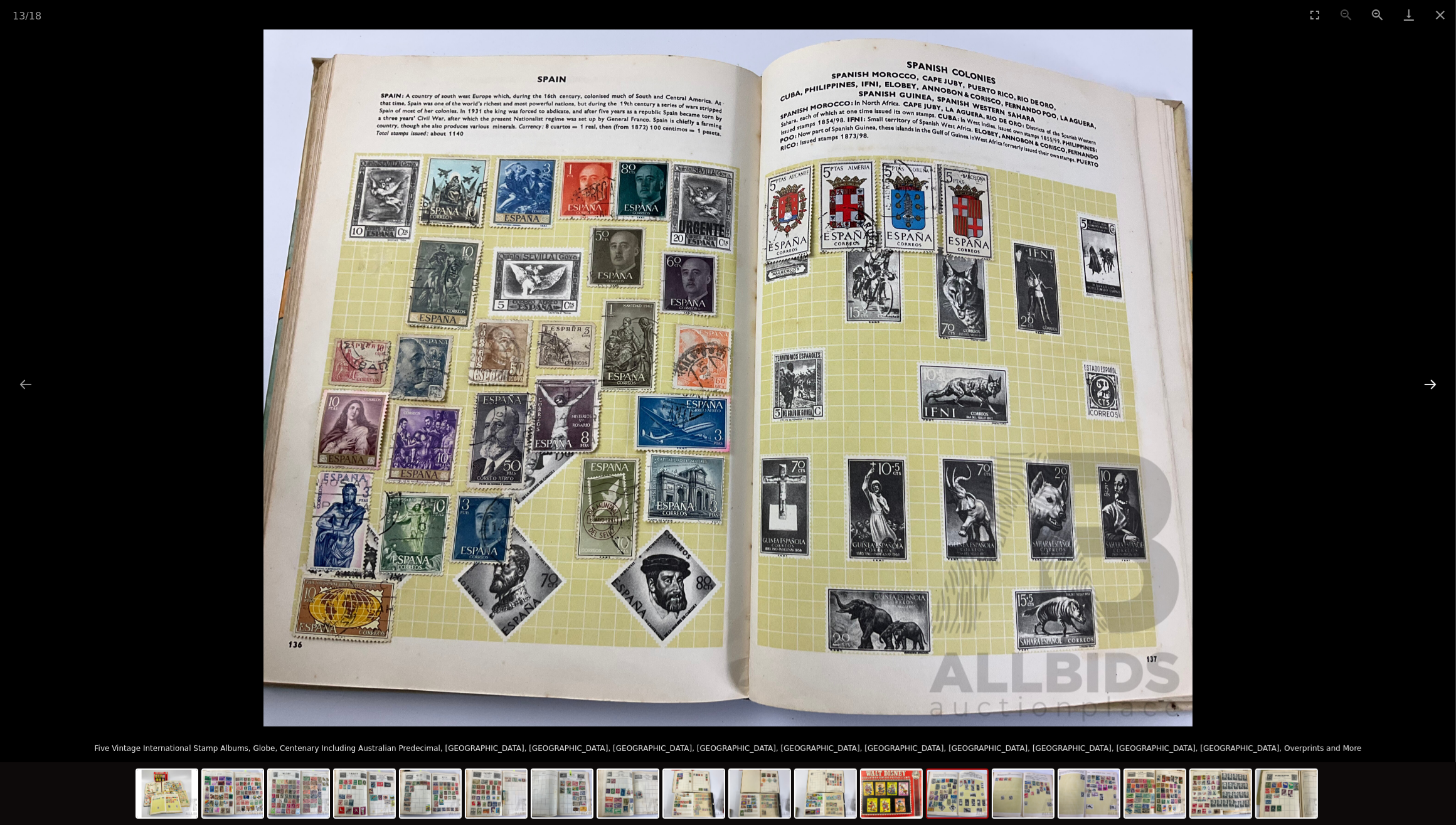
click at [1431, 384] on button "Next slide" at bounding box center [1431, 384] width 27 height 25
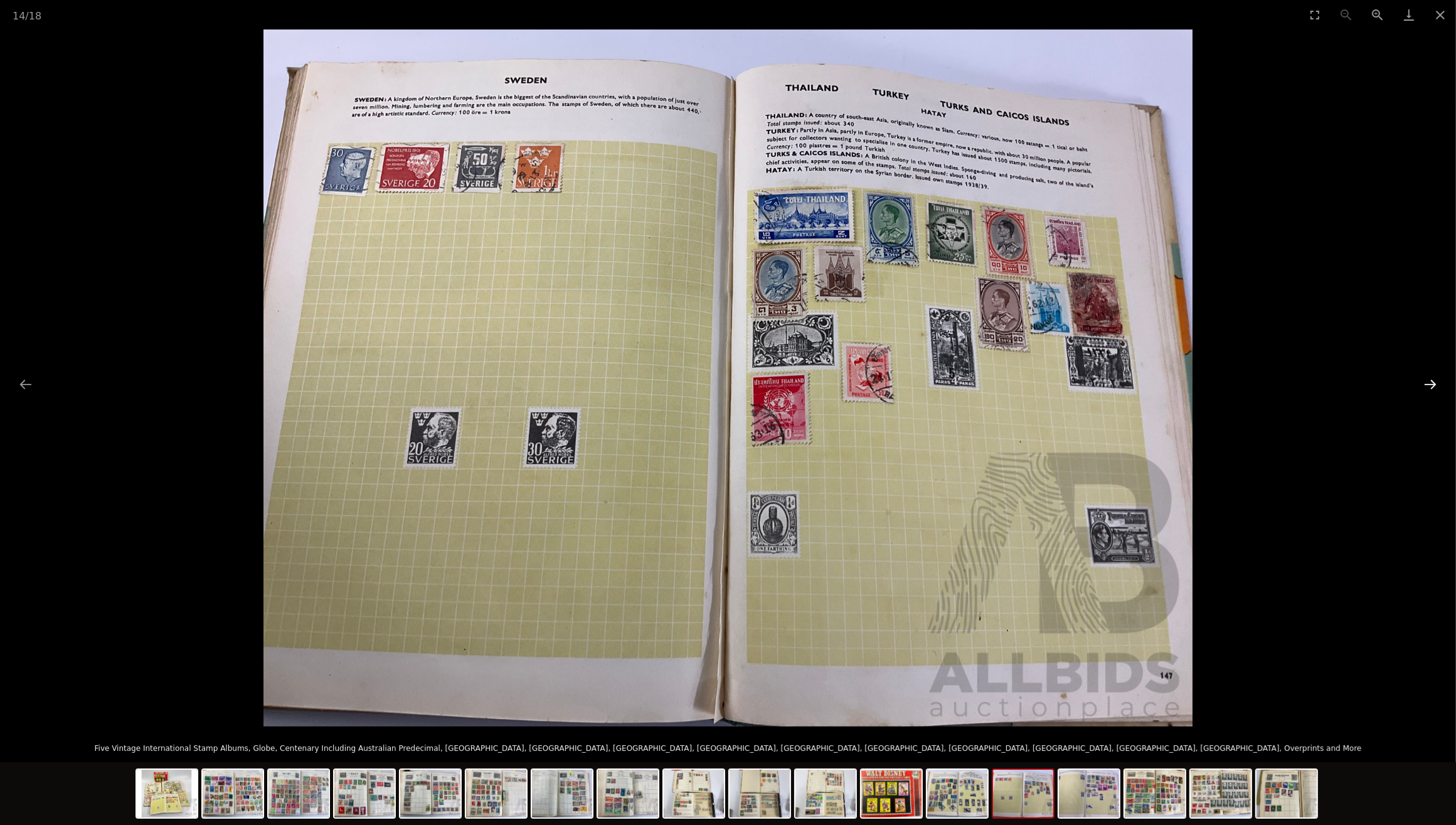
click at [1431, 384] on button "Next slide" at bounding box center [1431, 384] width 27 height 25
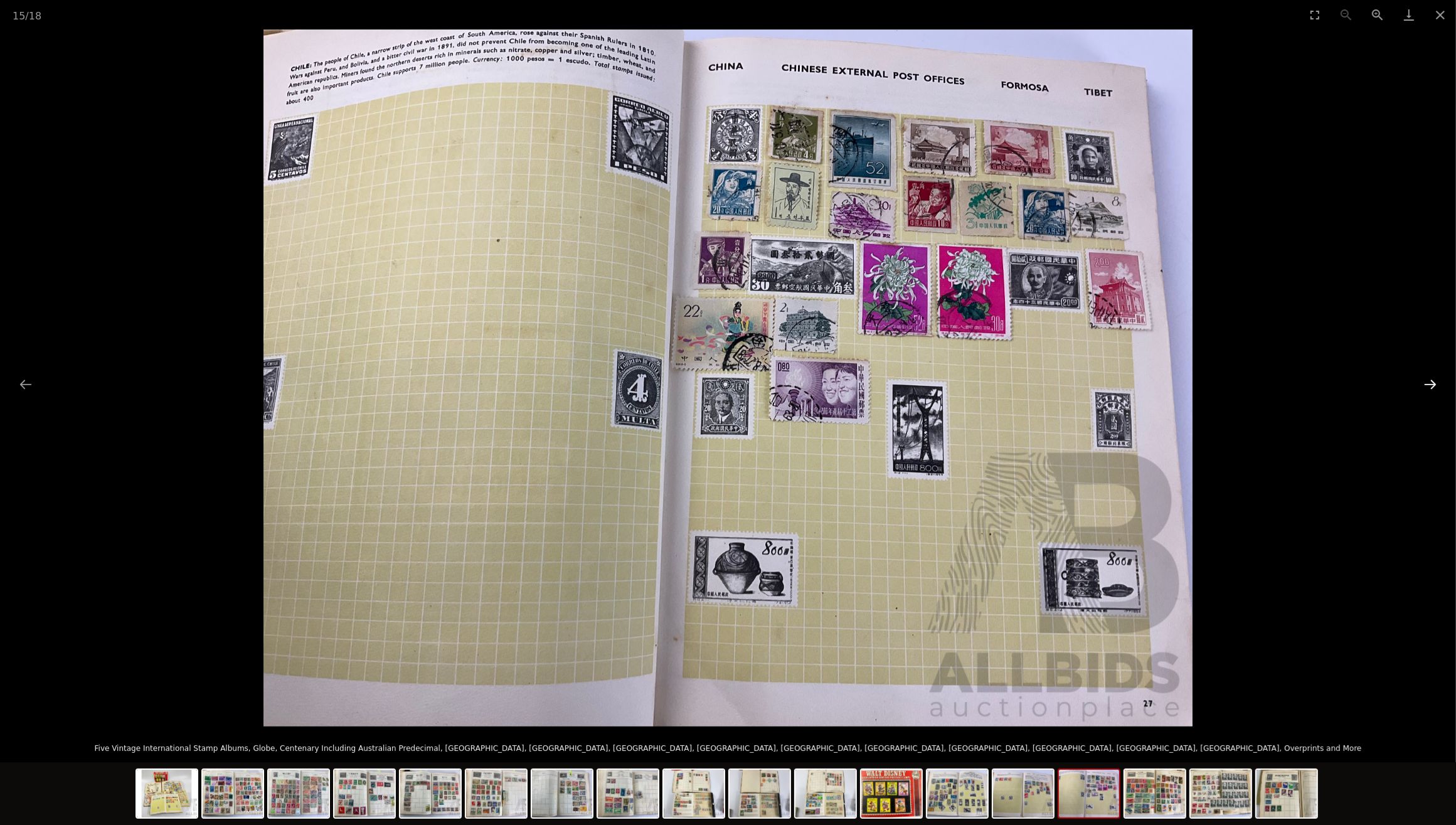
click at [1431, 384] on button "Next slide" at bounding box center [1431, 384] width 27 height 25
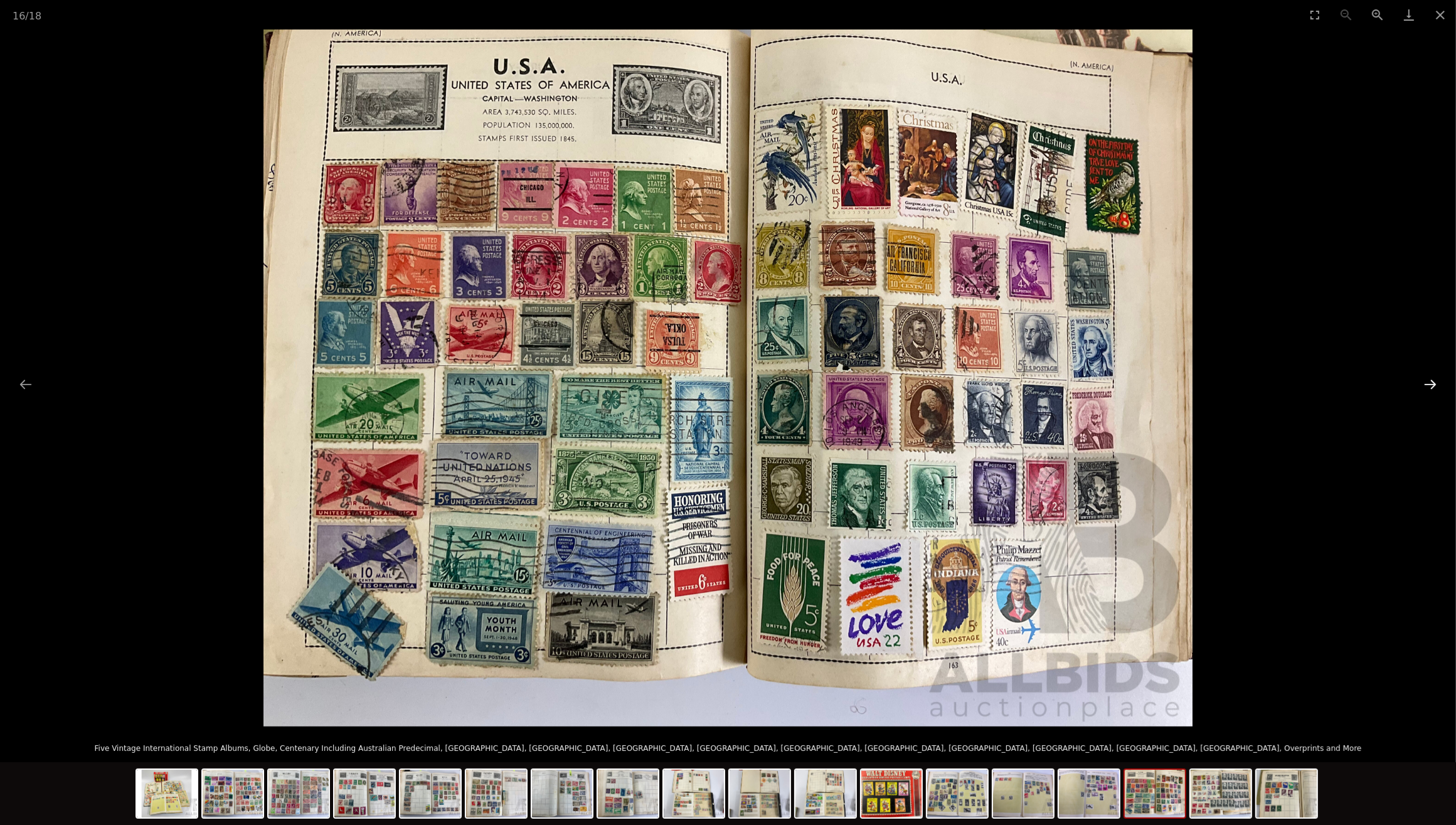
click at [1431, 384] on button "Next slide" at bounding box center [1431, 384] width 27 height 25
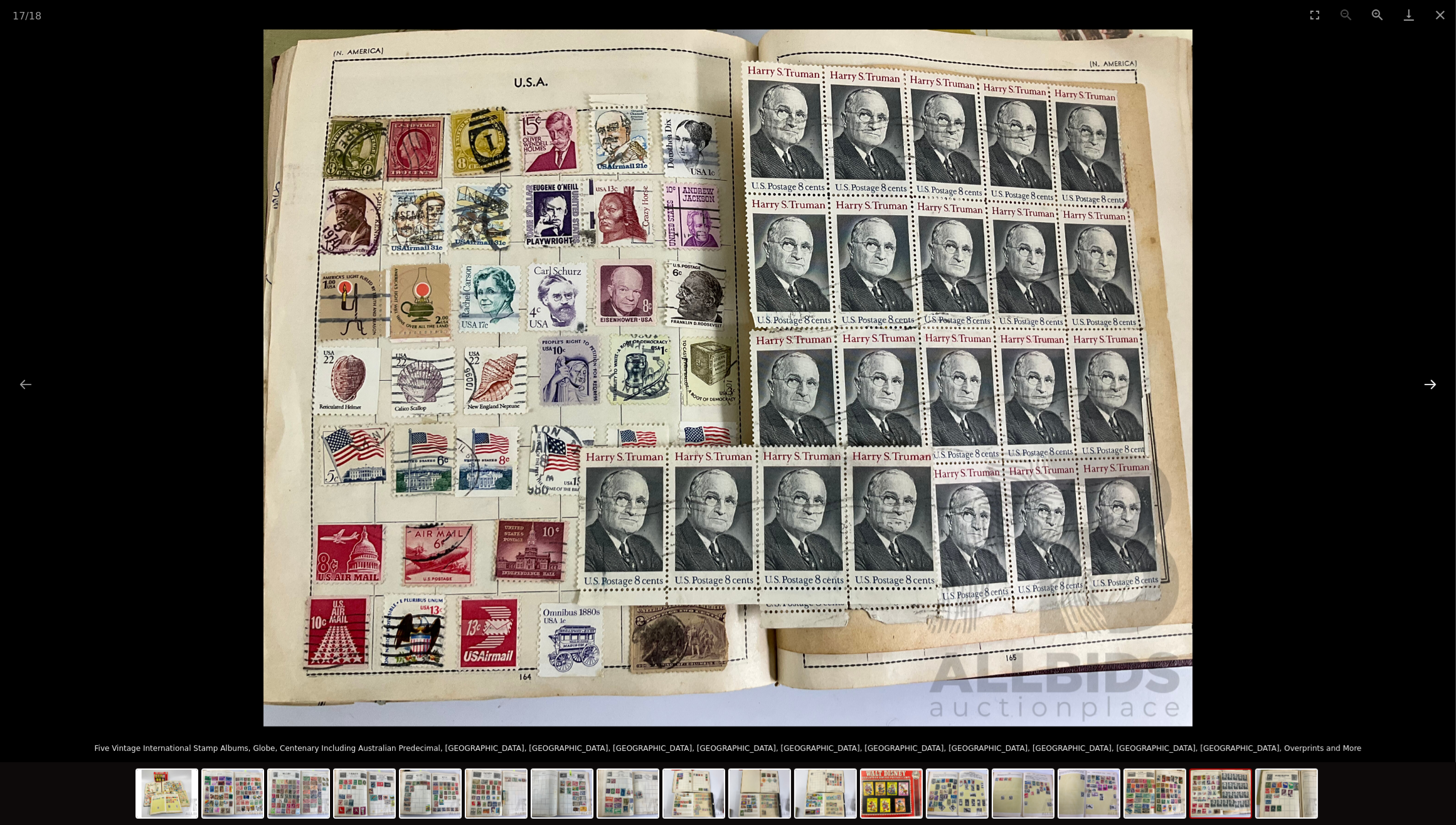
click at [1431, 384] on button "Next slide" at bounding box center [1431, 384] width 27 height 25
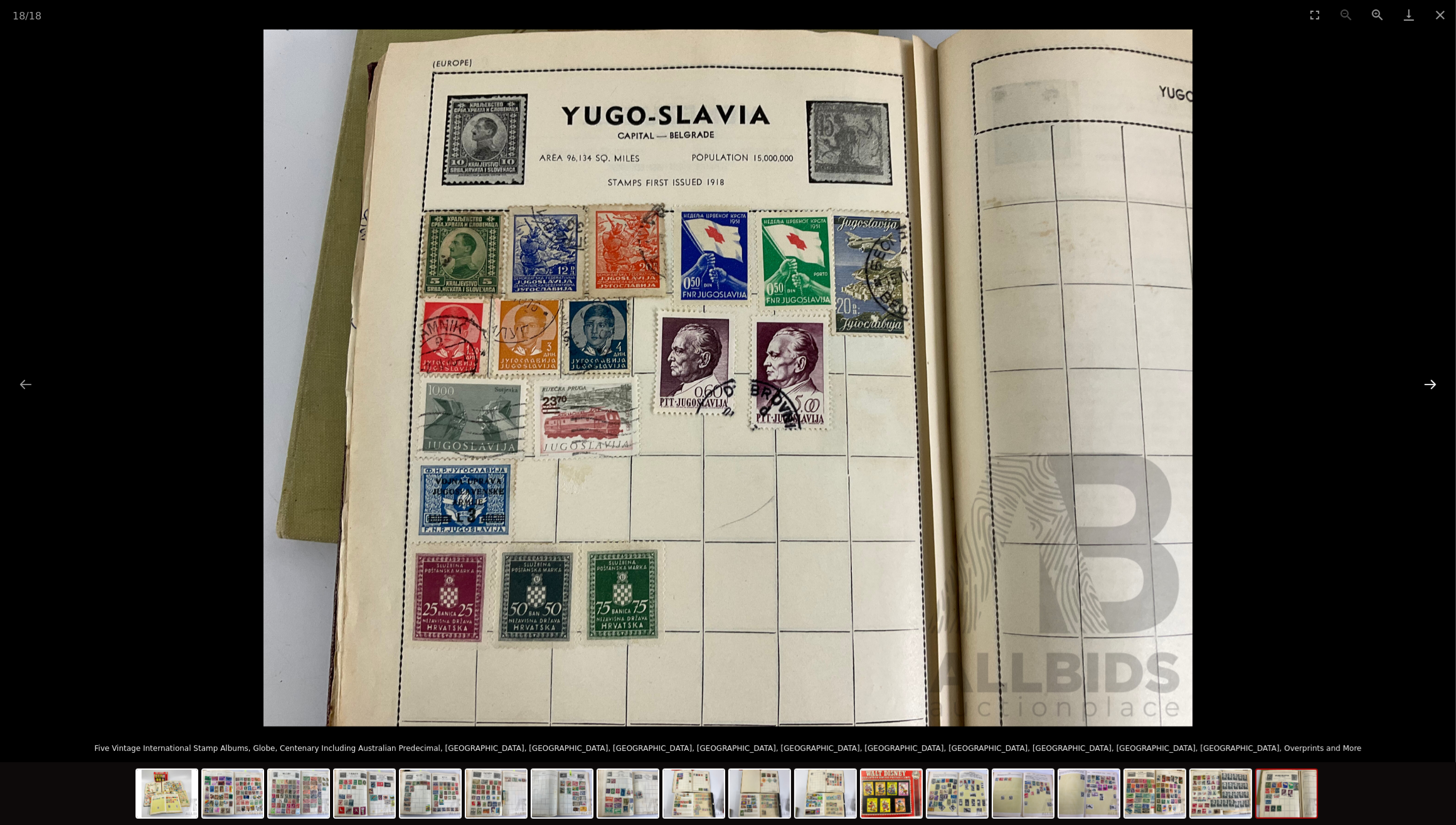
click at [1431, 384] on button "Next slide" at bounding box center [1431, 384] width 27 height 25
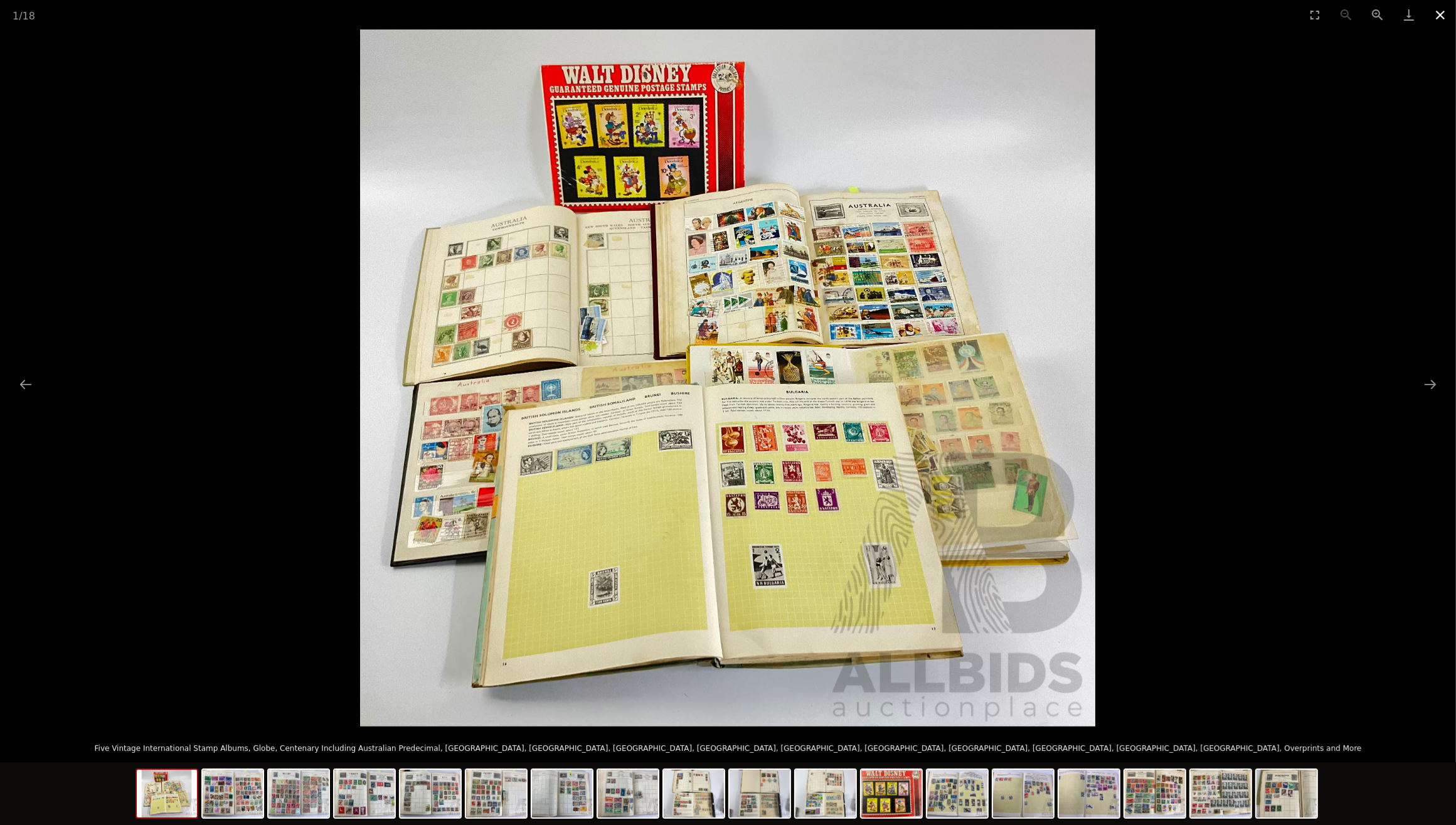
click at [1444, 14] on button "Close gallery" at bounding box center [1440, 15] width 32 height 30
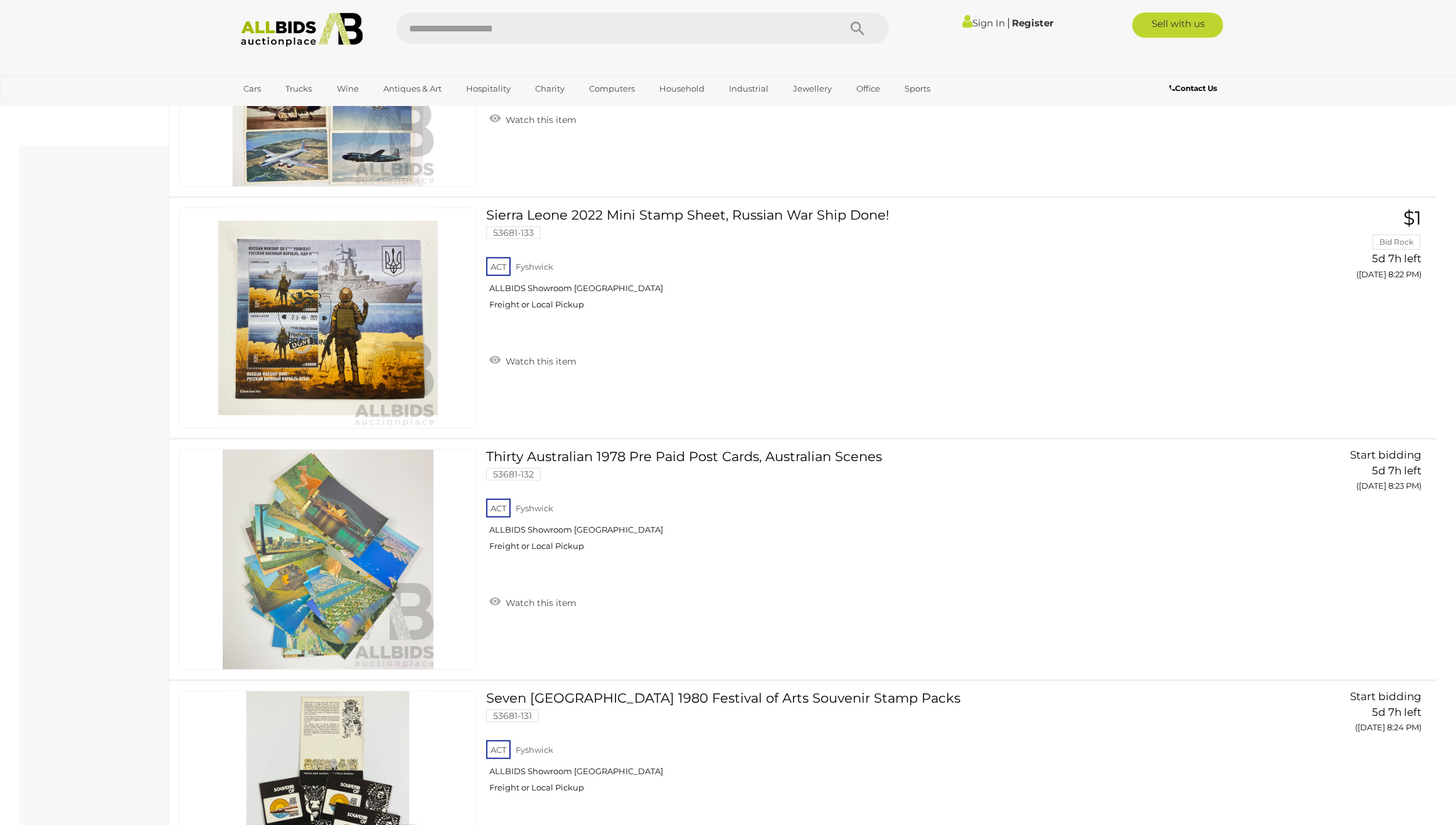
scroll to position [6234, 0]
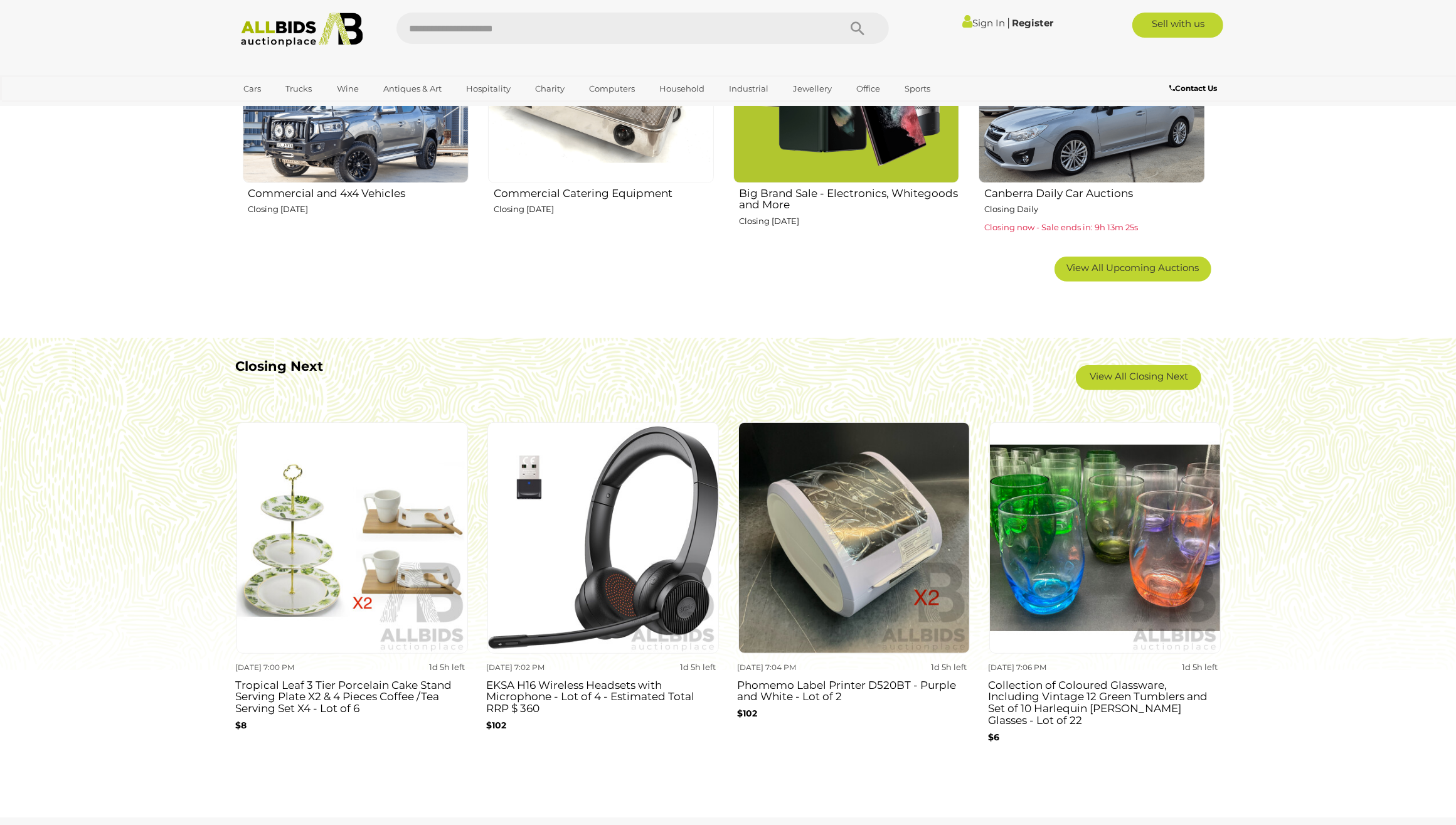
scroll to position [935, 0]
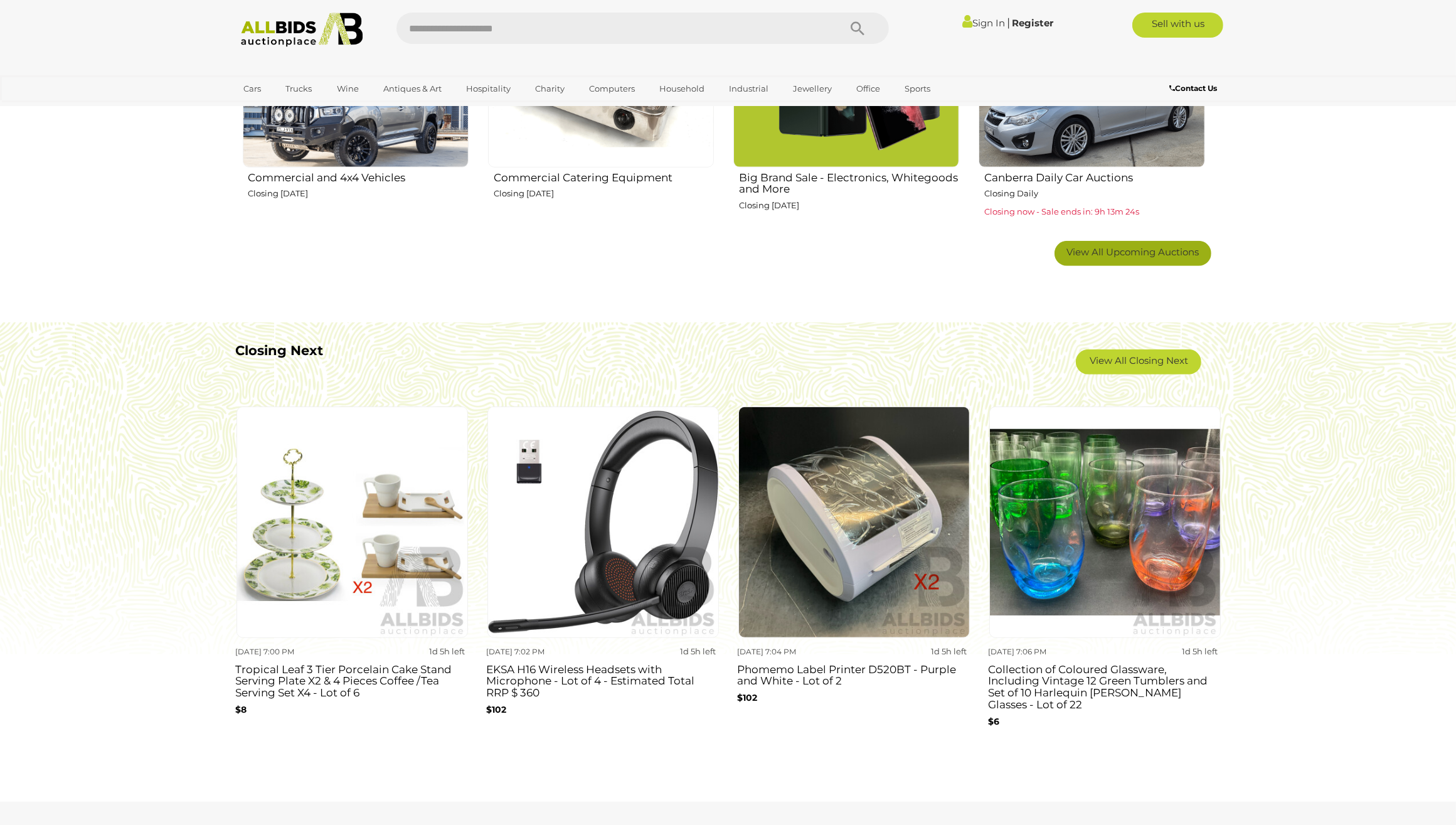
click at [1140, 258] on span "View All Upcoming Auctions" at bounding box center [1133, 252] width 133 height 12
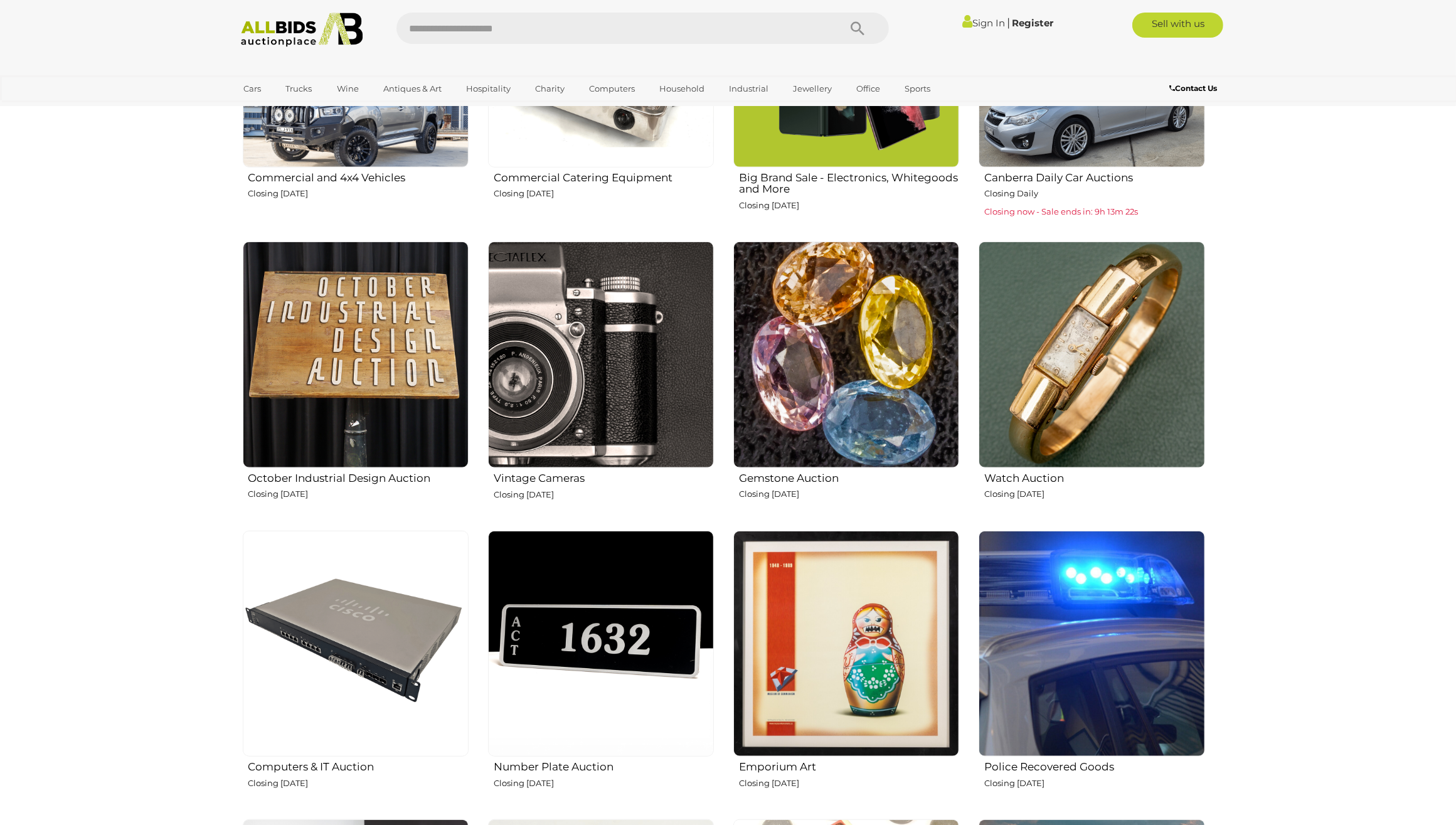
click at [556, 400] on img at bounding box center [601, 355] width 226 height 227
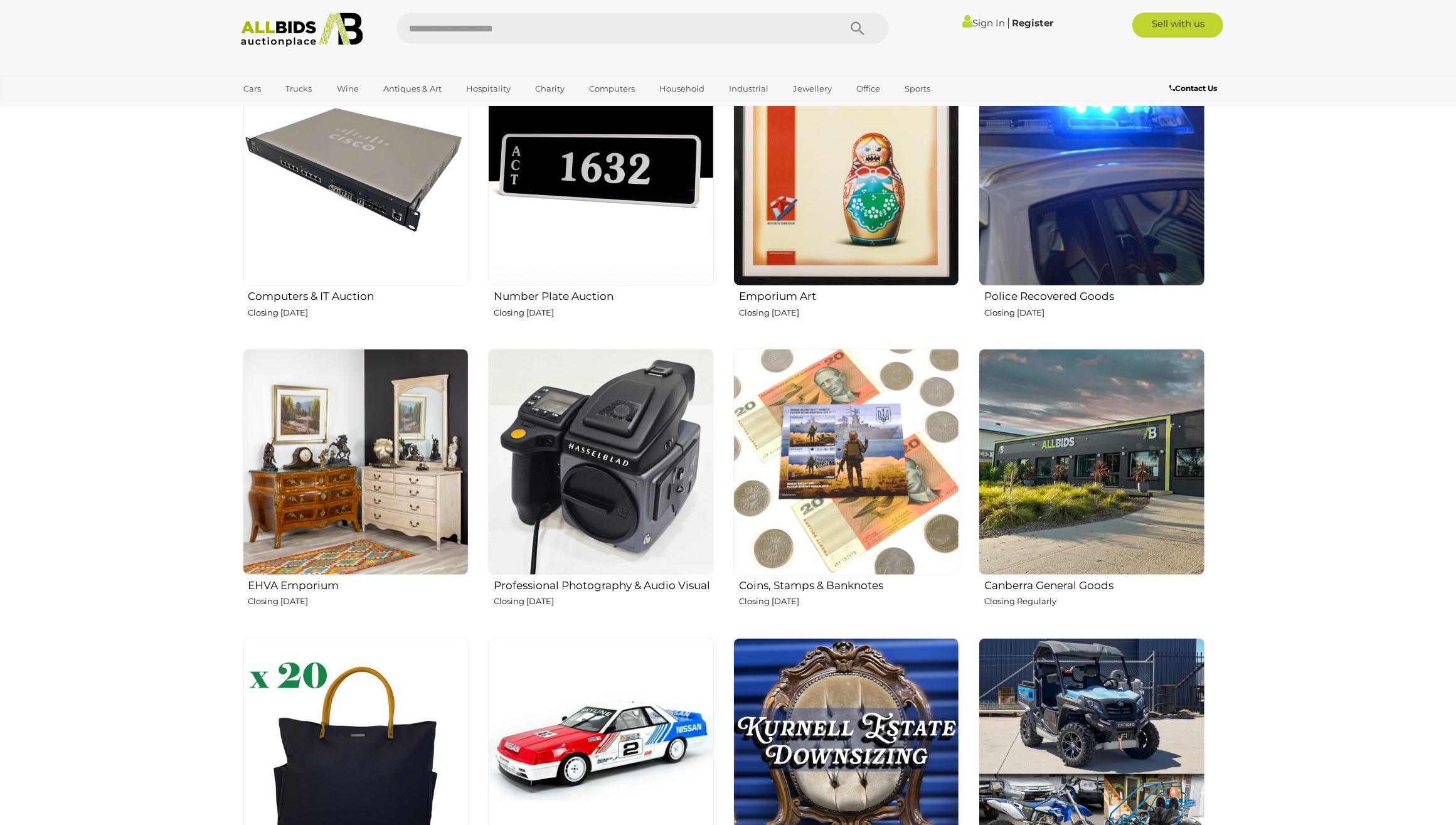
scroll to position [1171, 0]
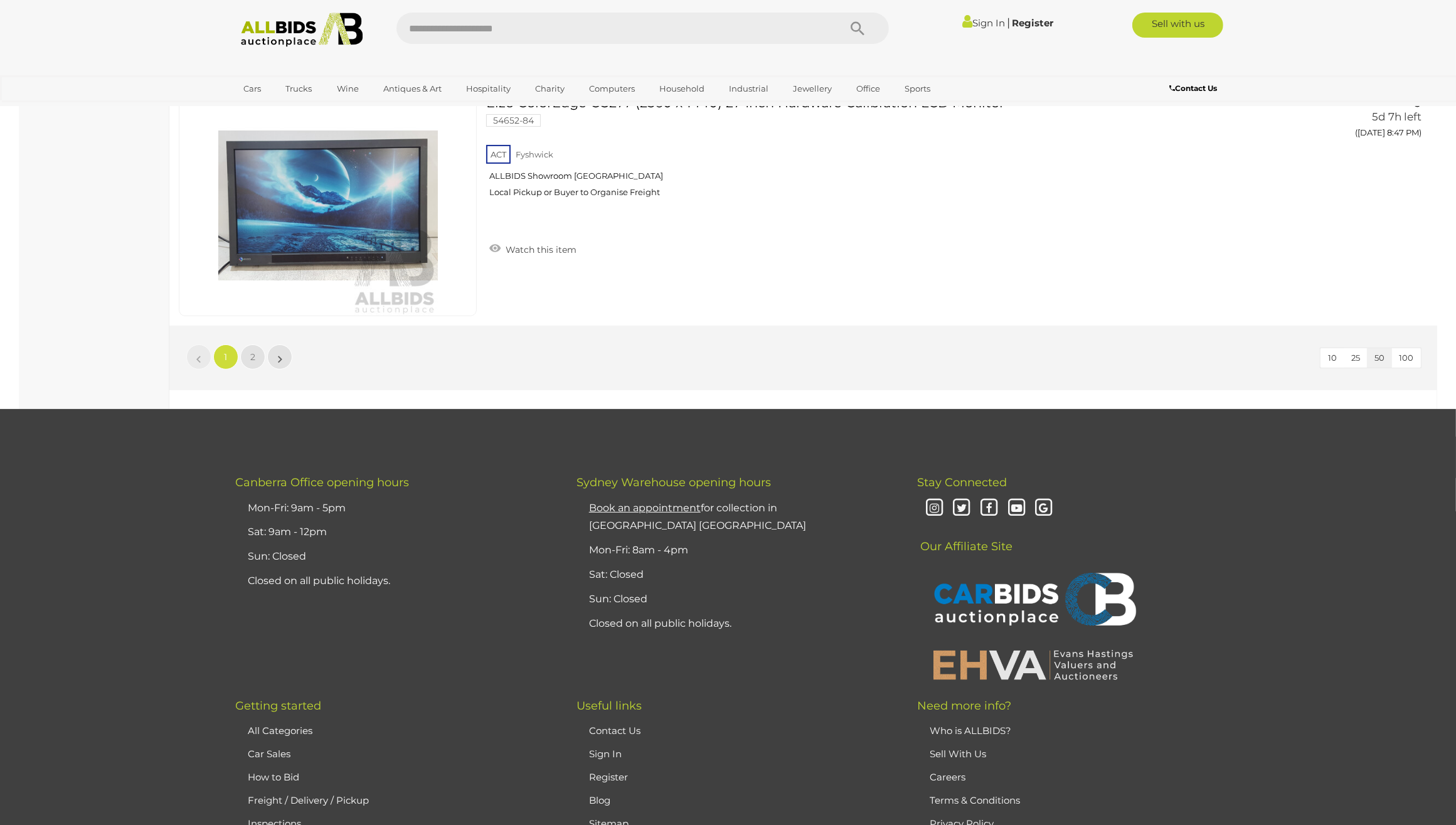
scroll to position [11686, 0]
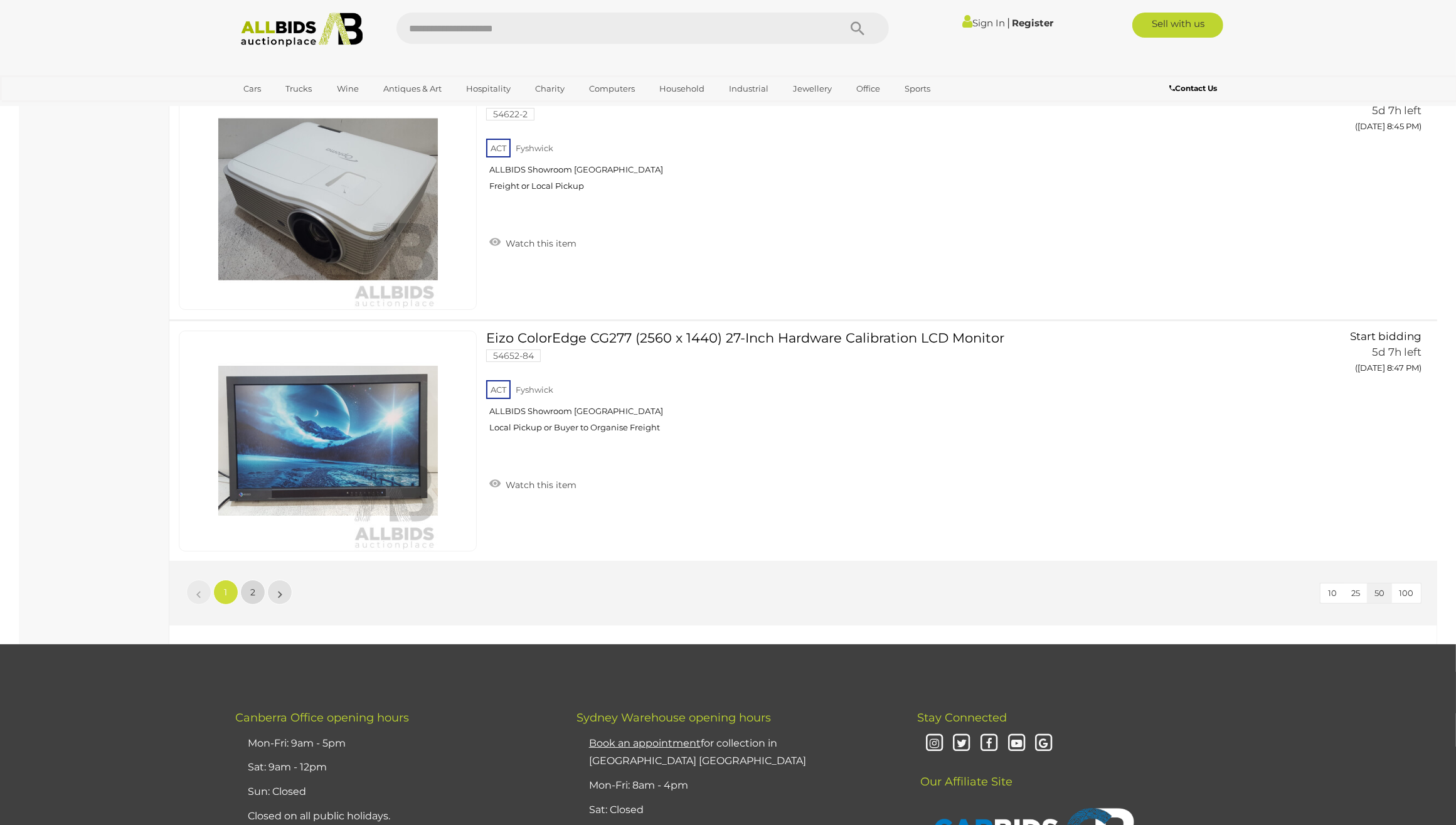
click at [249, 591] on link "2" at bounding box center [253, 593] width 25 height 25
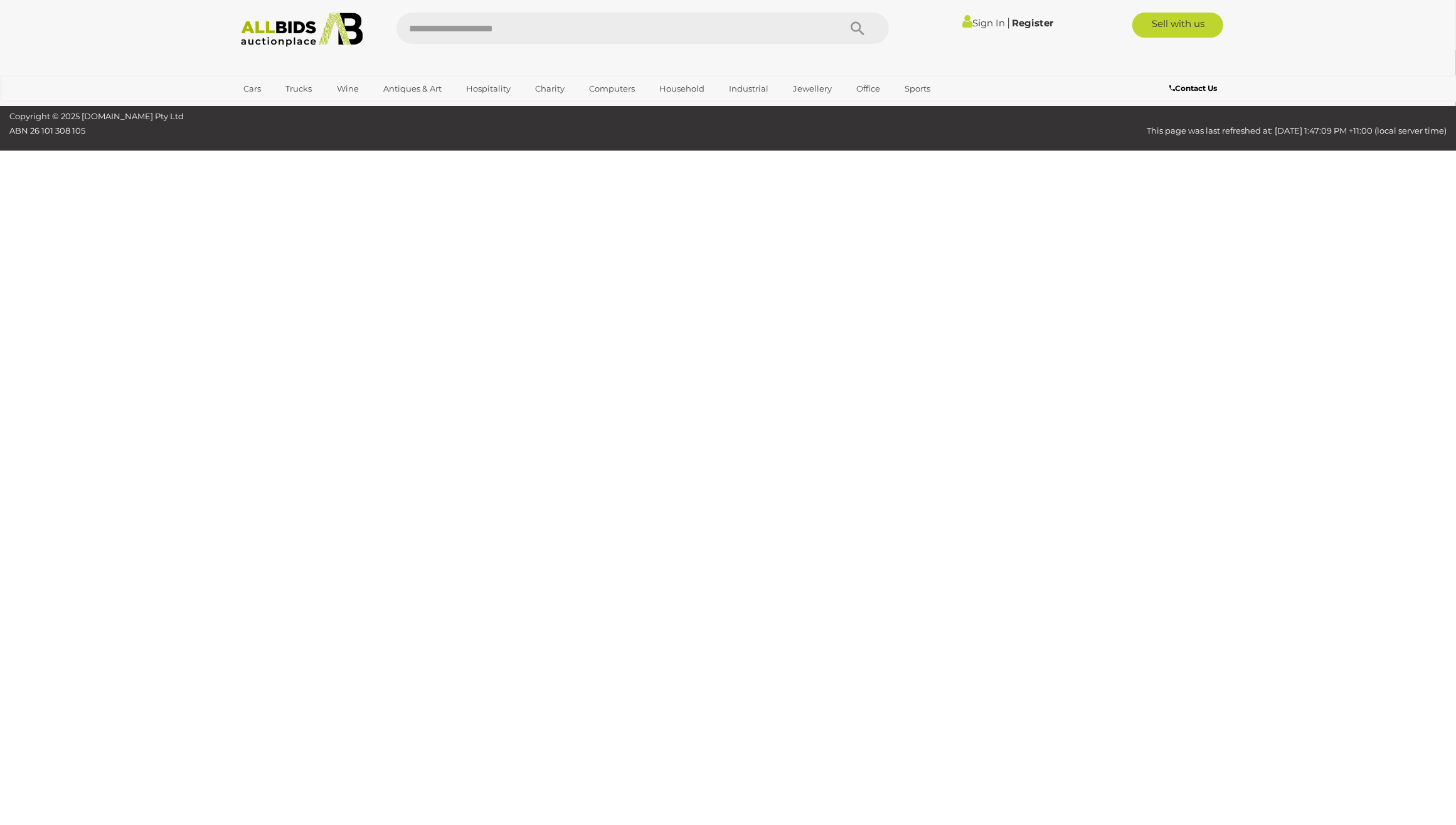
scroll to position [44, 0]
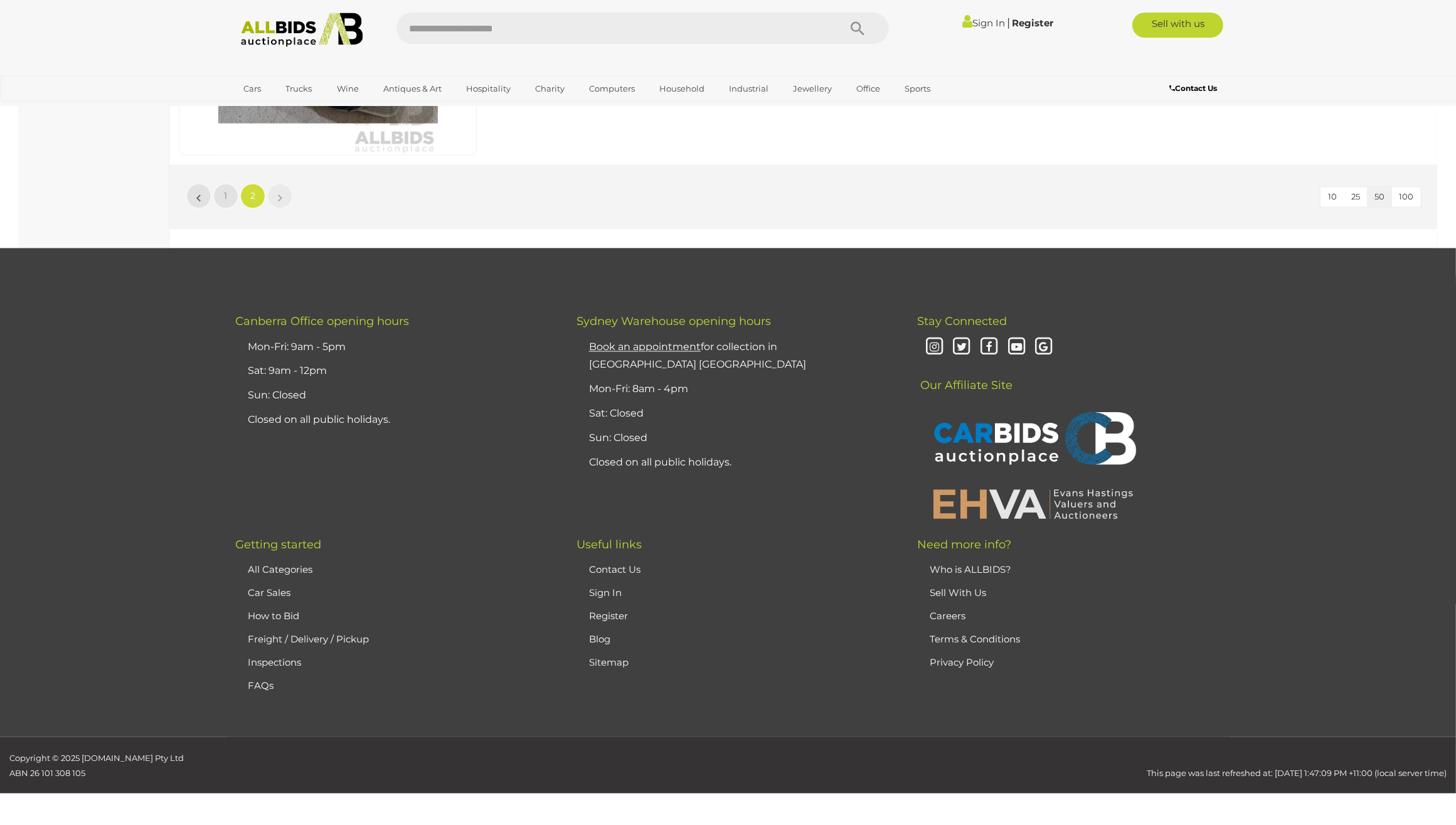
scroll to position [2510, 0]
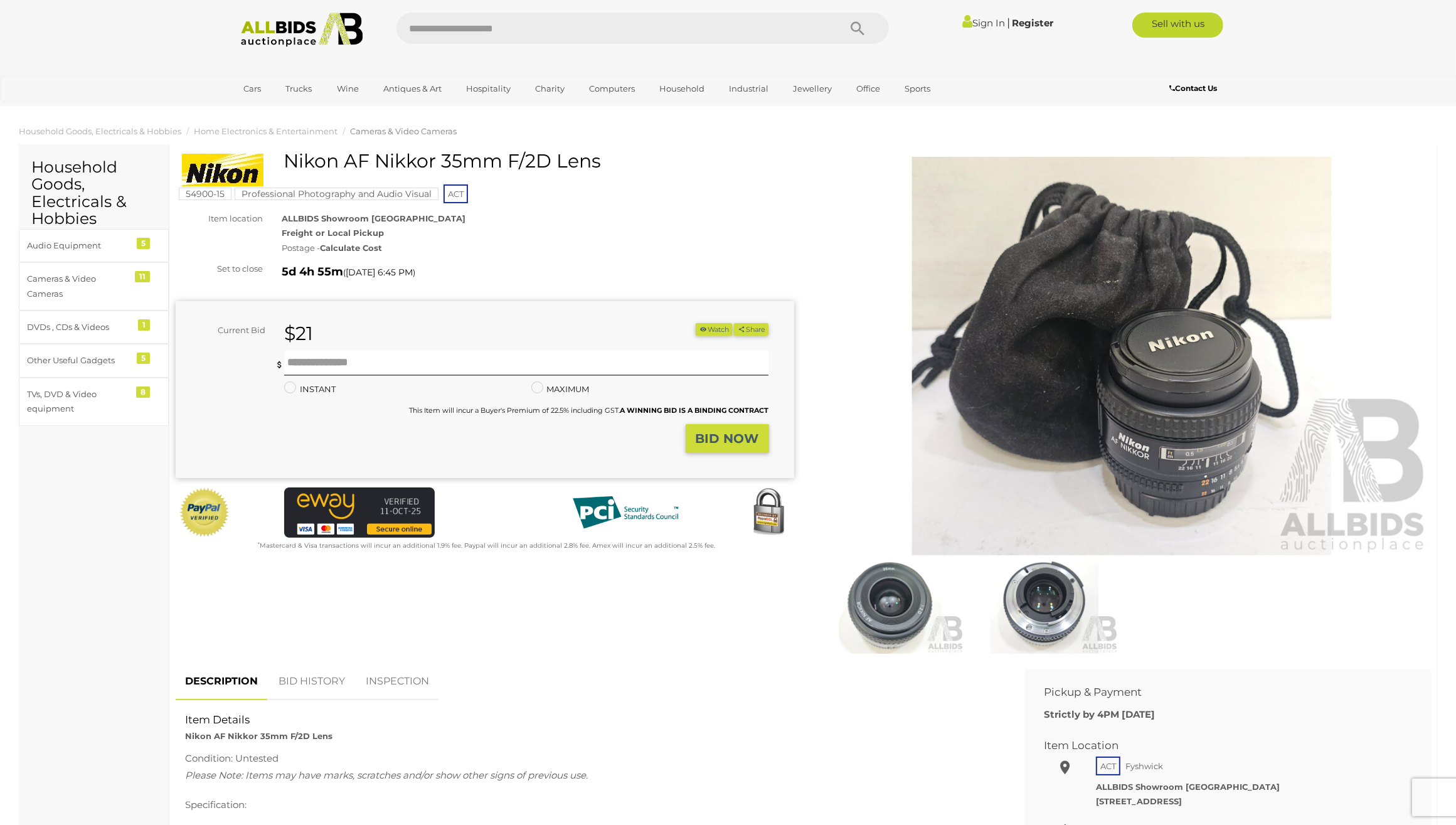
drag, startPoint x: 285, startPoint y: 158, endPoint x: 597, endPoint y: 158, distance: 312.0
click at [597, 158] on h1 "Nikon AF Nikkor 35mm F/2D Lens" at bounding box center [486, 161] width 609 height 21
copy h1 "Nikon AF Nikkor 35mm F/2D Lens"
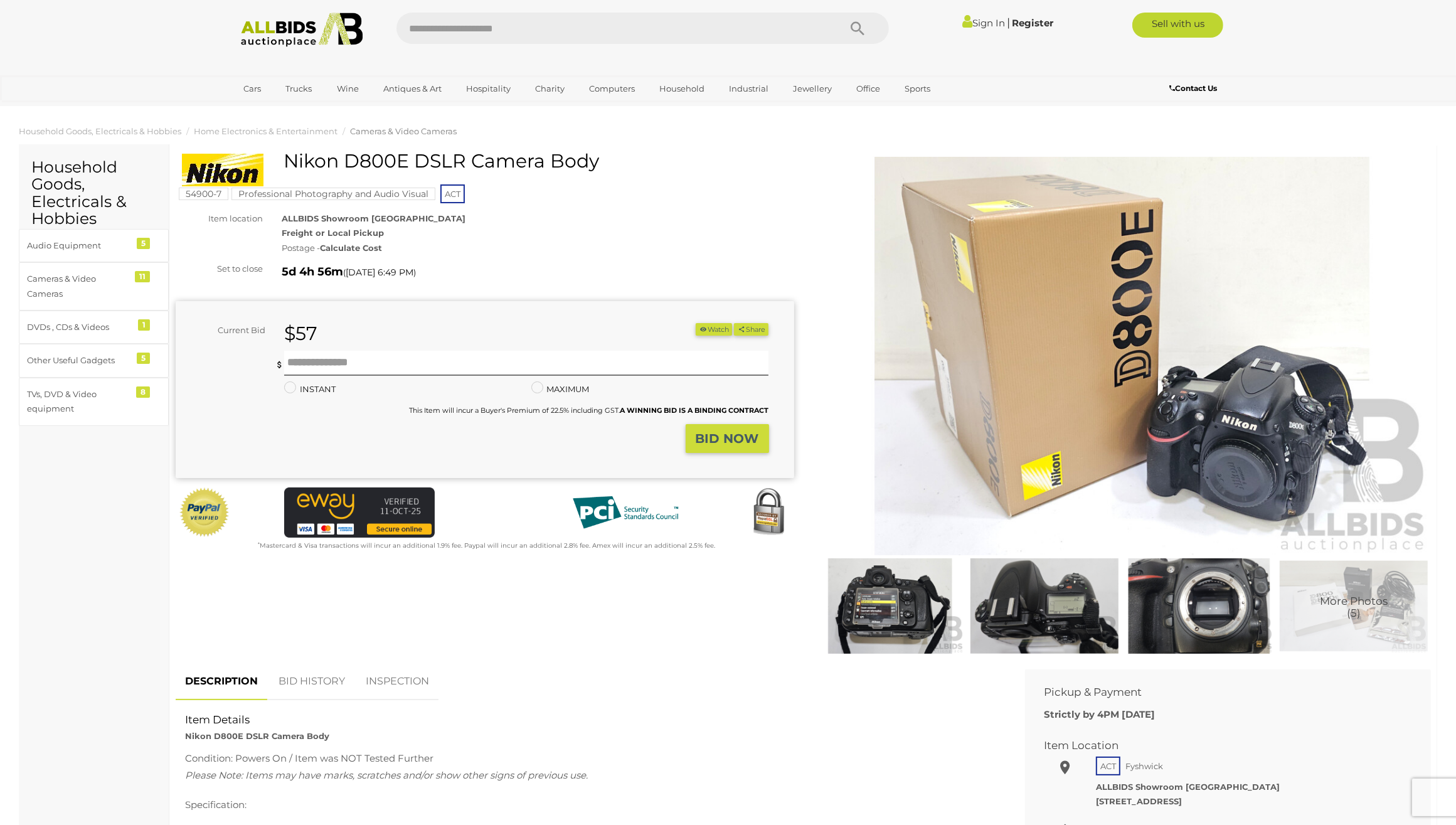
drag, startPoint x: 285, startPoint y: 160, endPoint x: 597, endPoint y: 154, distance: 312.1
click at [597, 154] on h1 "Nikon D800E DSLR Camera Body" at bounding box center [486, 161] width 609 height 21
copy h1 "Nikon D800E DSLR Camera Body"
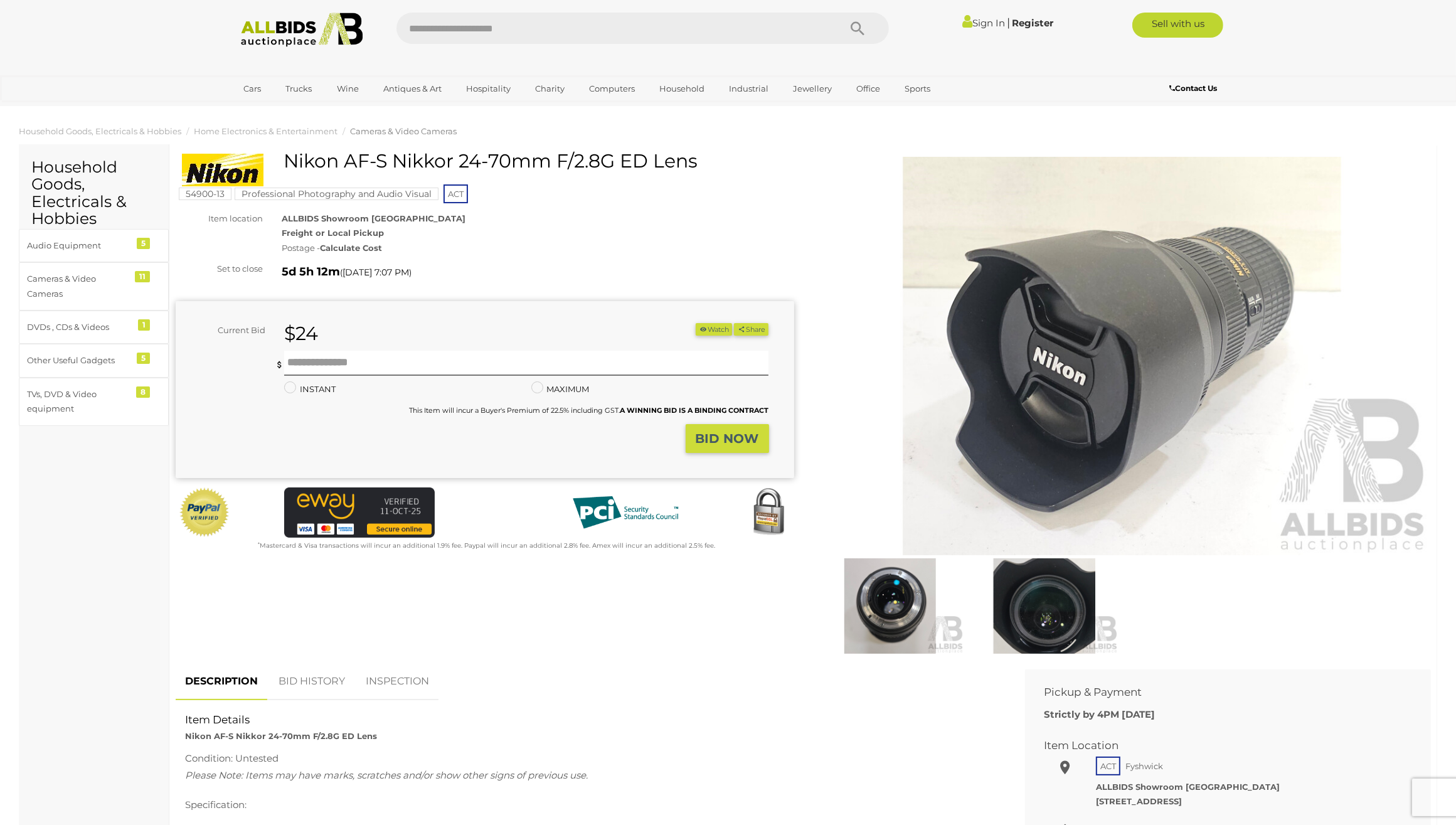
click at [285, 156] on h1 "Nikon AF-S Nikkor 24-70mm F/2.8G ED Lens" at bounding box center [486, 161] width 609 height 21
drag, startPoint x: 285, startPoint y: 156, endPoint x: 728, endPoint y: 154, distance: 443.0
click at [728, 154] on h1 "Nikon AF-S Nikkor 24-70mm F/2.8G ED Lens" at bounding box center [486, 161] width 609 height 21
copy div "Nikon AF-S Nikkor 24-70mm F/2.8G ED Lens"
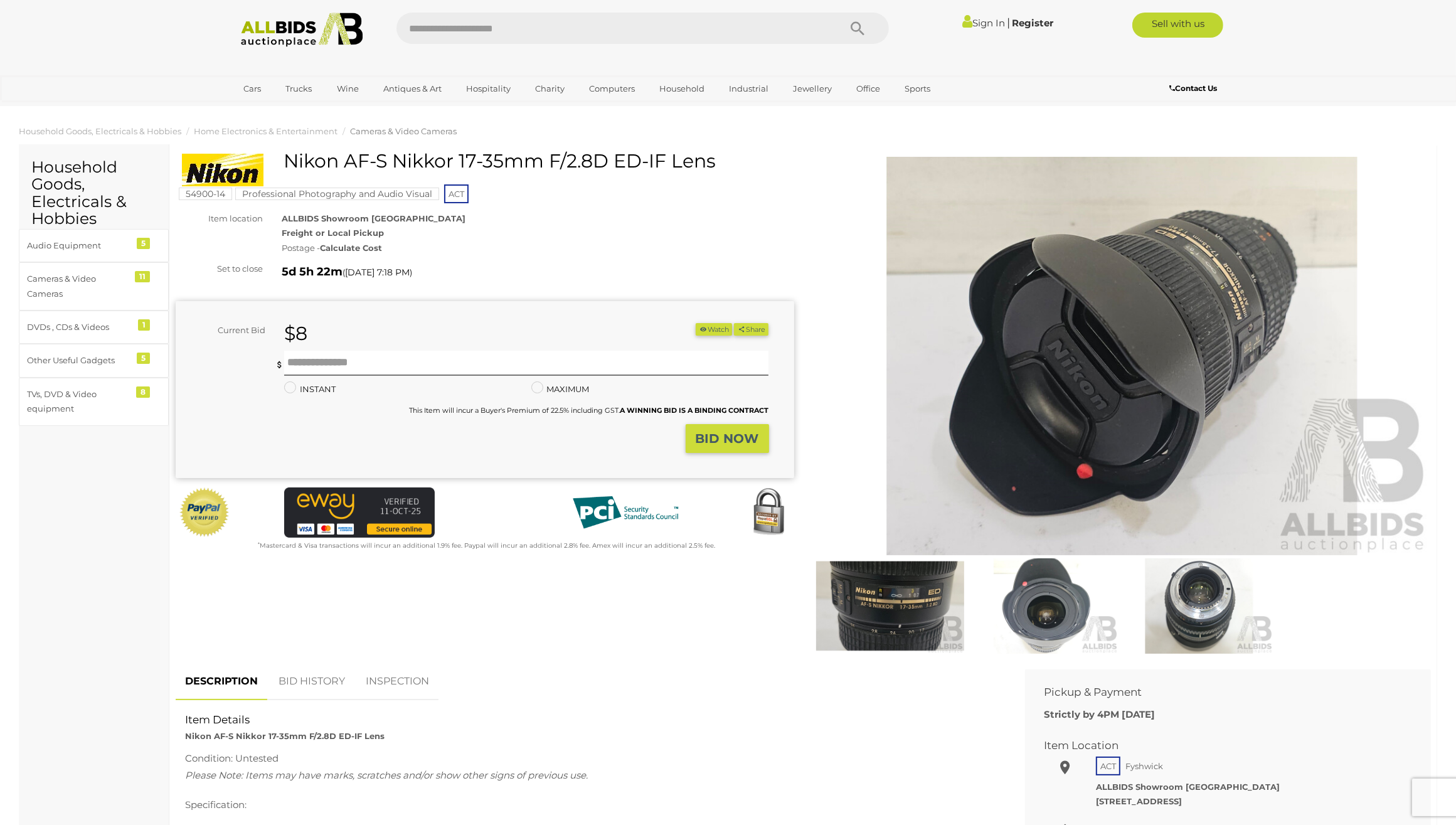
drag, startPoint x: 283, startPoint y: 158, endPoint x: 713, endPoint y: 160, distance: 430.0
click at [713, 160] on h1 "Nikon AF-S Nikkor 17-35mm F/2.8D ED-IF Lens" at bounding box center [486, 161] width 609 height 21
copy h1 "Nikon AF-S Nikkor 17-35mm F/2.8D ED-IF Lens"
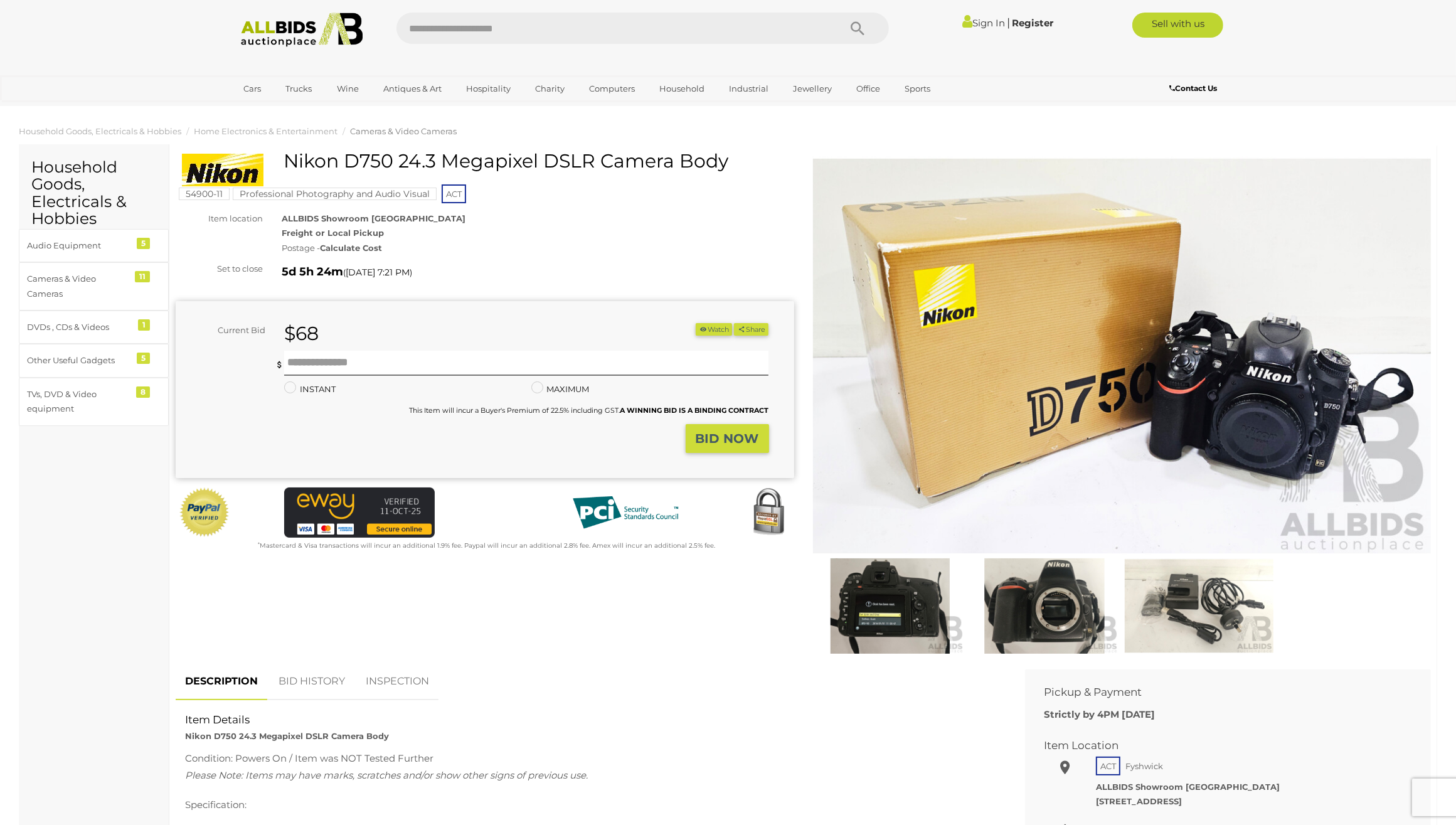
drag, startPoint x: 285, startPoint y: 158, endPoint x: 744, endPoint y: 158, distance: 459.0
click at [744, 158] on h1 "Nikon D750 24.3 Megapixel DSLR Camera Body" at bounding box center [486, 161] width 609 height 21
copy h1 "Nikon D750 24.3 Megapixel DSLR Camera Body"
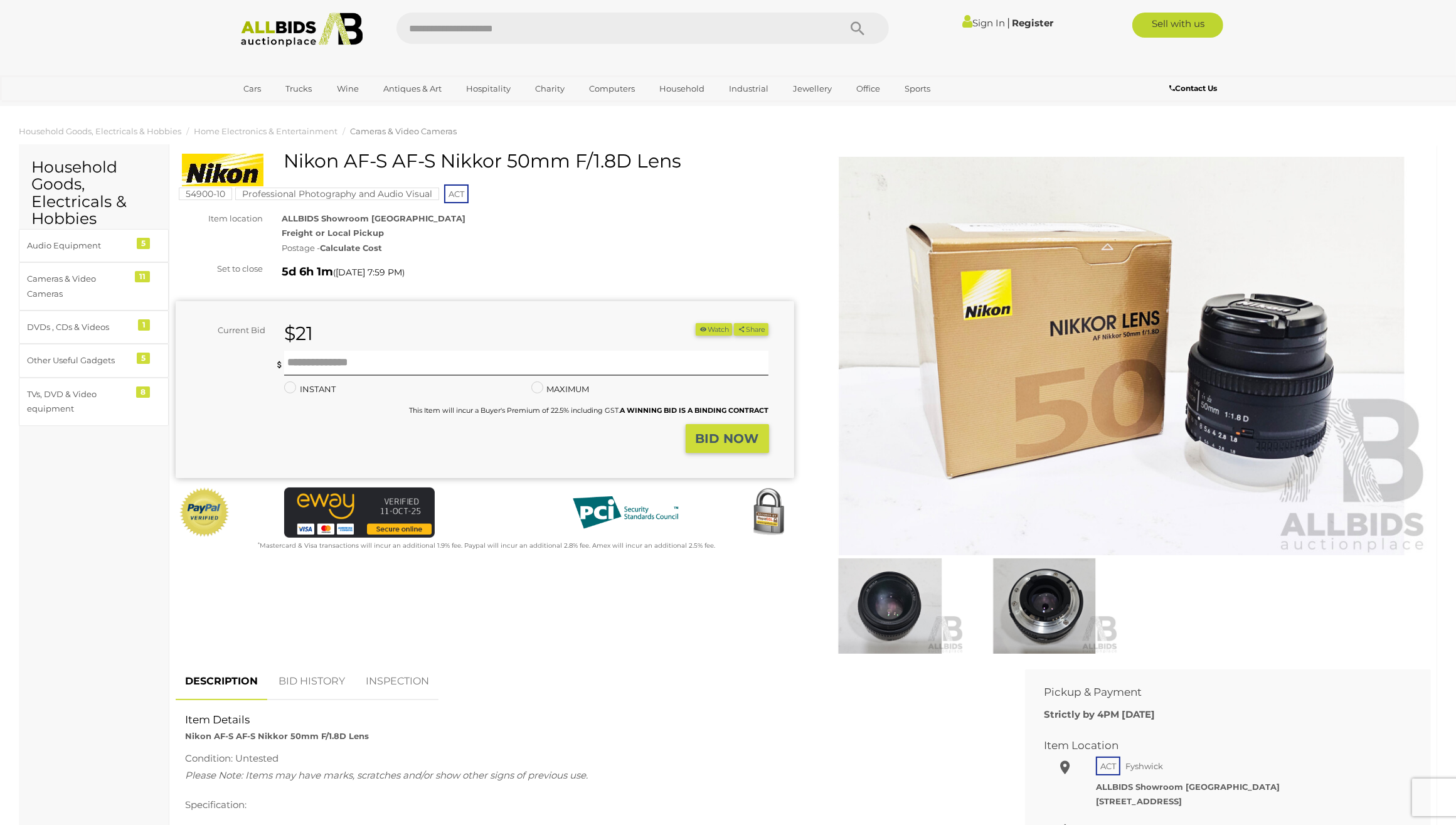
drag, startPoint x: 286, startPoint y: 158, endPoint x: 678, endPoint y: 161, distance: 392.0
click at [678, 161] on h1 "Nikon AF-S AF-S Nikkor 50mm F/1.8D Lens" at bounding box center [486, 161] width 609 height 21
copy h1 "Nikon AF-S AF-S Nikkor 50mm F/1.8D Lens"
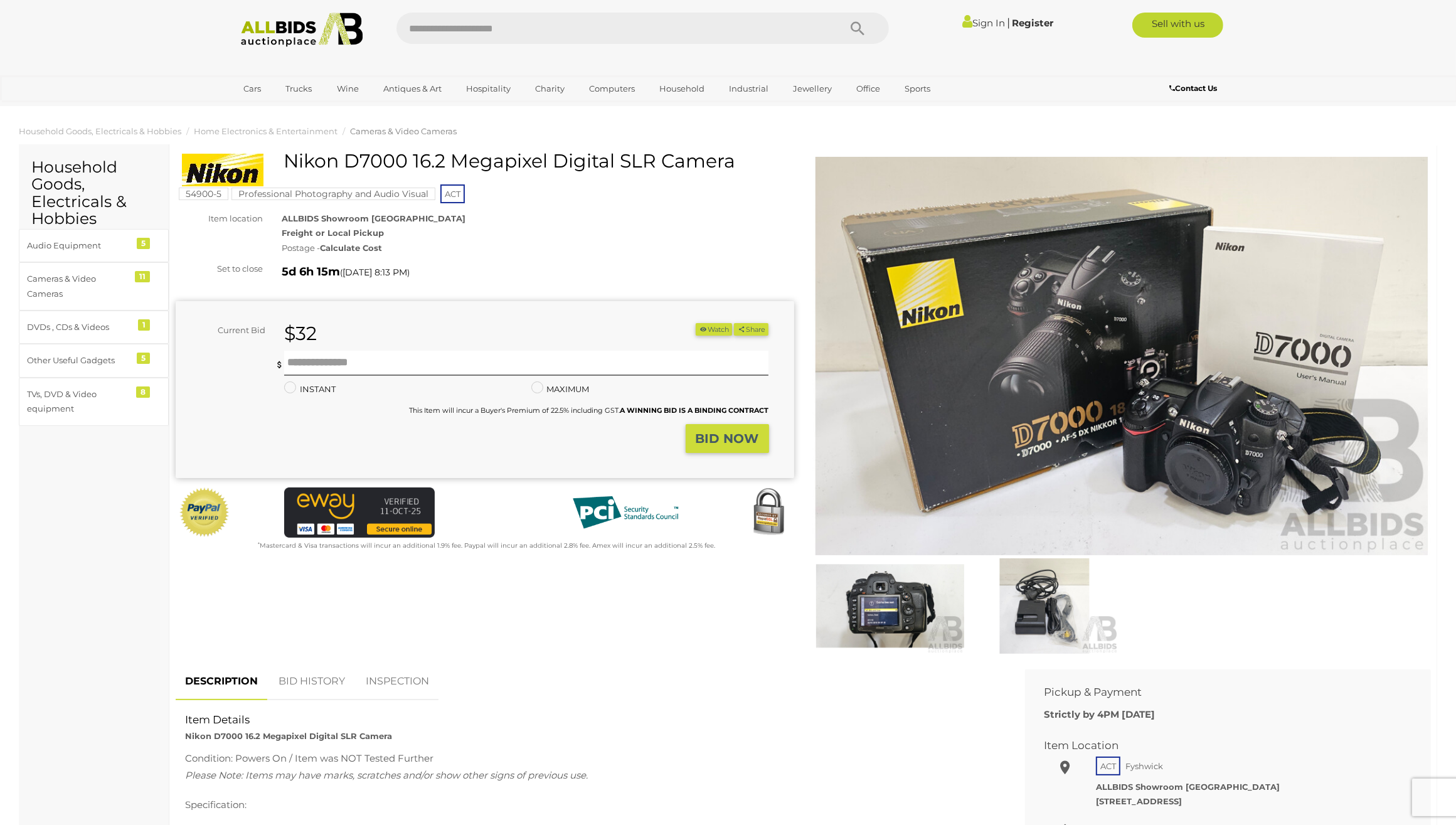
drag, startPoint x: 290, startPoint y: 160, endPoint x: 742, endPoint y: 176, distance: 452.3
click at [742, 176] on div "Nikon D7000 16.2 Megapixel Digital SLR Camera" at bounding box center [486, 169] width 609 height 36
copy h1 "Nikon D7000 16.2 Megapixel Digital SLR Camera"
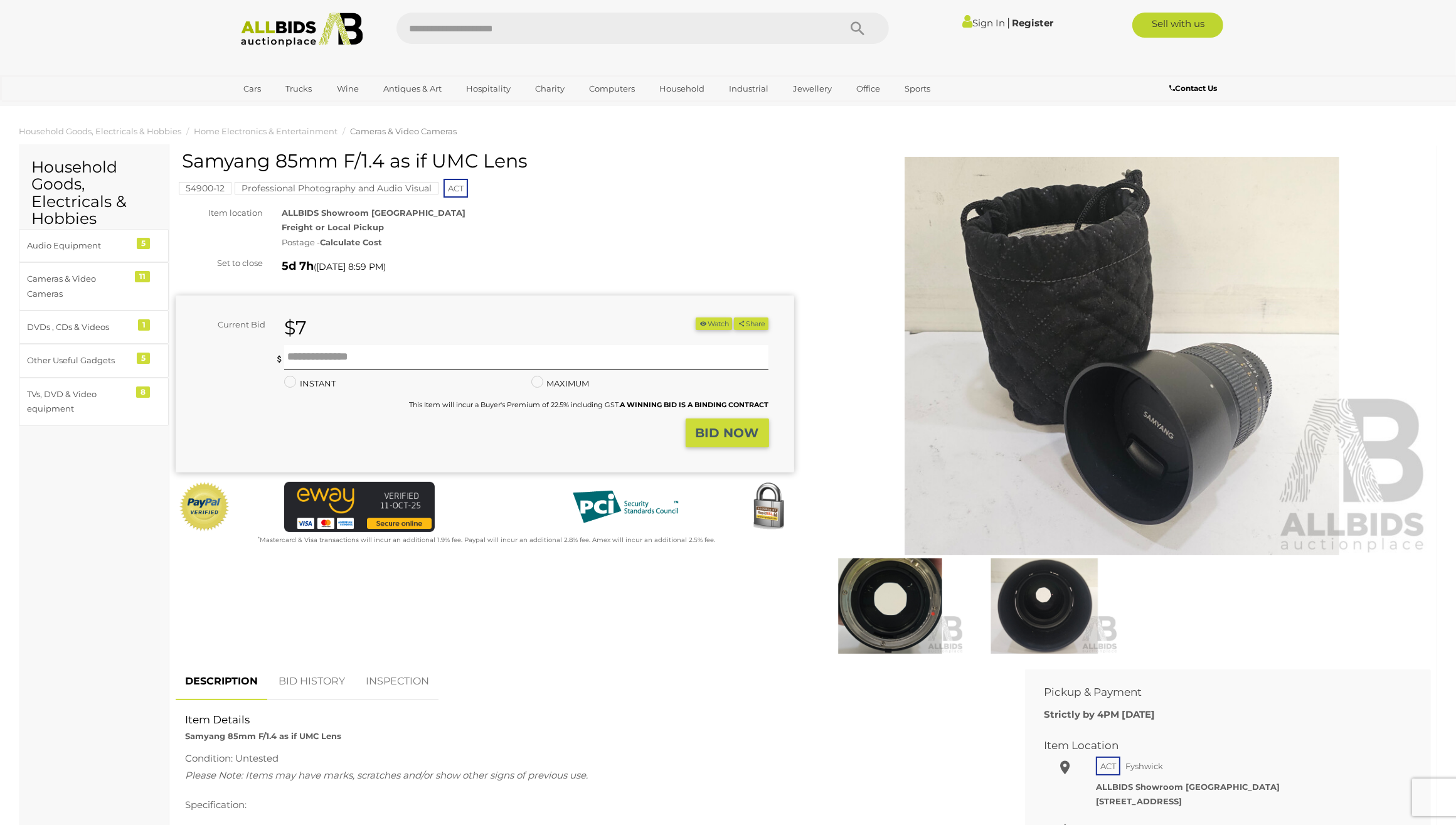
drag, startPoint x: 186, startPoint y: 163, endPoint x: 525, endPoint y: 157, distance: 339.1
click at [525, 157] on h1 "Samyang 85mm F/1.4 as if UMC Lens" at bounding box center [486, 161] width 609 height 21
copy h1 "Samyang 85mm F/1.4 as if UMC Lens"
